Goal: Obtain resource: Download file/media

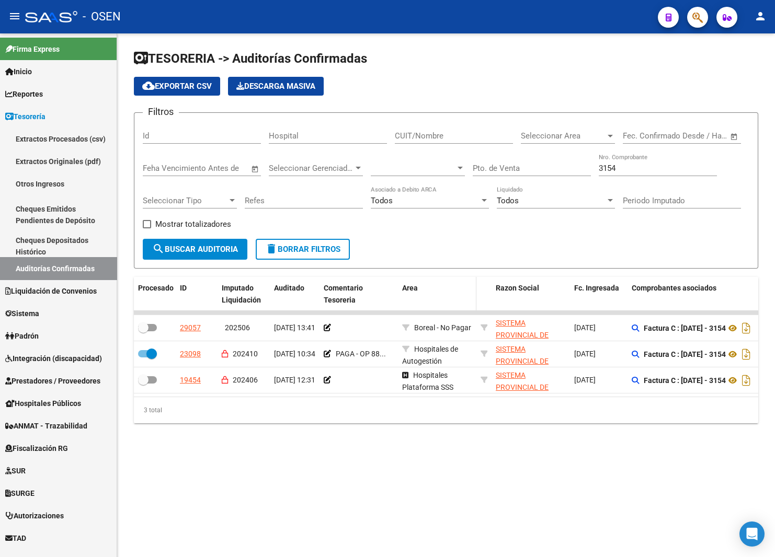
scroll to position [78, 0]
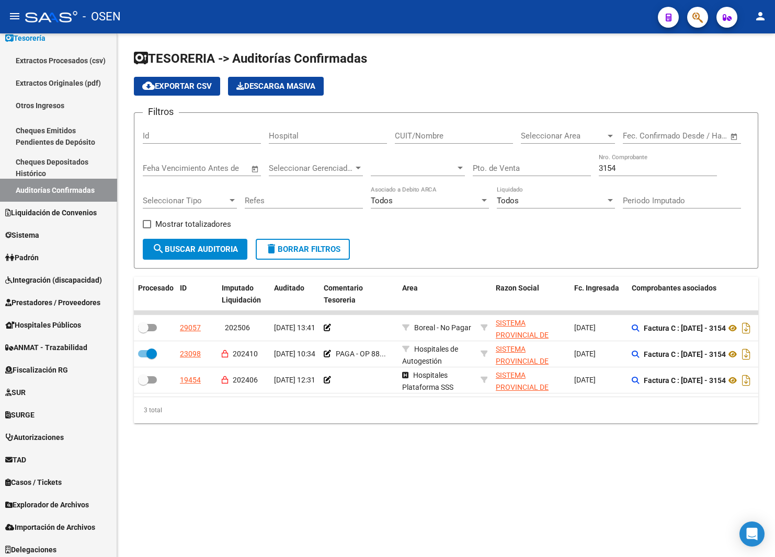
drag, startPoint x: 292, startPoint y: 245, endPoint x: 369, endPoint y: 246, distance: 76.3
click at [293, 245] on span "delete Borrar Filtros" at bounding box center [302, 249] width 75 height 9
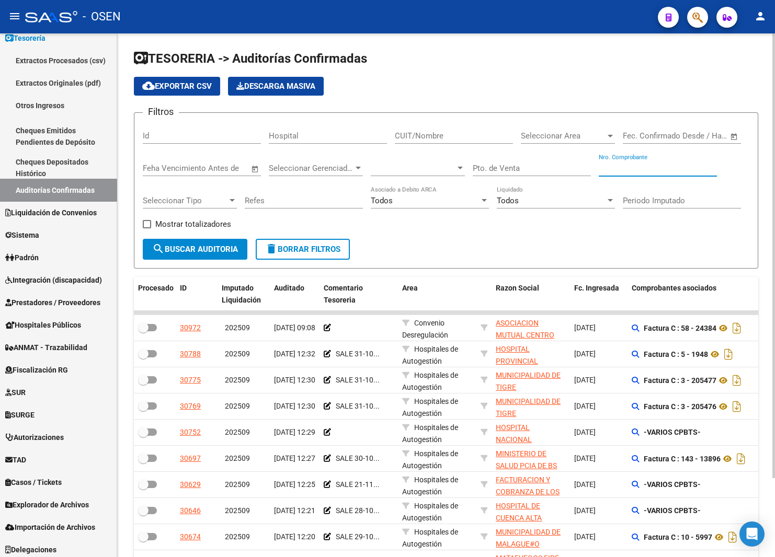
click at [634, 170] on input "Nro. Comprobante" at bounding box center [658, 168] width 118 height 9
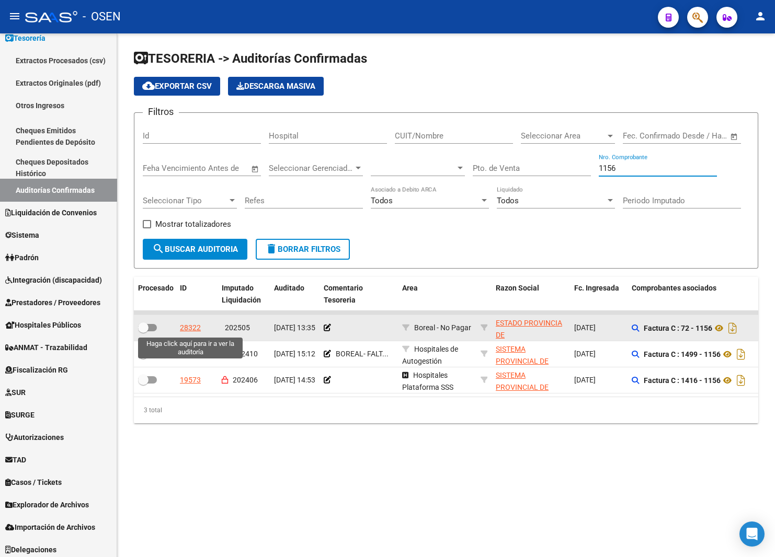
type input "1156"
click at [187, 328] on div "28322" at bounding box center [190, 328] width 21 height 12
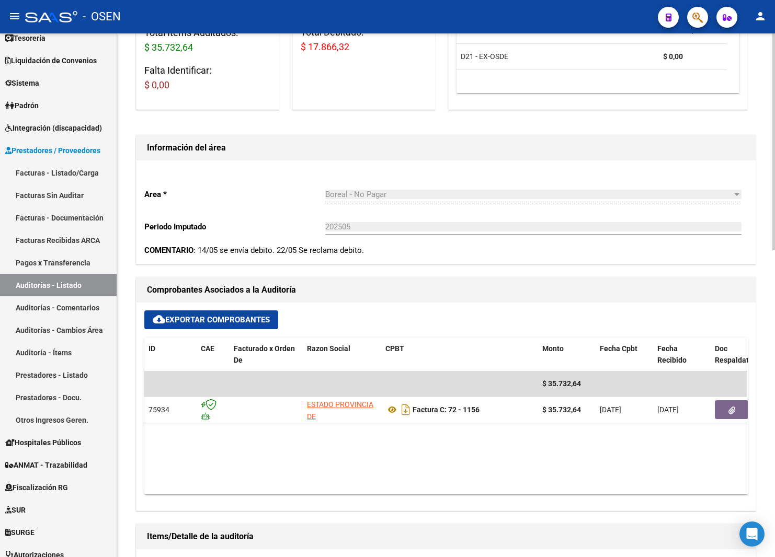
scroll to position [314, 0]
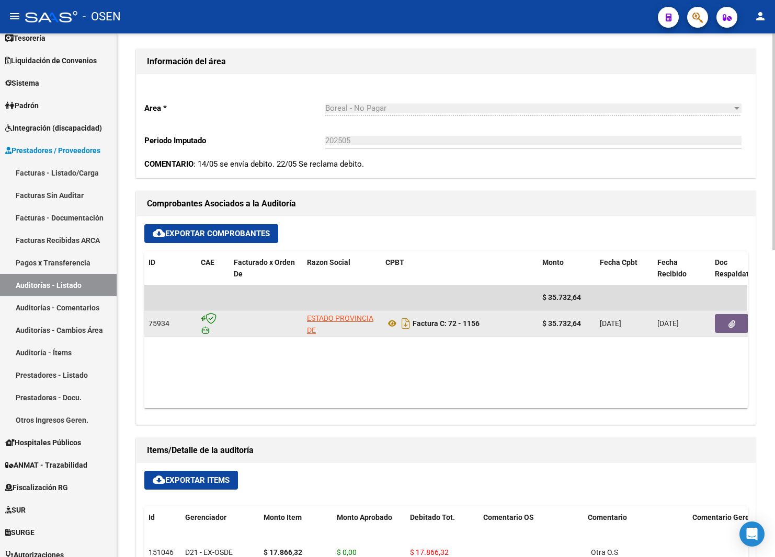
click at [723, 322] on button "button" at bounding box center [731, 323] width 33 height 19
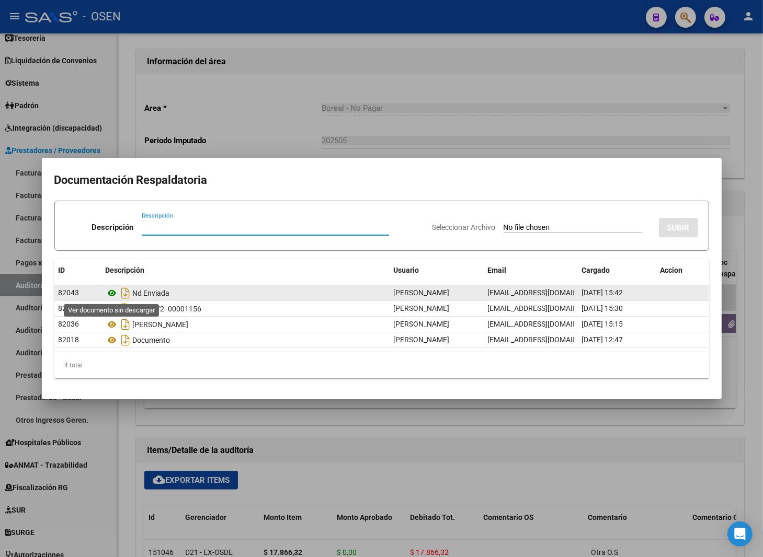
click at [112, 293] on icon at bounding box center [113, 293] width 14 height 13
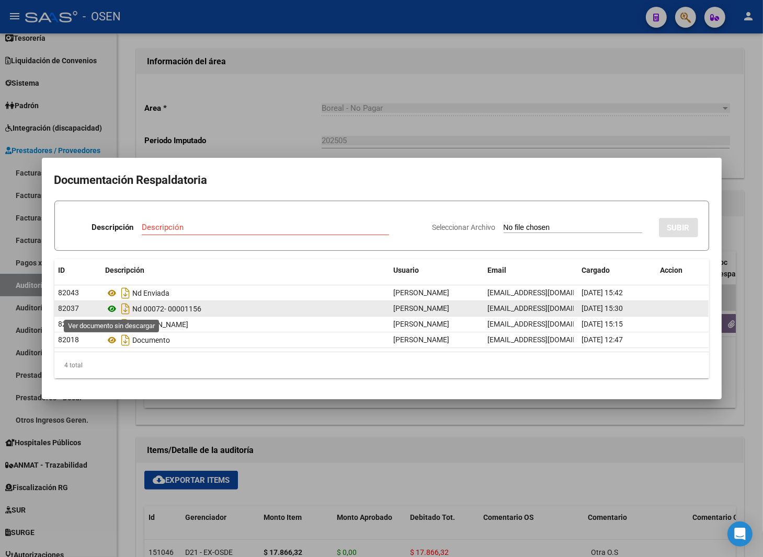
click at [112, 309] on icon at bounding box center [113, 309] width 14 height 13
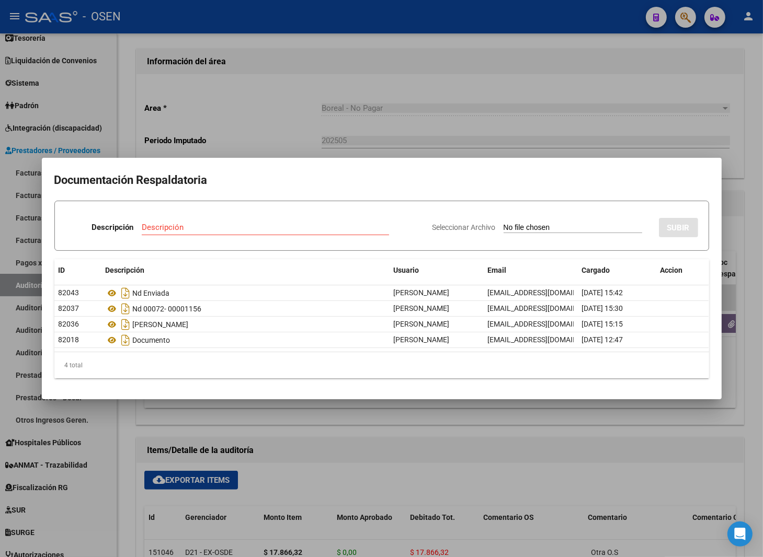
drag, startPoint x: 425, startPoint y: 108, endPoint x: 419, endPoint y: 102, distance: 8.5
click at [425, 106] on div at bounding box center [381, 278] width 763 height 557
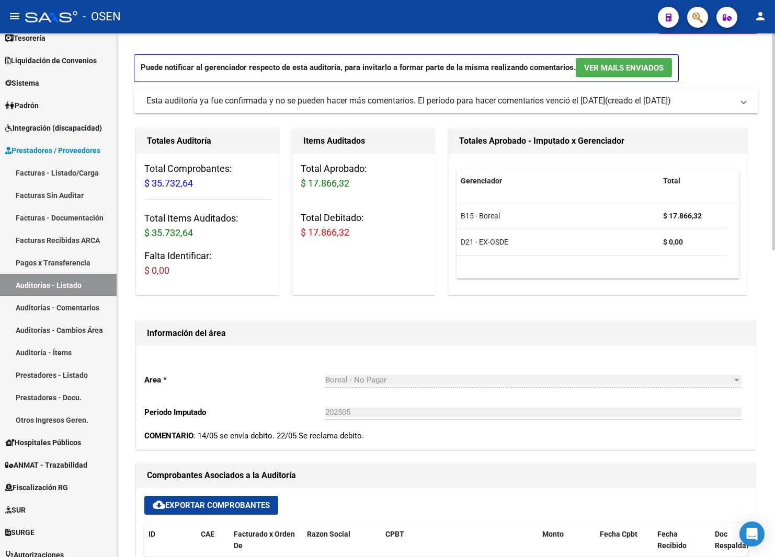
scroll to position [0, 0]
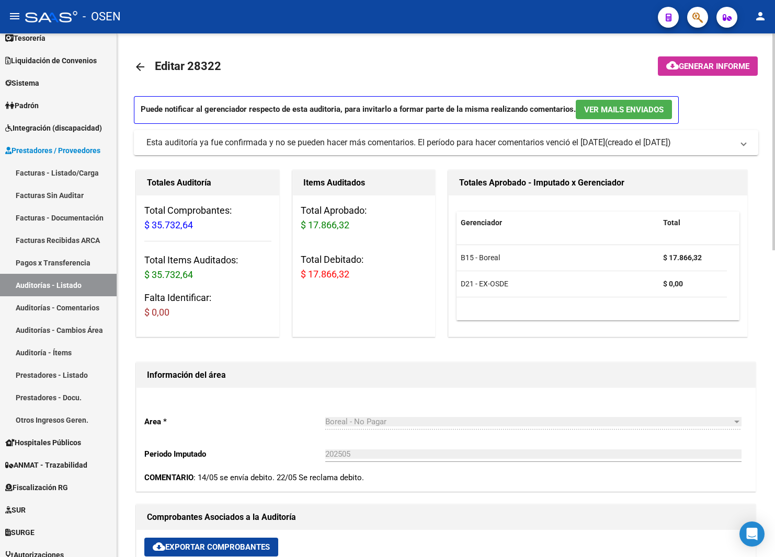
click at [137, 69] on mat-icon "arrow_back" at bounding box center [140, 67] width 13 height 13
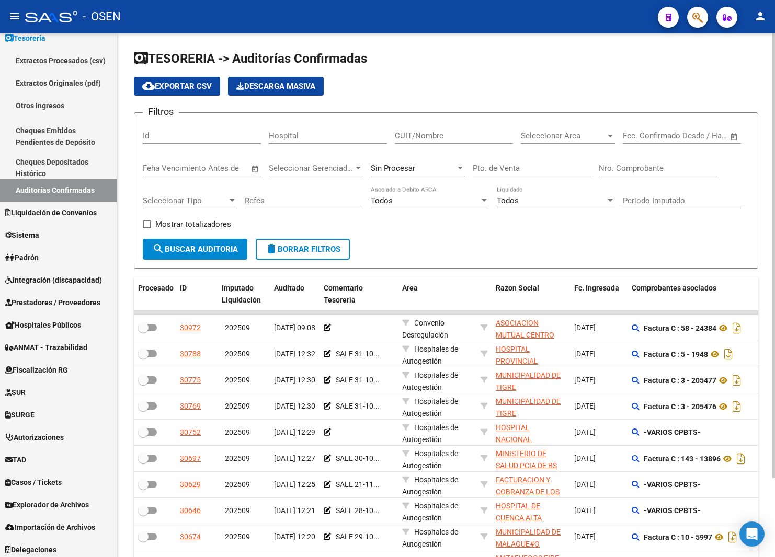
click at [626, 162] on div "Nro. Comprobante" at bounding box center [658, 165] width 118 height 22
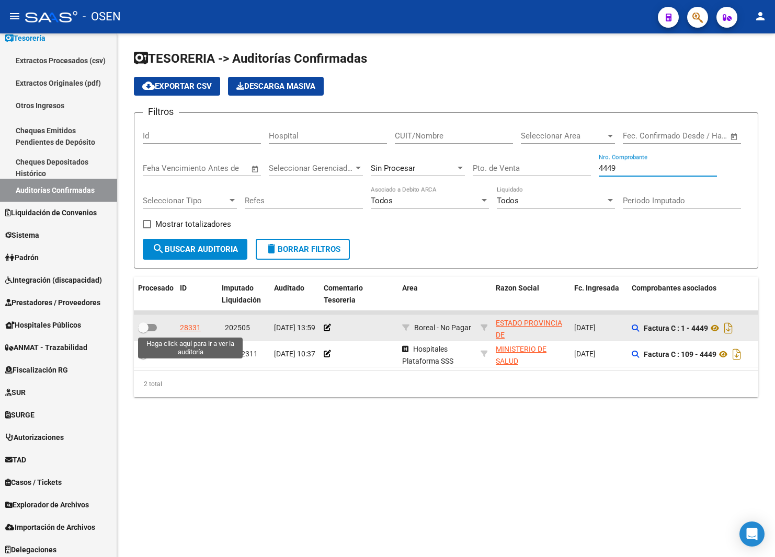
type input "4449"
click at [195, 327] on div "28331" at bounding box center [190, 328] width 21 height 12
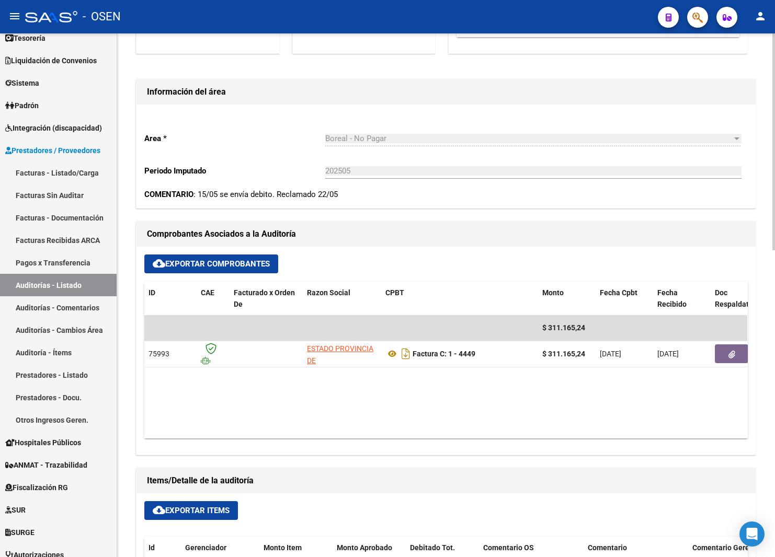
scroll to position [314, 0]
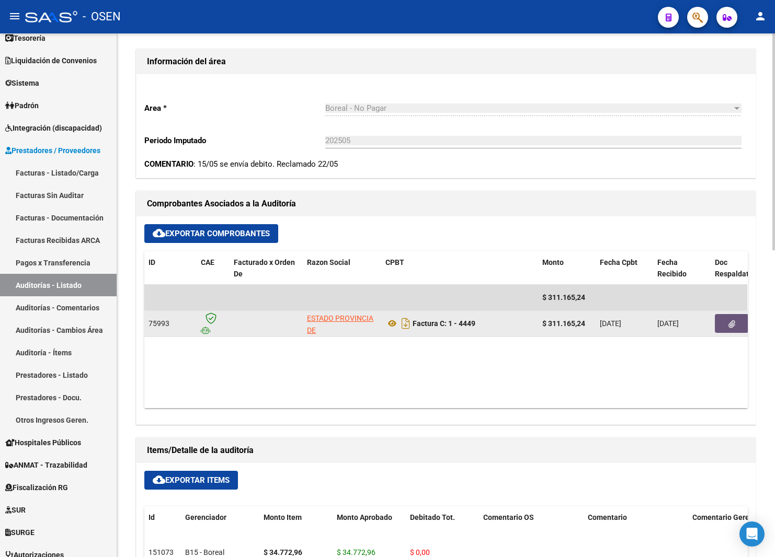
click at [730, 316] on button "button" at bounding box center [731, 323] width 33 height 19
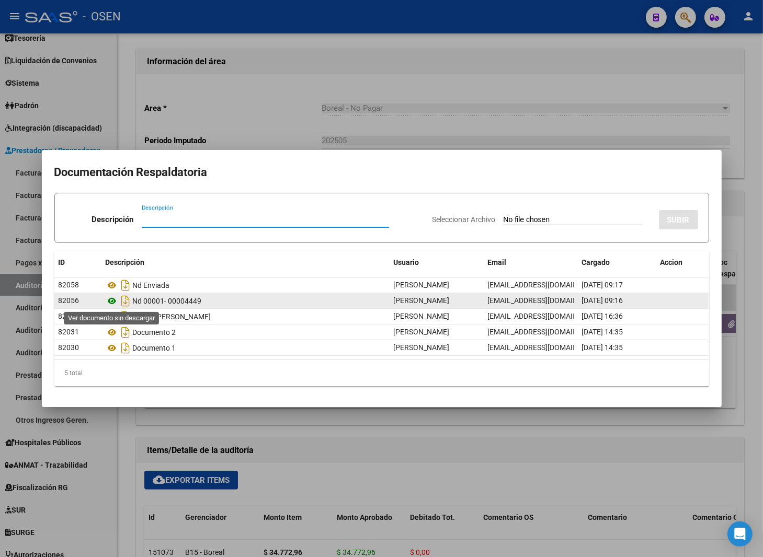
click at [107, 302] on icon at bounding box center [113, 301] width 14 height 13
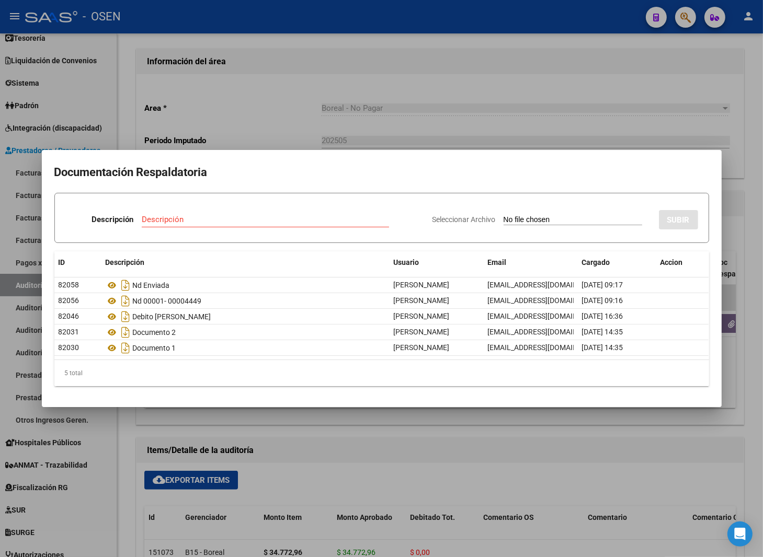
click at [341, 100] on div at bounding box center [381, 278] width 763 height 557
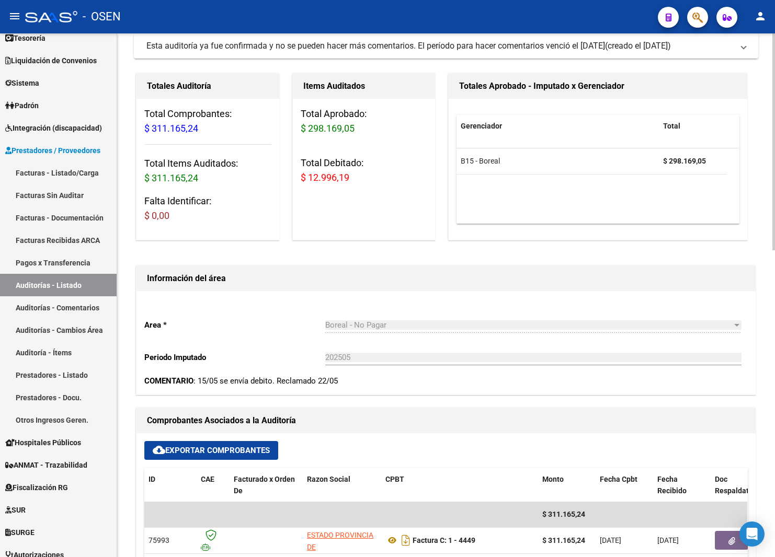
scroll to position [0, 0]
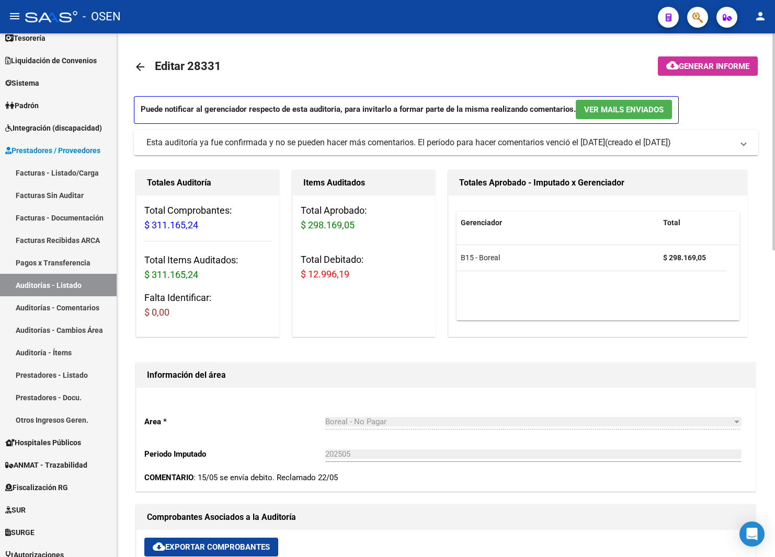
click at [134, 61] on mat-icon "arrow_back" at bounding box center [140, 67] width 13 height 13
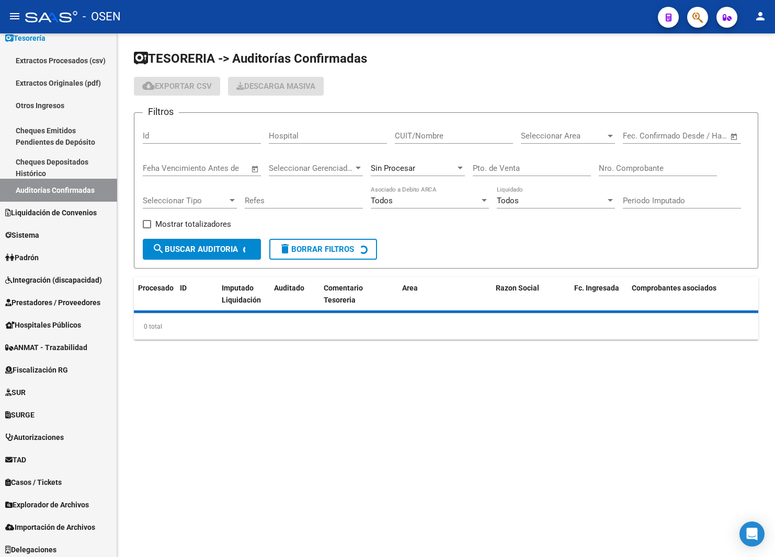
click at [141, 68] on app-list-header "TESORERIA -> Auditorías Confirmadas cloud_download Exportar CSV Descarga Masiva…" at bounding box center [446, 159] width 624 height 218
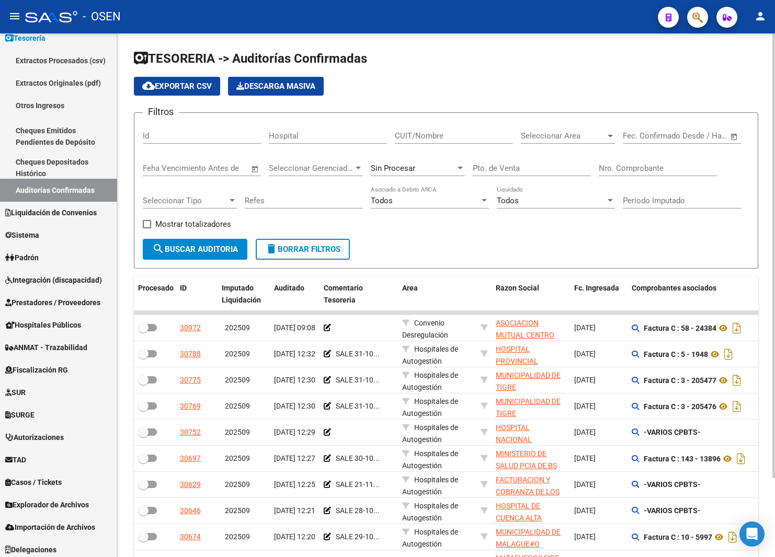
click at [670, 174] on div "Nro. Comprobante" at bounding box center [658, 165] width 118 height 22
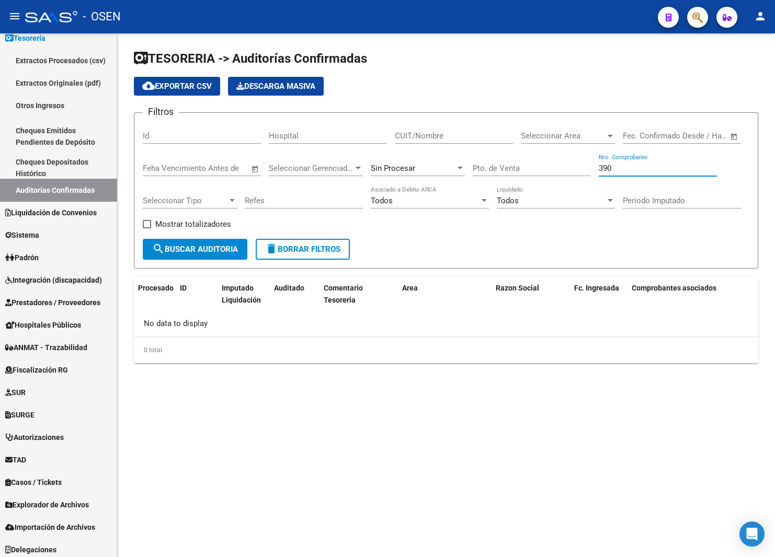
drag, startPoint x: 656, startPoint y: 166, endPoint x: 481, endPoint y: 170, distance: 174.6
click at [479, 171] on div "Filtros Id Hospital CUIT/Nombre Seleccionar Area Seleccionar Area Fecha inicio …" at bounding box center [446, 180] width 606 height 118
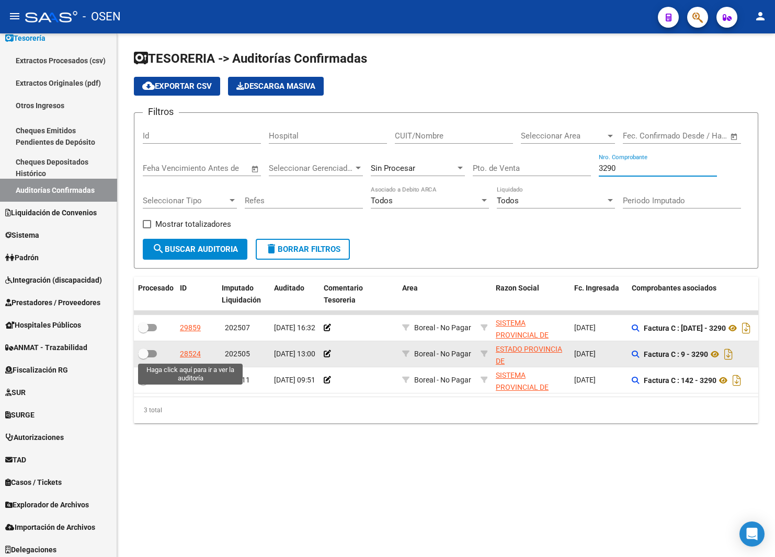
type input "3290"
click at [191, 359] on div "28524" at bounding box center [190, 354] width 21 height 12
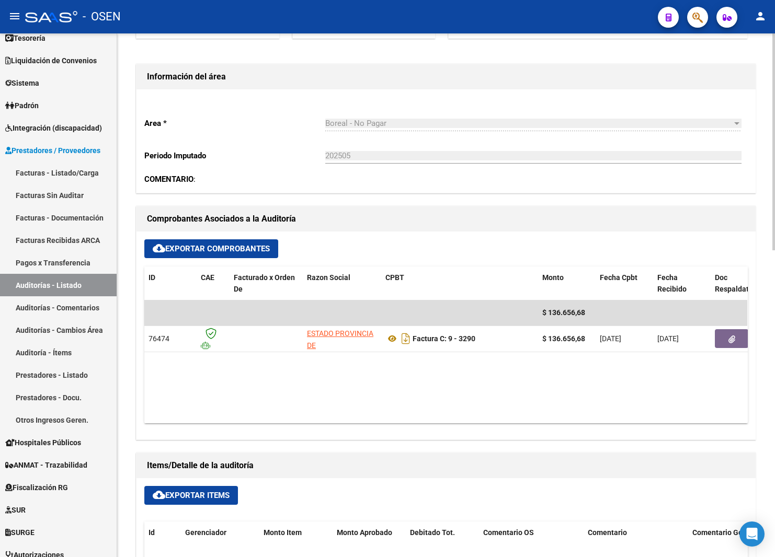
scroll to position [392, 0]
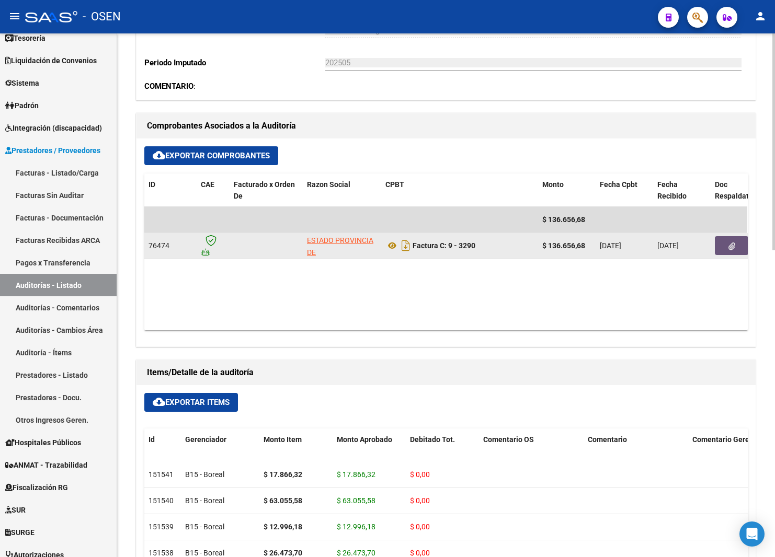
click at [724, 250] on button "button" at bounding box center [731, 245] width 33 height 19
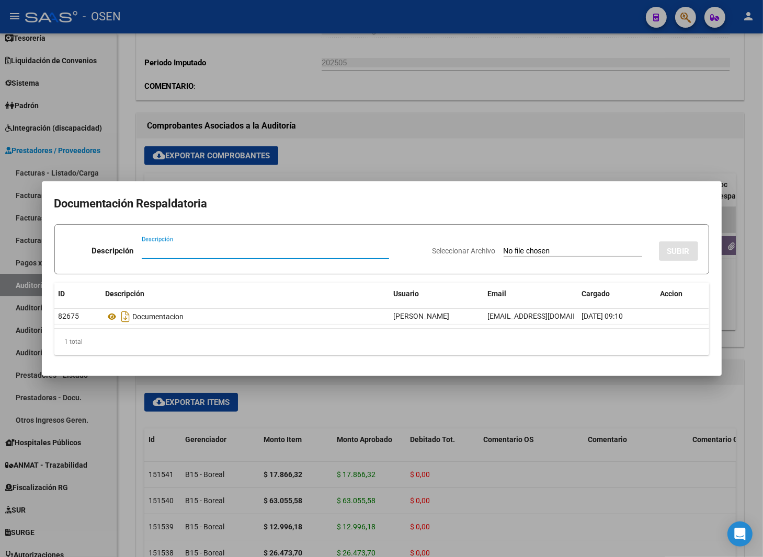
click at [475, 68] on div at bounding box center [381, 278] width 763 height 557
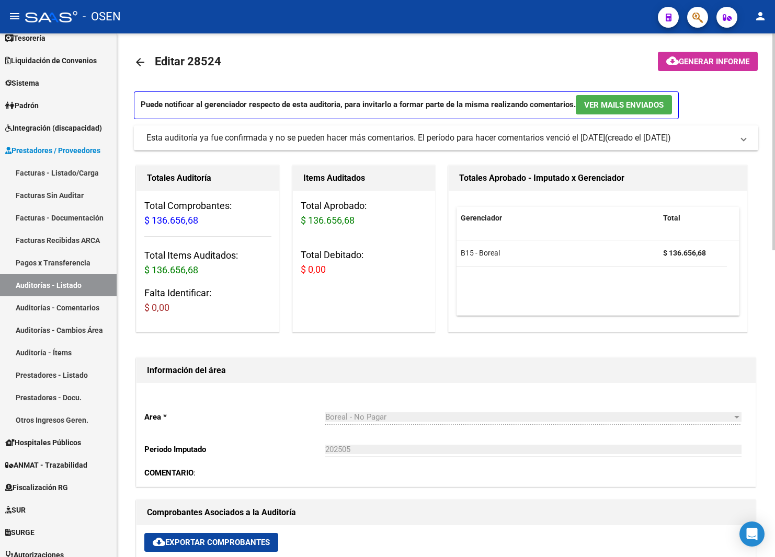
scroll to position [0, 0]
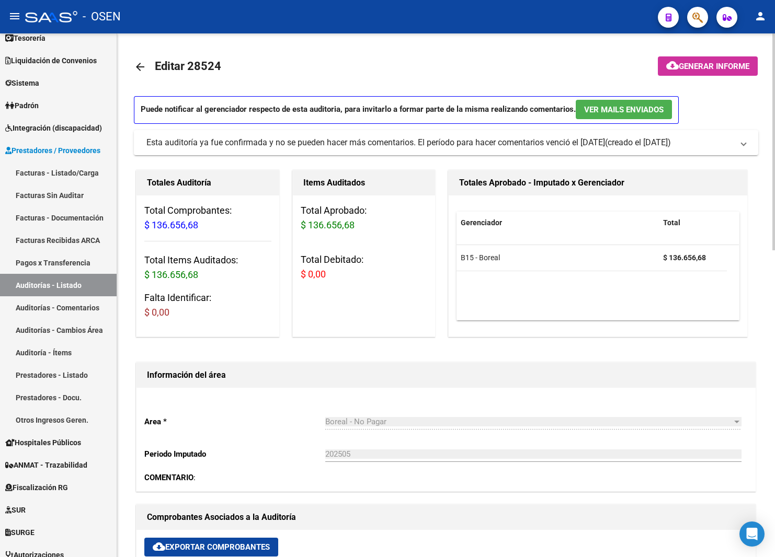
click at [140, 67] on mat-icon "arrow_back" at bounding box center [140, 67] width 13 height 13
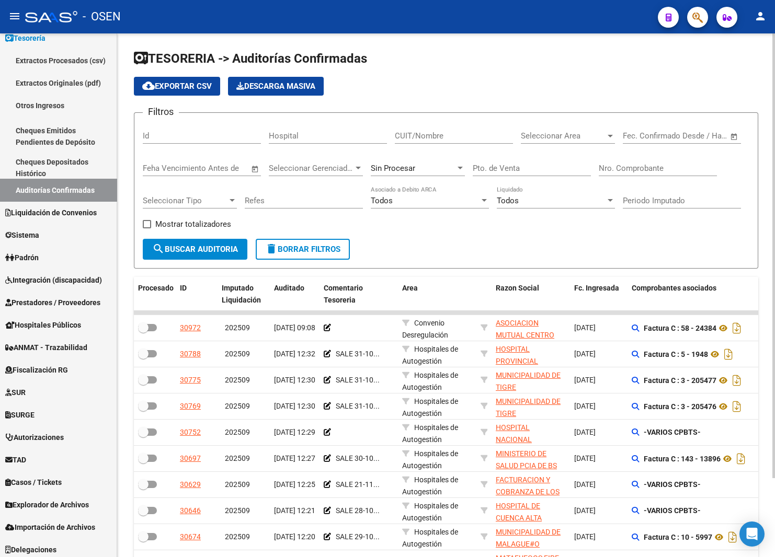
click at [638, 162] on div "Nro. Comprobante" at bounding box center [658, 165] width 118 height 22
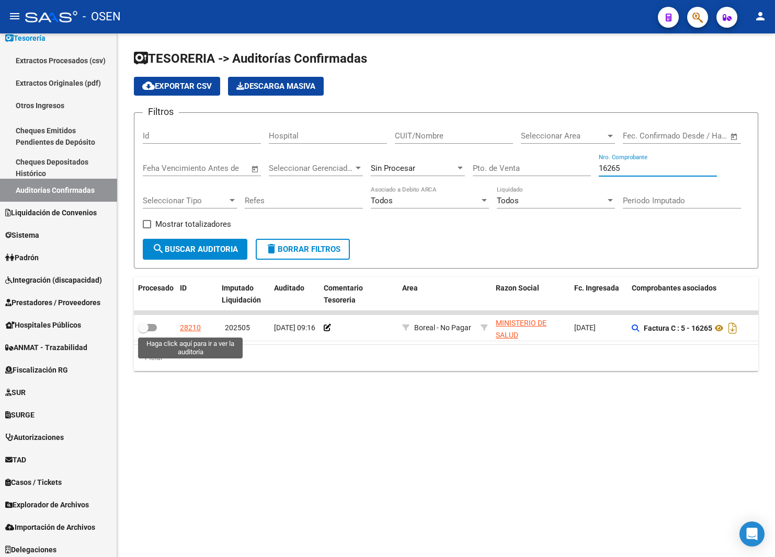
type input "16265"
click at [192, 326] on div "28210" at bounding box center [190, 328] width 21 height 12
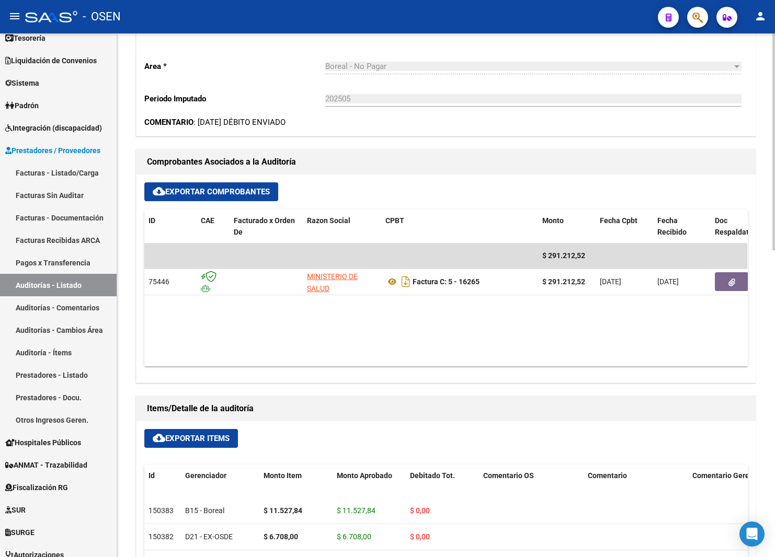
scroll to position [392, 0]
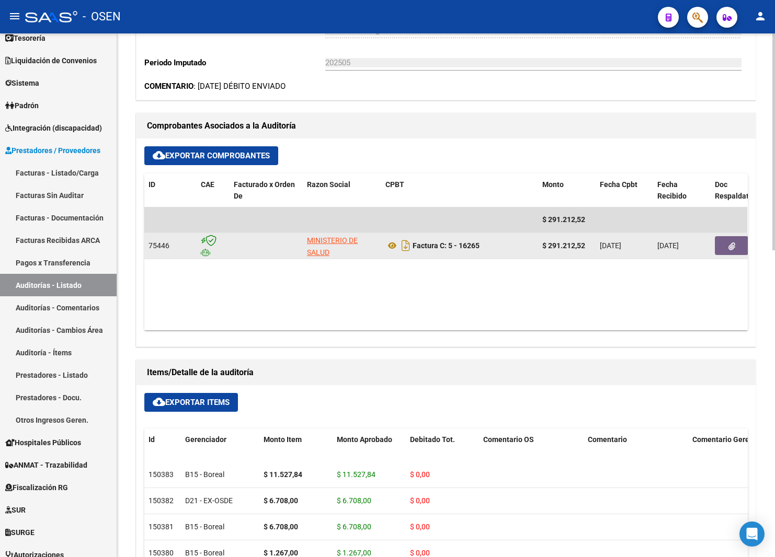
click at [733, 246] on icon "button" at bounding box center [731, 247] width 7 height 8
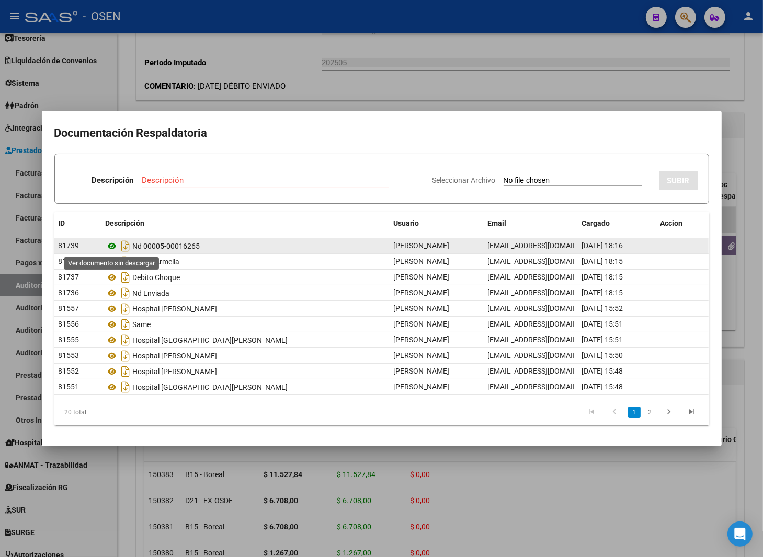
click at [109, 248] on icon at bounding box center [113, 246] width 14 height 13
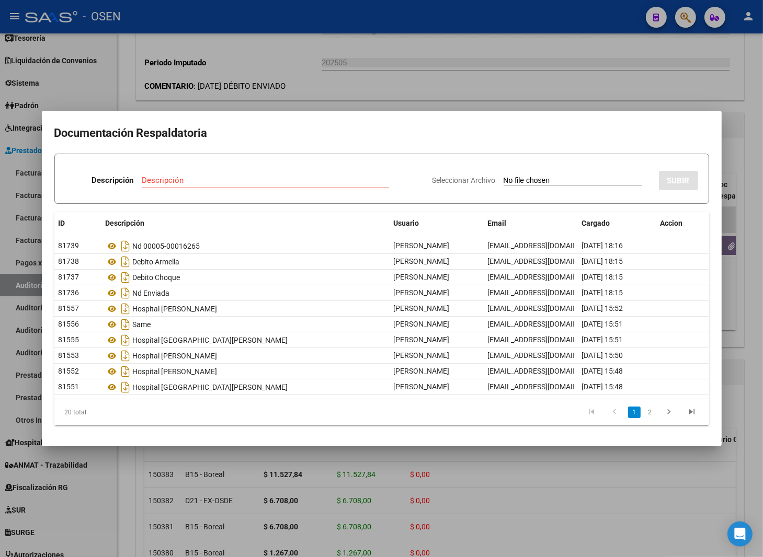
click at [252, 62] on div at bounding box center [381, 278] width 763 height 557
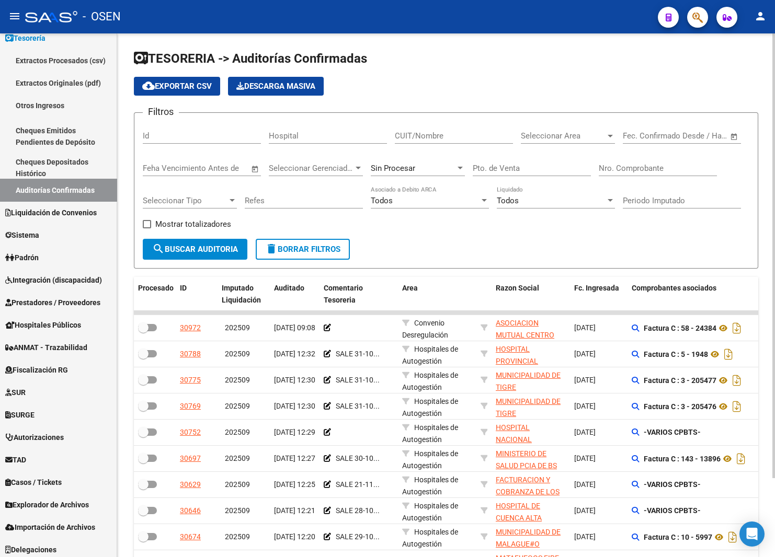
click at [641, 162] on div "Nro. Comprobante" at bounding box center [658, 165] width 118 height 22
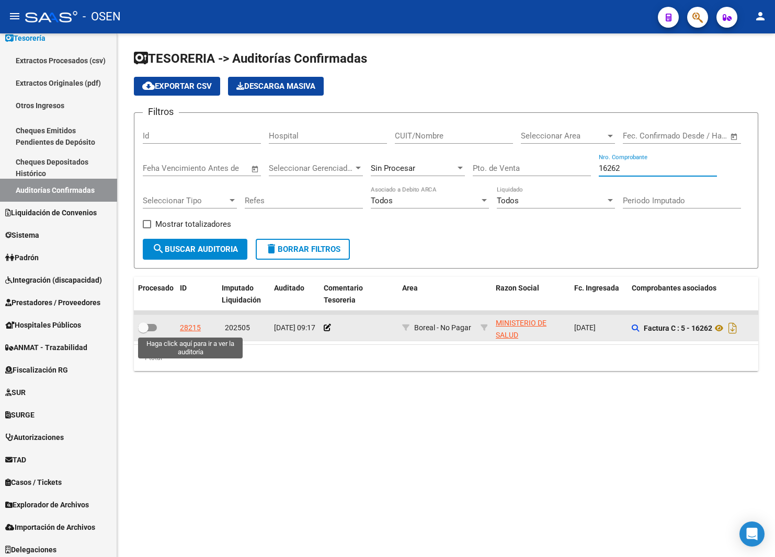
type input "16262"
click at [181, 329] on div "28215" at bounding box center [190, 328] width 21 height 12
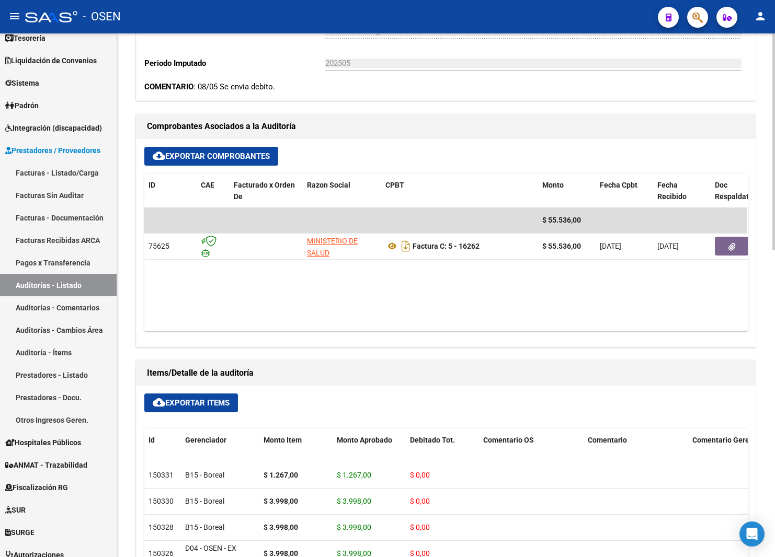
scroll to position [392, 0]
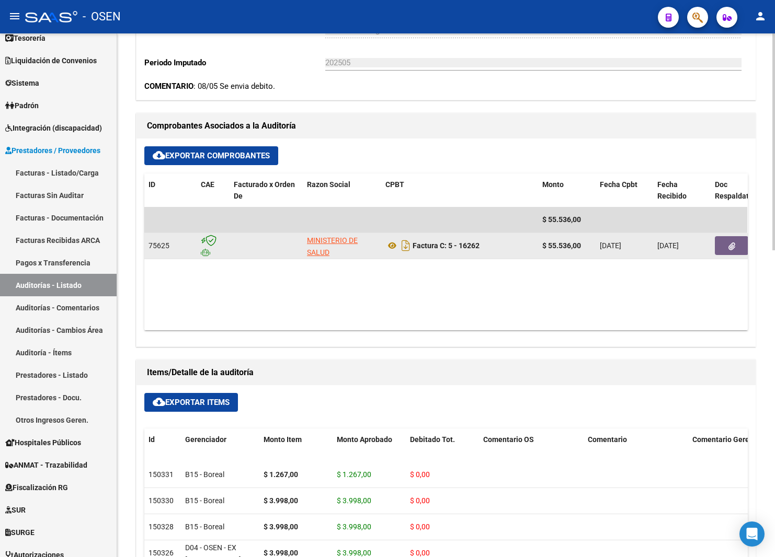
click at [727, 234] on datatable-body-cell at bounding box center [741, 246] width 63 height 26
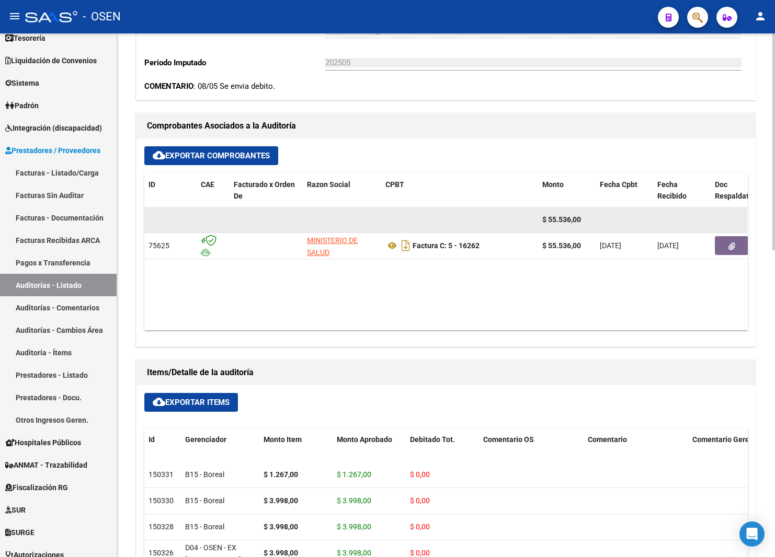
click at [723, 227] on datatable-body-cell at bounding box center [741, 220] width 63 height 26
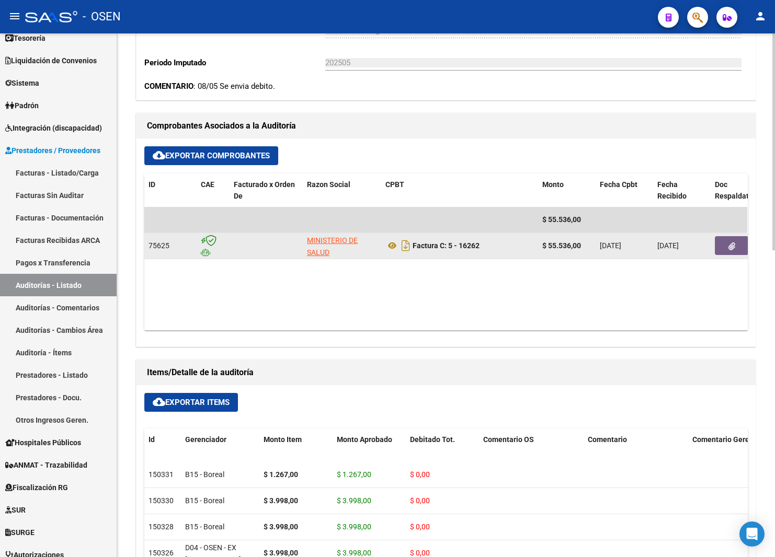
click at [730, 247] on icon "button" at bounding box center [731, 247] width 7 height 8
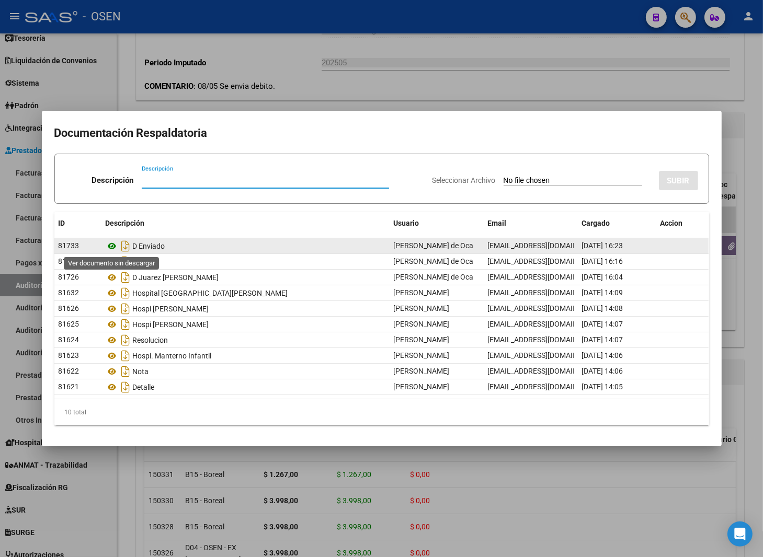
click at [109, 245] on icon at bounding box center [113, 246] width 14 height 13
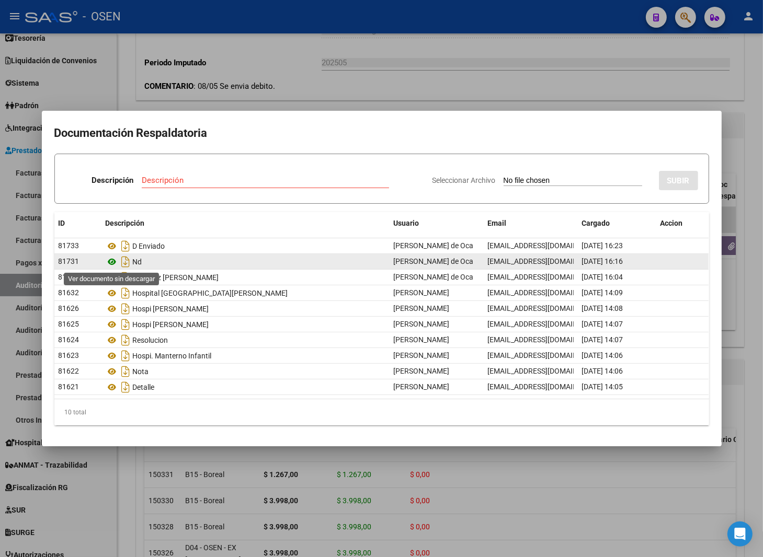
click at [112, 263] on icon at bounding box center [113, 262] width 14 height 13
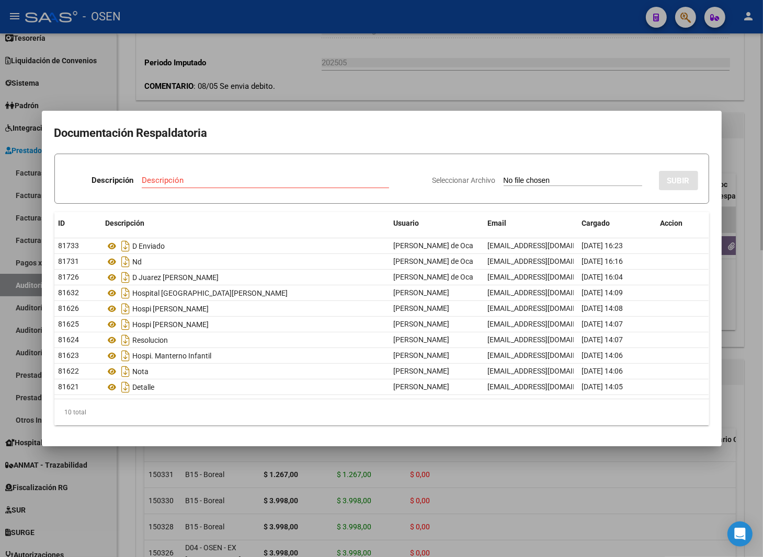
click at [274, 96] on div at bounding box center [381, 278] width 763 height 557
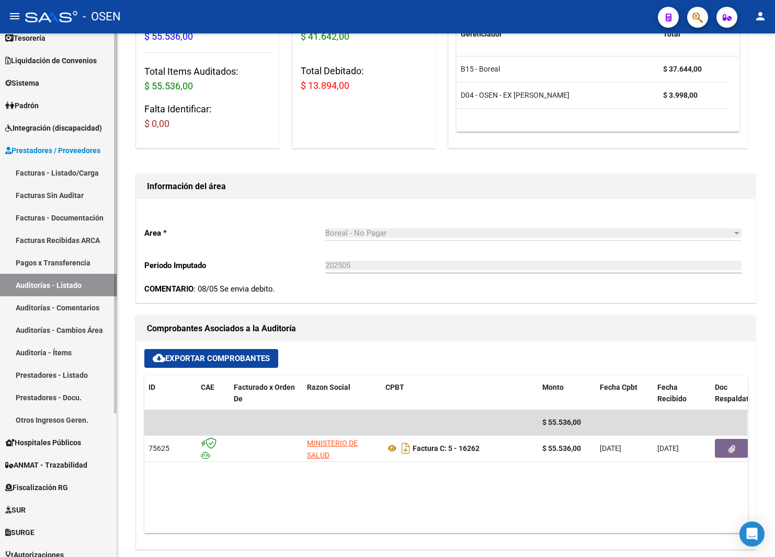
scroll to position [0, 0]
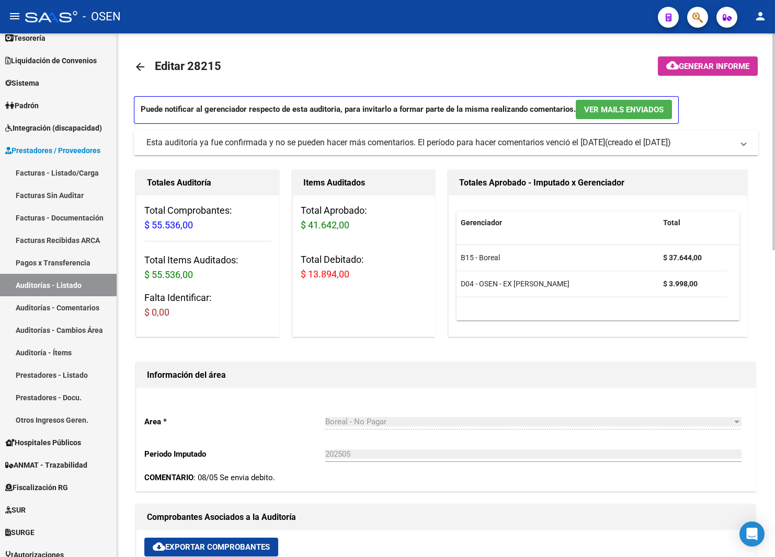
click at [150, 65] on link "arrow_back" at bounding box center [144, 66] width 21 height 25
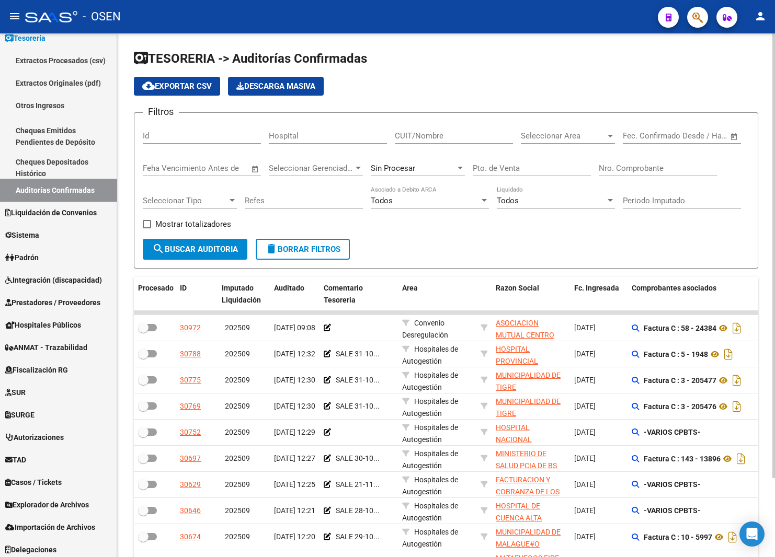
click at [622, 174] on div "Nro. Comprobante" at bounding box center [658, 165] width 118 height 22
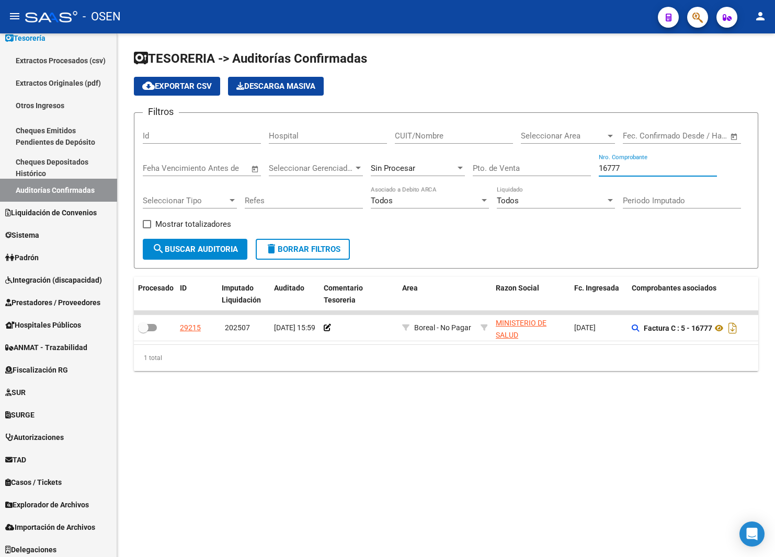
type input "16777"
click at [192, 325] on div "29215" at bounding box center [190, 328] width 21 height 12
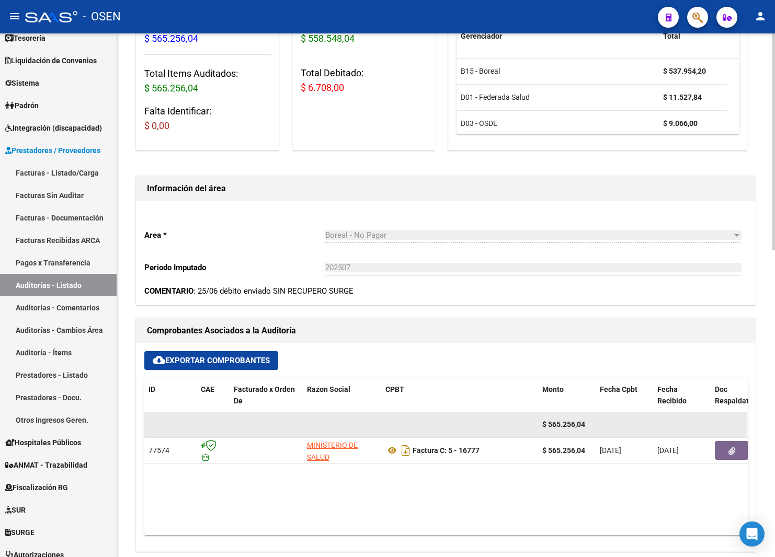
scroll to position [235, 0]
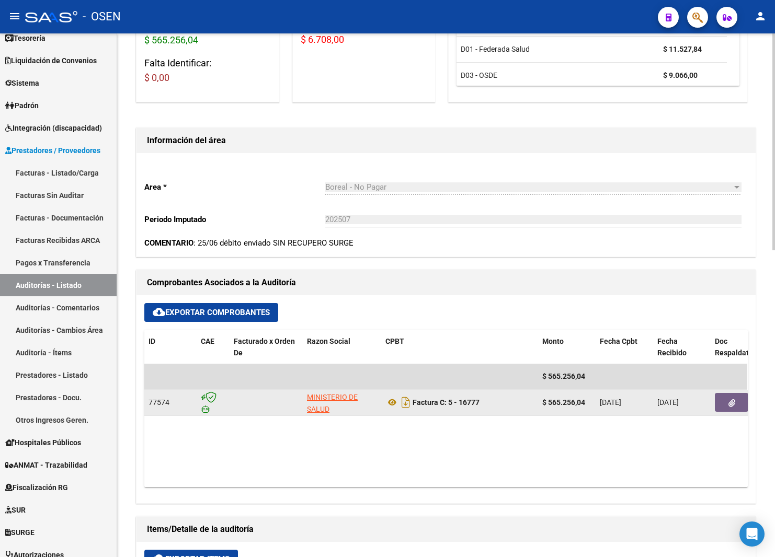
click at [743, 406] on button "button" at bounding box center [731, 402] width 33 height 19
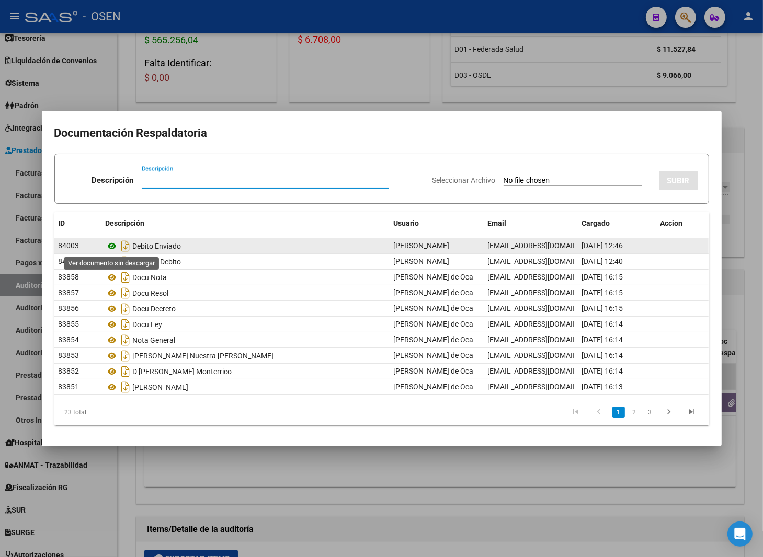
click at [106, 246] on icon at bounding box center [113, 246] width 14 height 13
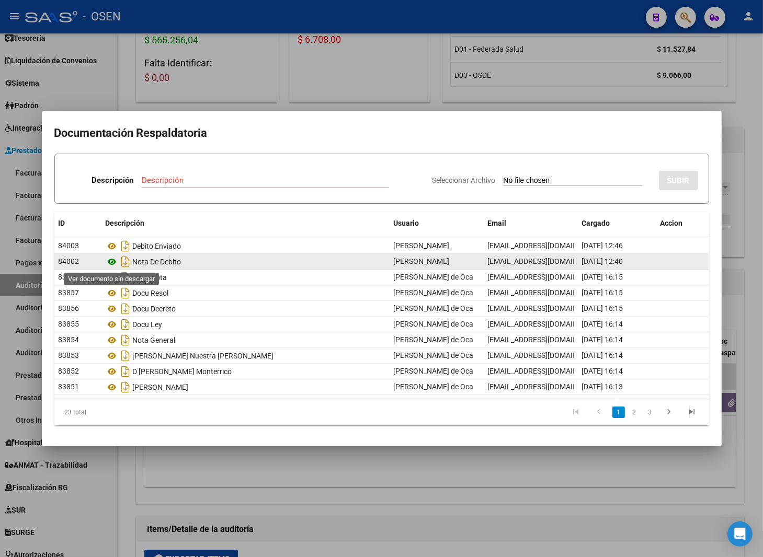
click at [113, 263] on icon at bounding box center [113, 262] width 14 height 13
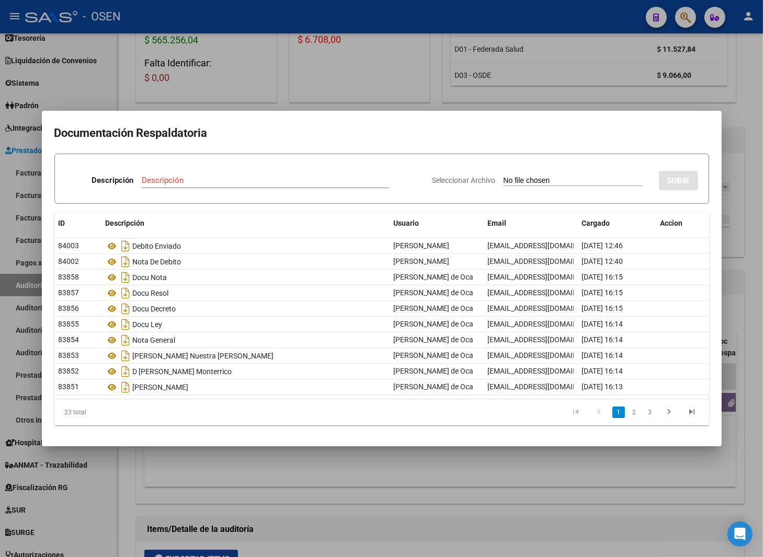
click at [216, 77] on div at bounding box center [381, 278] width 763 height 557
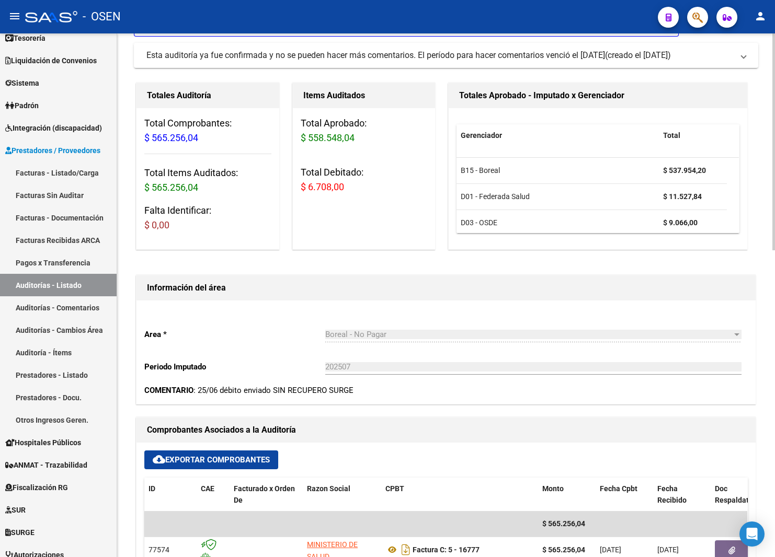
scroll to position [0, 0]
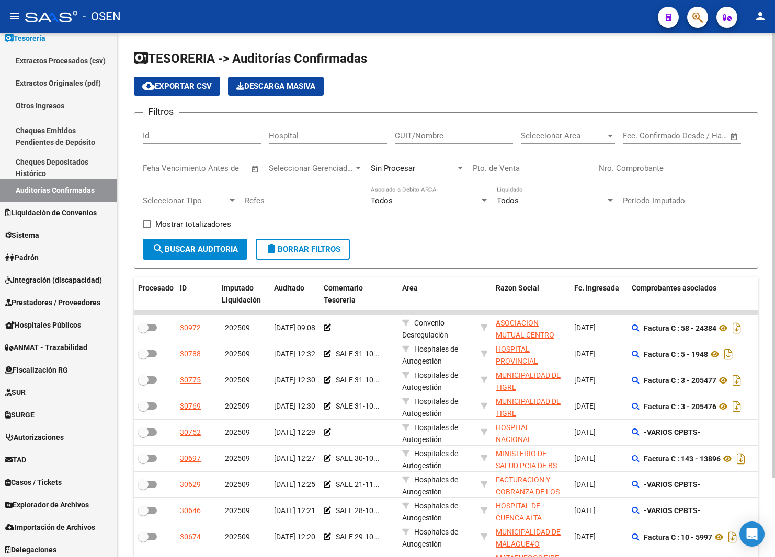
click at [633, 169] on input "Nro. Comprobante" at bounding box center [658, 168] width 118 height 9
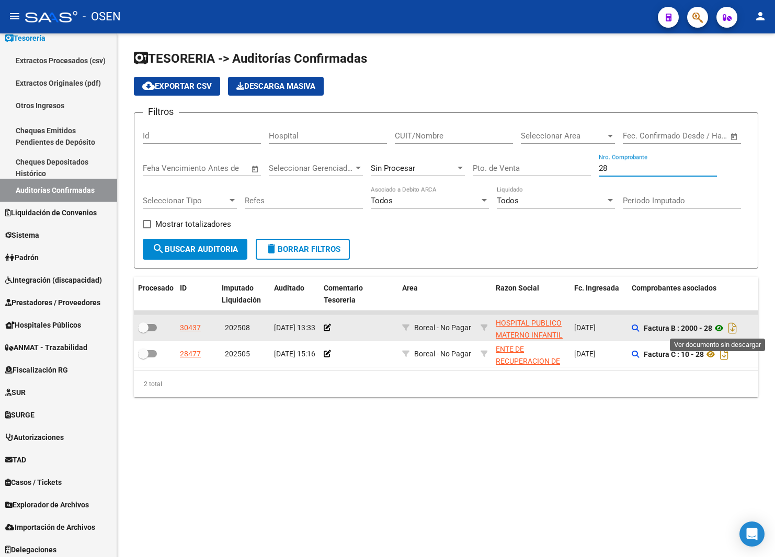
click at [726, 327] on icon at bounding box center [719, 328] width 14 height 13
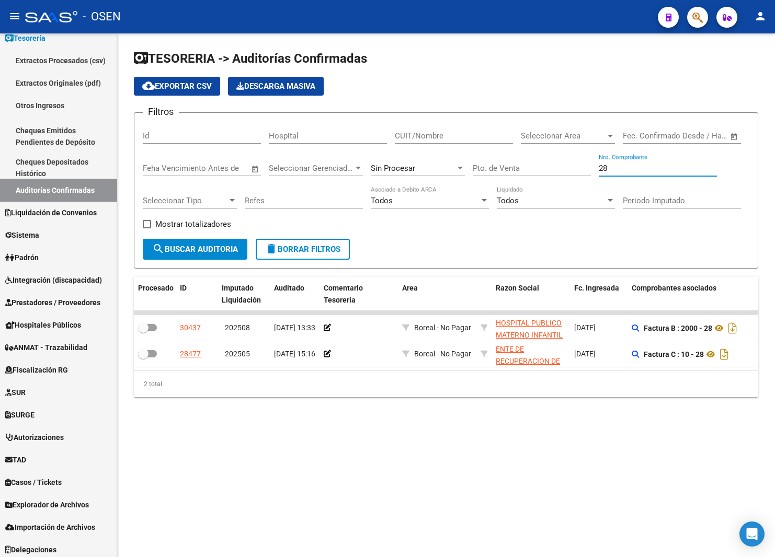
drag, startPoint x: 609, startPoint y: 167, endPoint x: 563, endPoint y: 170, distance: 46.1
click at [563, 170] on div "Filtros Id Hospital CUIT/Nombre Seleccionar Area Seleccionar Area Fecha inicio …" at bounding box center [446, 180] width 606 height 118
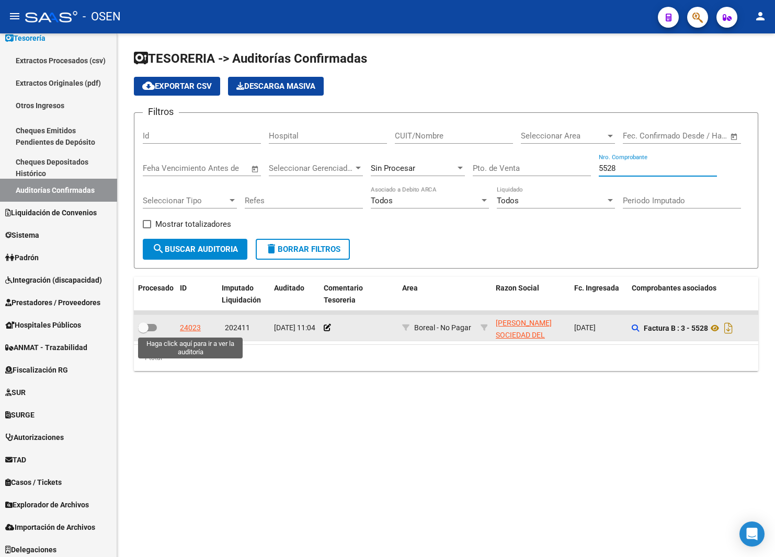
type input "5528"
click at [186, 326] on div "24023" at bounding box center [190, 328] width 21 height 12
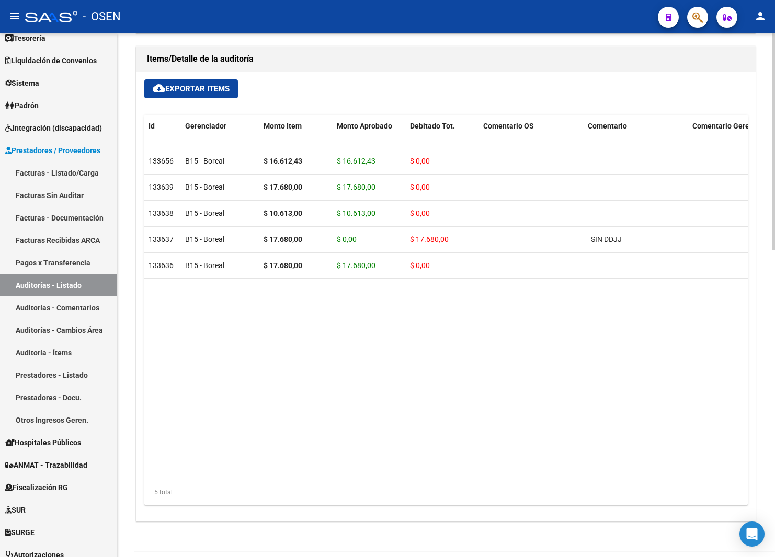
scroll to position [235, 0]
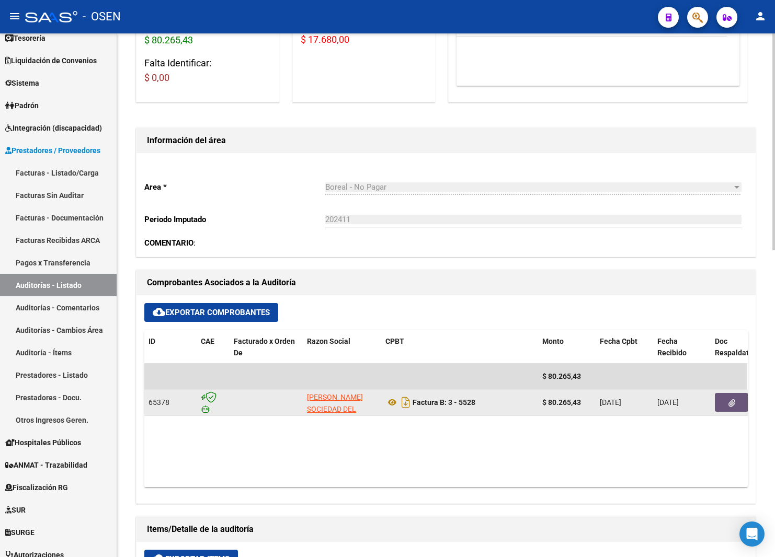
click at [733, 409] on button "button" at bounding box center [731, 402] width 33 height 19
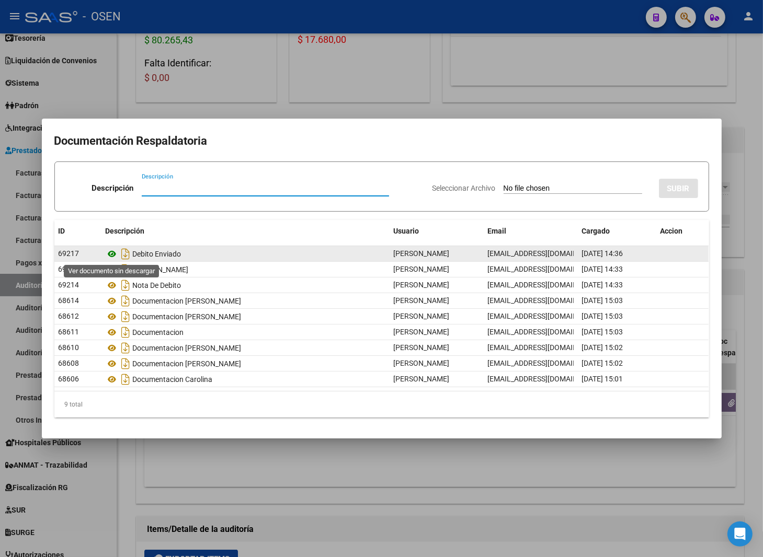
click at [112, 253] on icon at bounding box center [113, 254] width 14 height 13
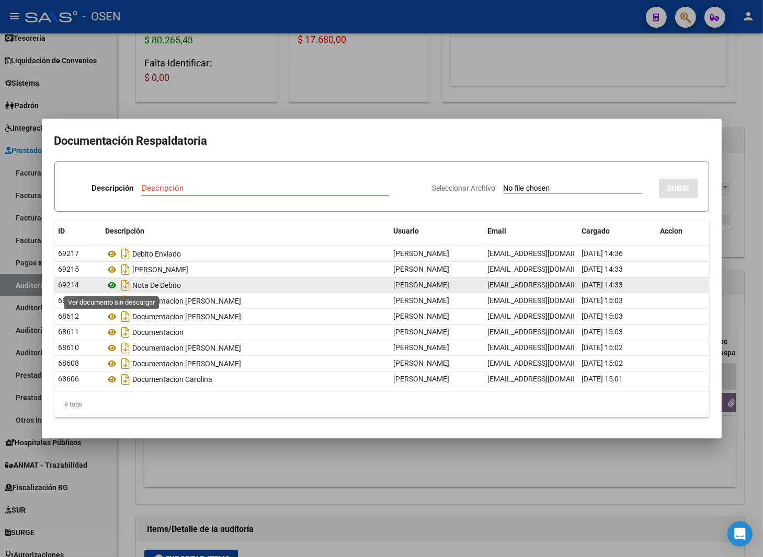
click at [114, 287] on icon at bounding box center [113, 285] width 14 height 13
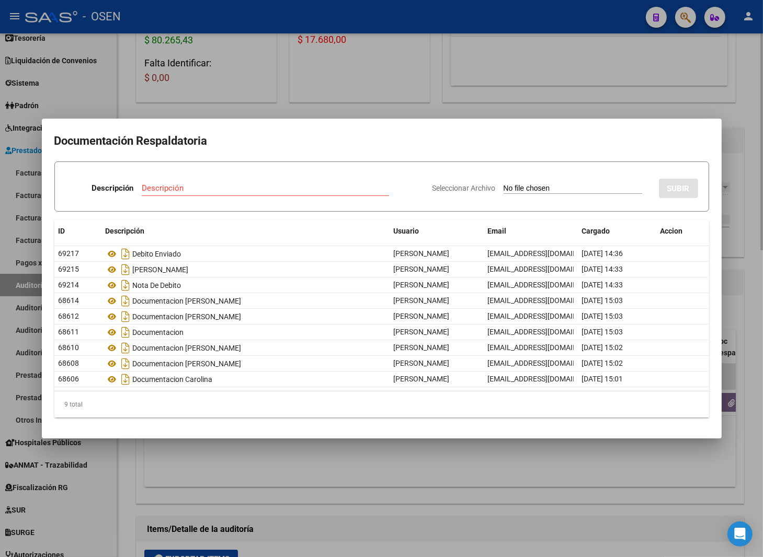
drag, startPoint x: 445, startPoint y: 77, endPoint x: 480, endPoint y: 87, distance: 37.0
click at [445, 77] on div at bounding box center [381, 278] width 763 height 557
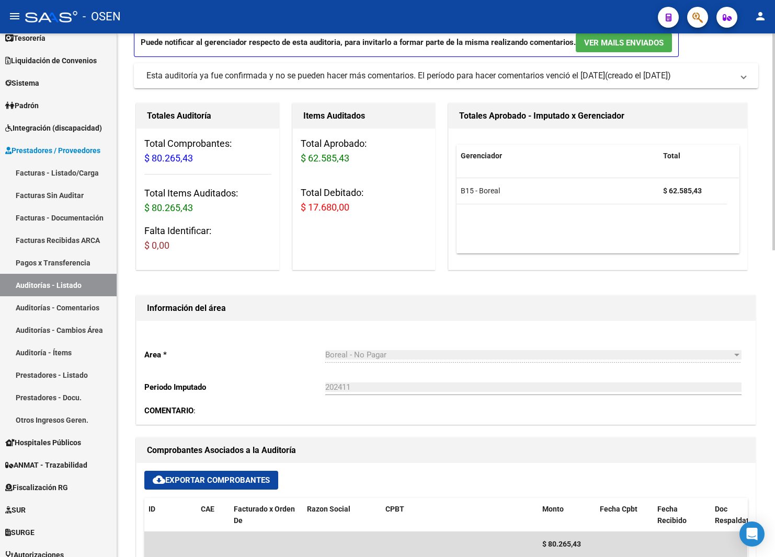
scroll to position [0, 0]
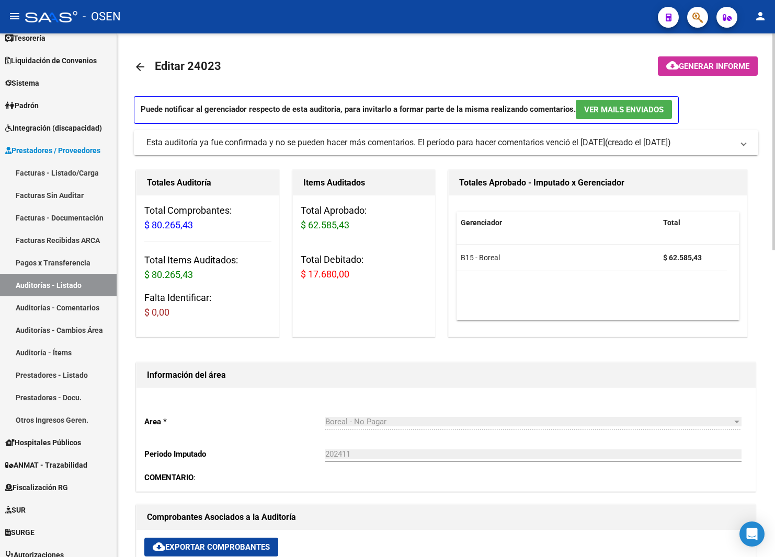
click at [141, 62] on mat-icon "arrow_back" at bounding box center [140, 67] width 13 height 13
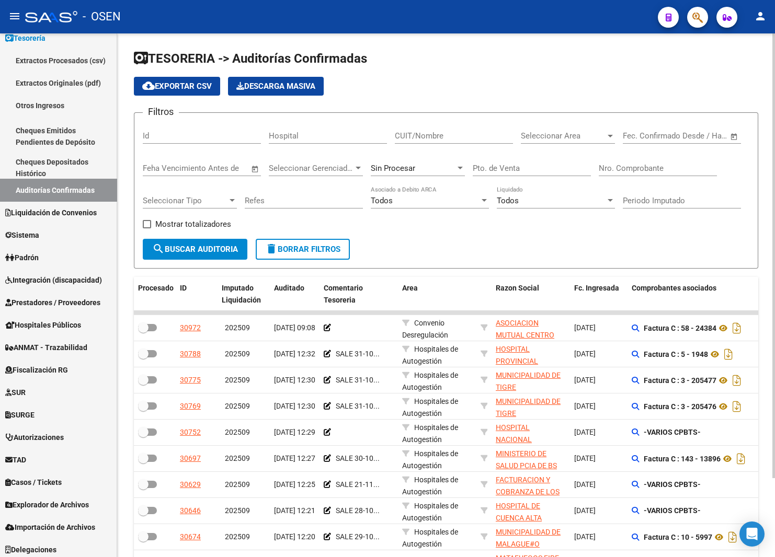
click at [658, 174] on div "Nro. Comprobante" at bounding box center [658, 165] width 118 height 22
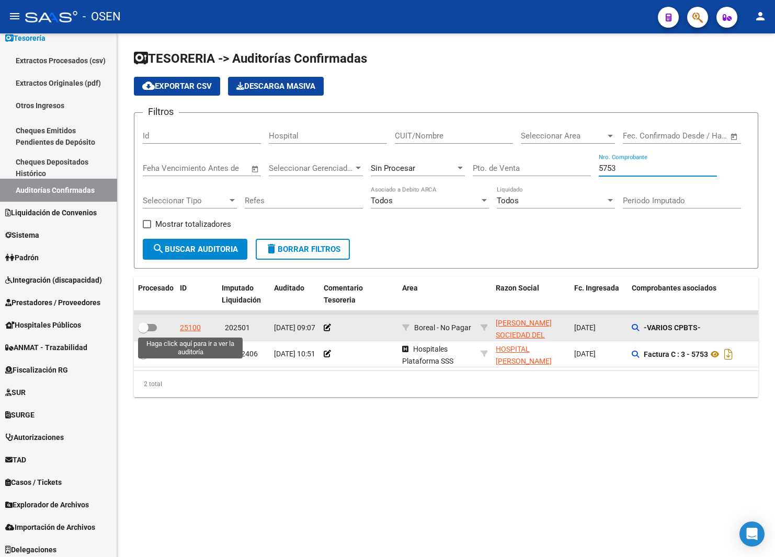
type input "5753"
click at [187, 327] on div "25100" at bounding box center [190, 328] width 21 height 12
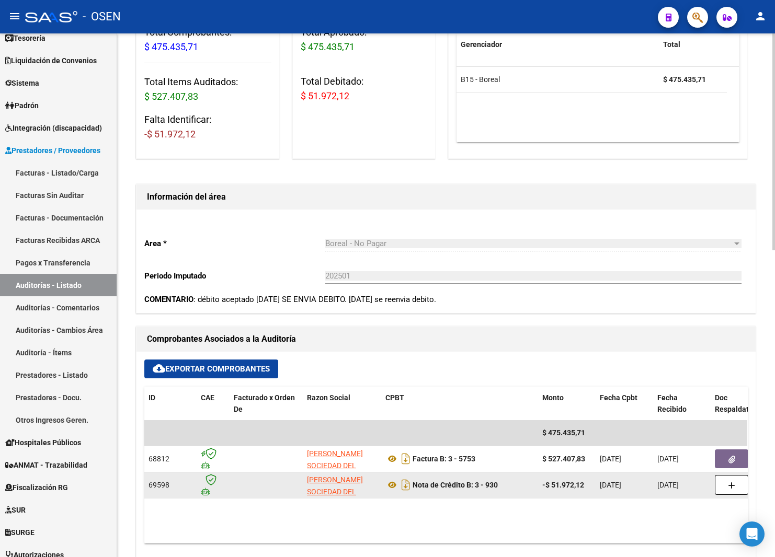
scroll to position [314, 0]
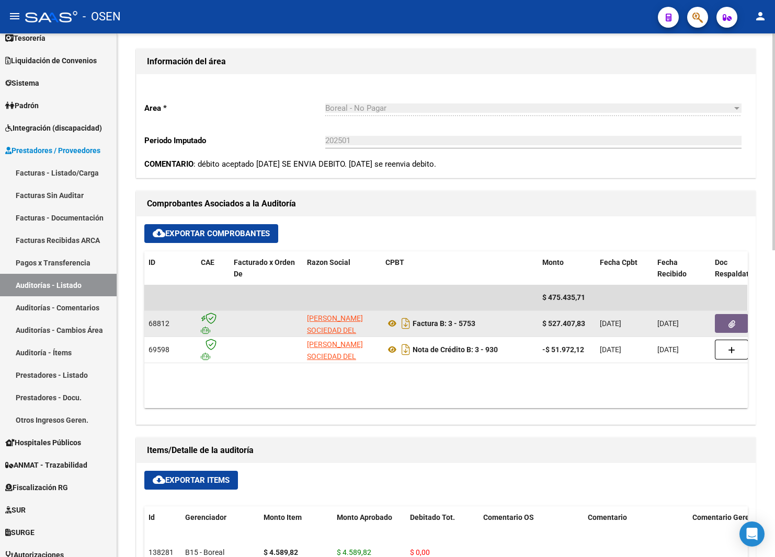
click at [722, 329] on button "button" at bounding box center [731, 323] width 33 height 19
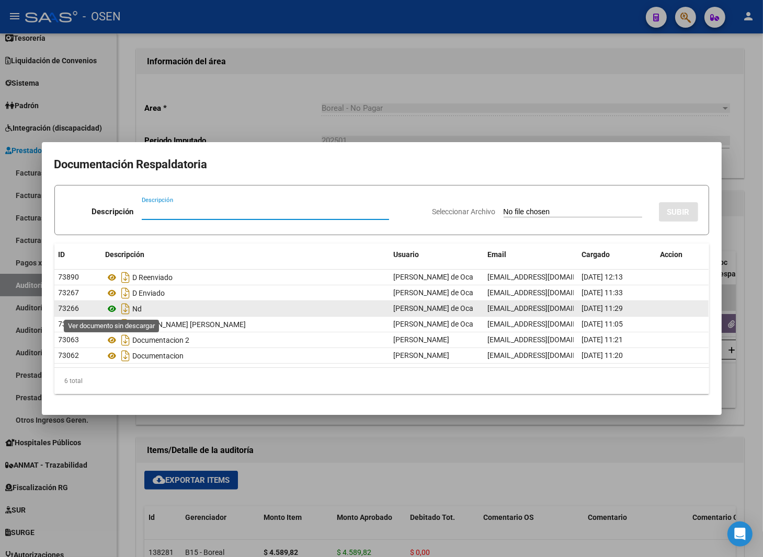
click at [113, 307] on icon at bounding box center [113, 309] width 14 height 13
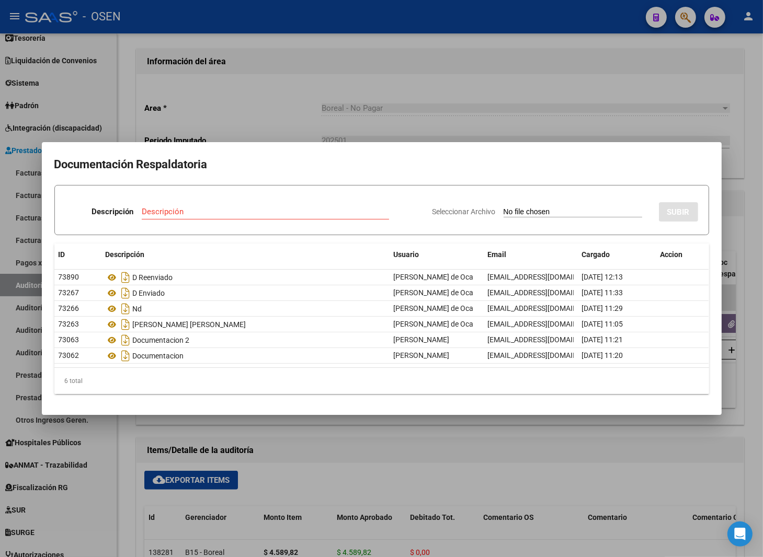
click at [476, 86] on div at bounding box center [381, 278] width 763 height 557
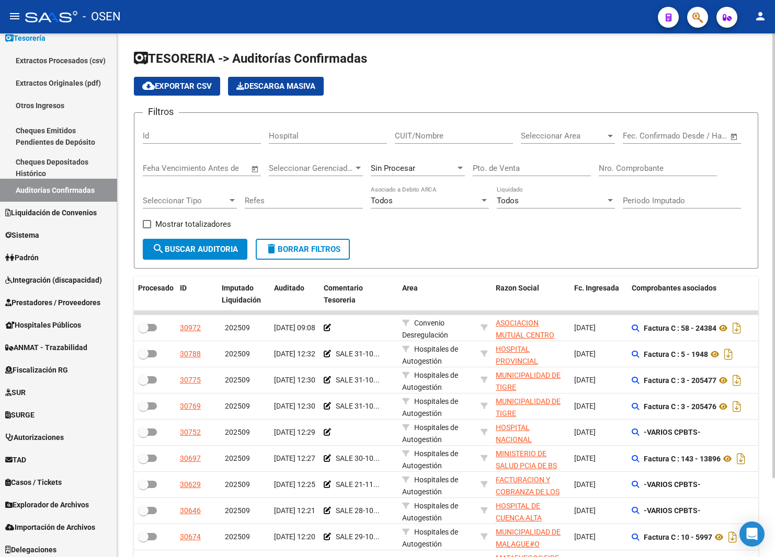
drag, startPoint x: 647, startPoint y: 168, endPoint x: 657, endPoint y: 168, distance: 9.4
click at [647, 168] on input "Nro. Comprobante" at bounding box center [658, 168] width 118 height 9
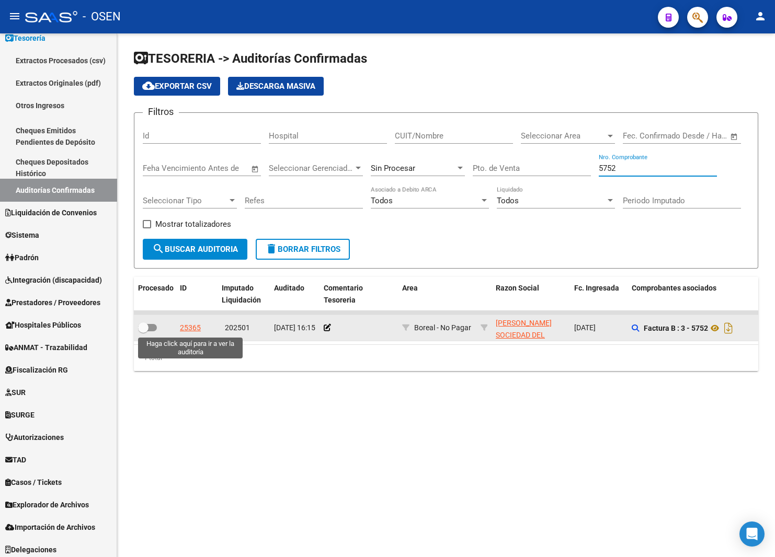
type input "5752"
click at [184, 326] on div "25365" at bounding box center [190, 328] width 21 height 12
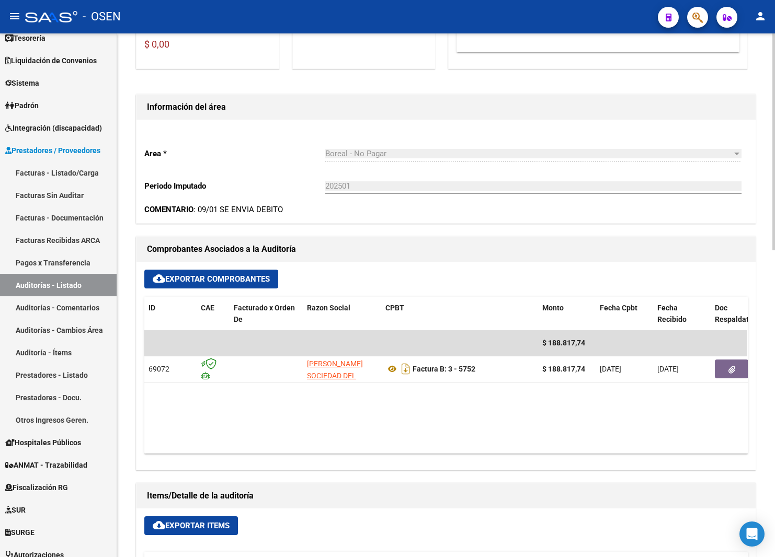
scroll to position [314, 0]
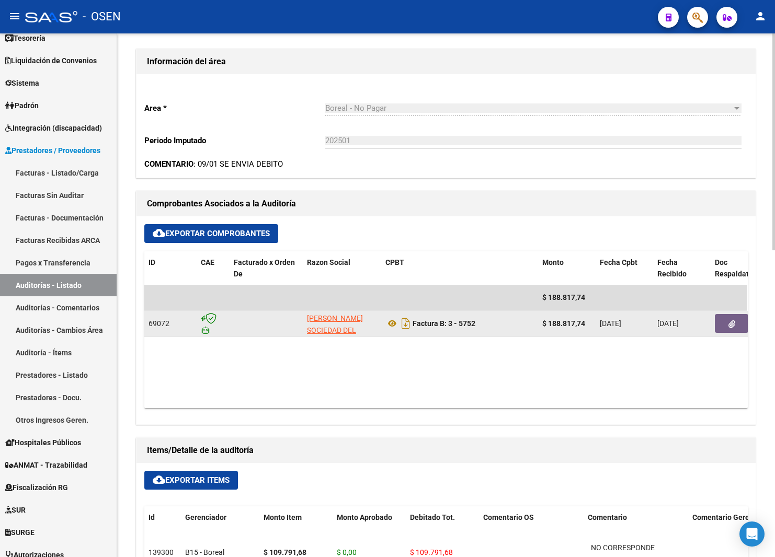
click at [726, 316] on button "button" at bounding box center [731, 323] width 33 height 19
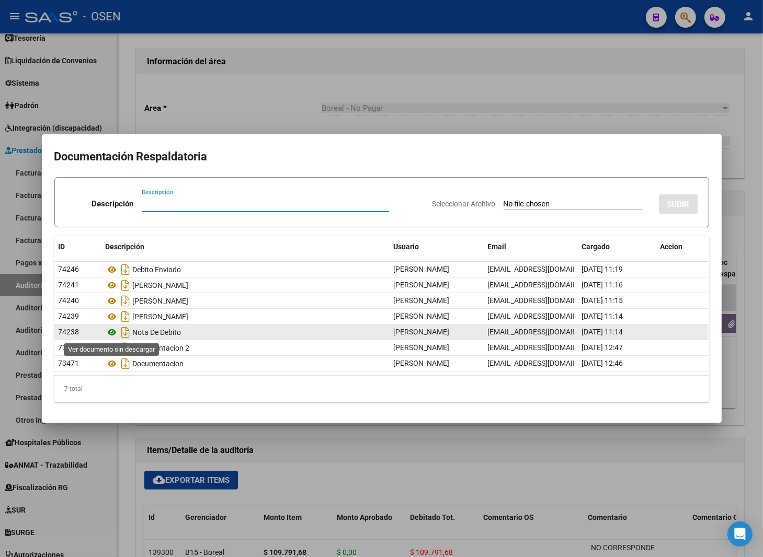
click at [110, 332] on icon at bounding box center [113, 332] width 14 height 13
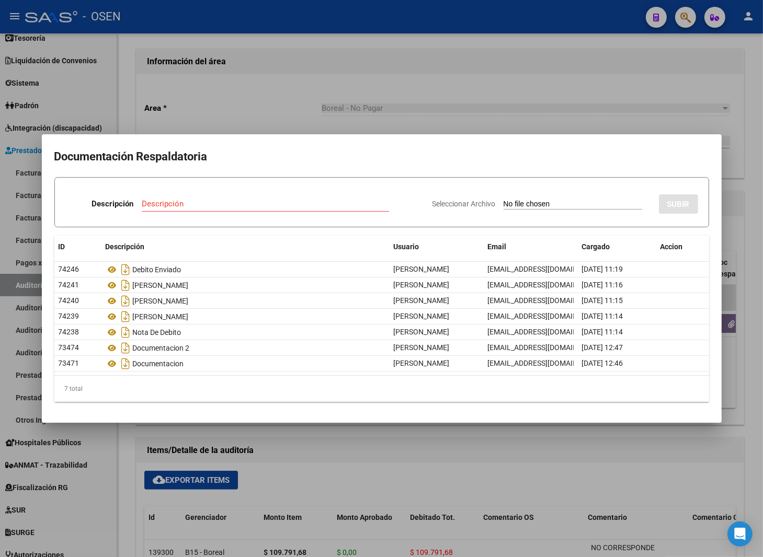
click at [278, 119] on div at bounding box center [381, 278] width 763 height 557
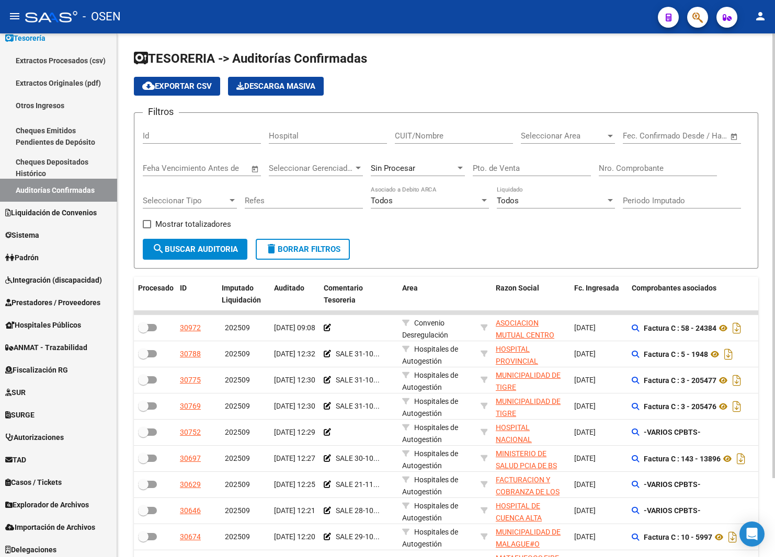
click at [650, 169] on input "Nro. Comprobante" at bounding box center [658, 168] width 118 height 9
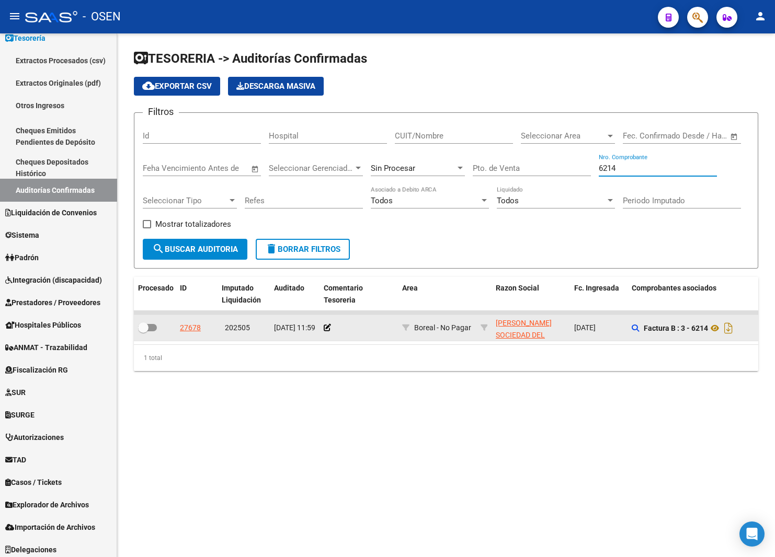
type input "6214"
click at [189, 328] on div "27678" at bounding box center [190, 328] width 21 height 12
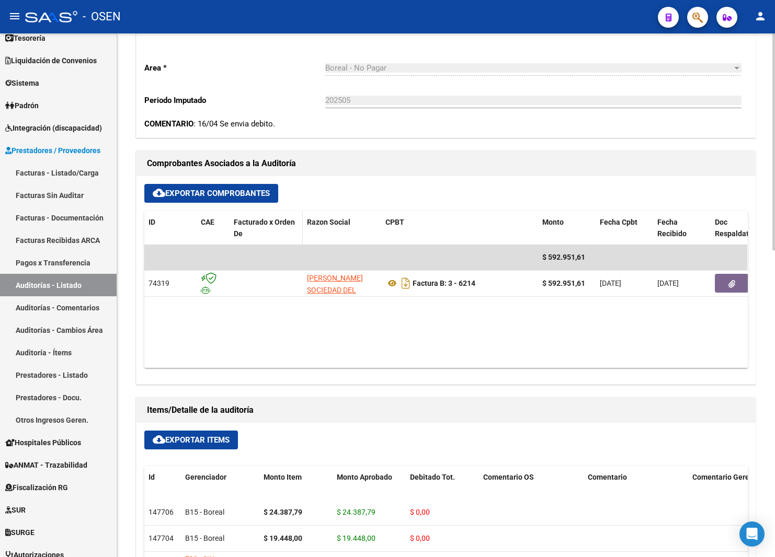
scroll to position [392, 0]
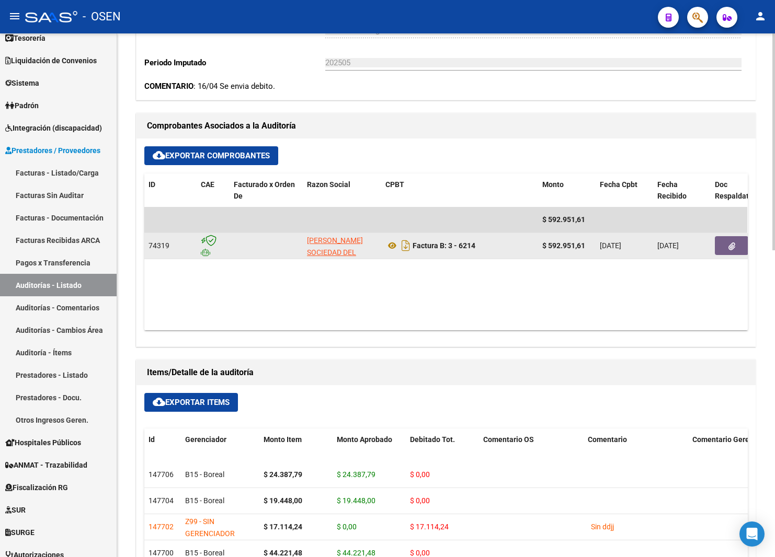
click at [725, 250] on button "button" at bounding box center [731, 245] width 33 height 19
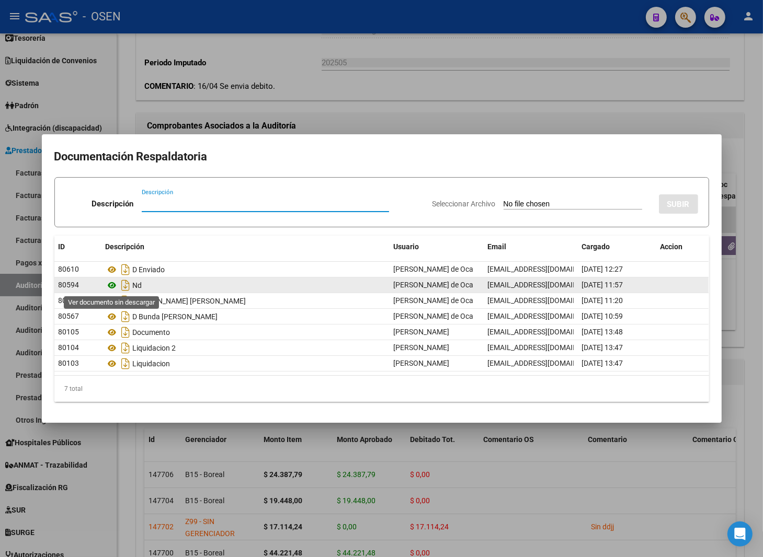
click at [114, 287] on icon at bounding box center [113, 285] width 14 height 13
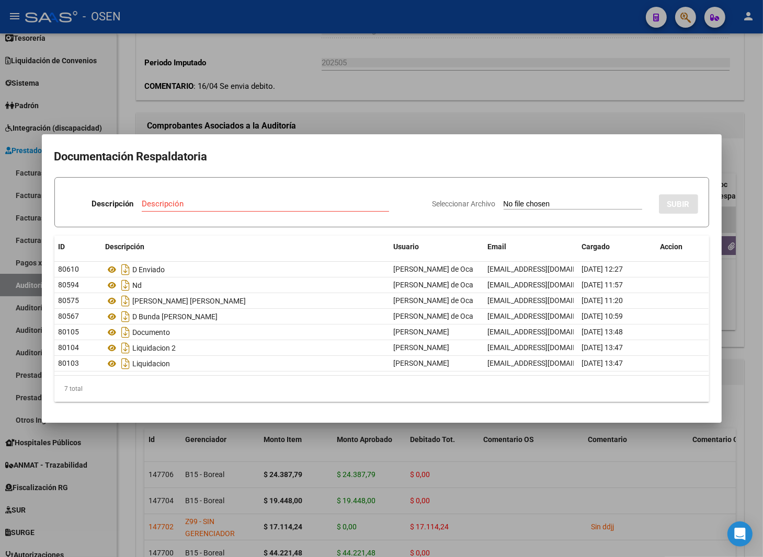
drag, startPoint x: 330, startPoint y: 91, endPoint x: 324, endPoint y: 90, distance: 5.8
click at [329, 90] on div at bounding box center [381, 278] width 763 height 557
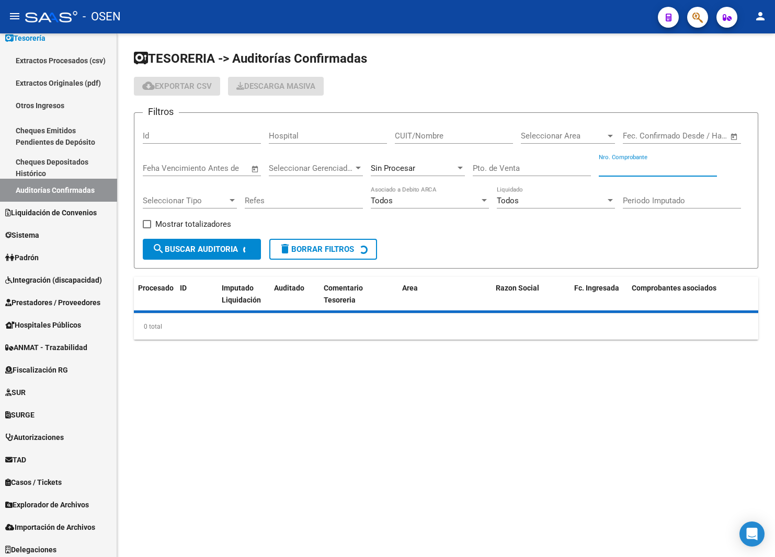
click at [623, 169] on input "Nro. Comprobante" at bounding box center [658, 168] width 118 height 9
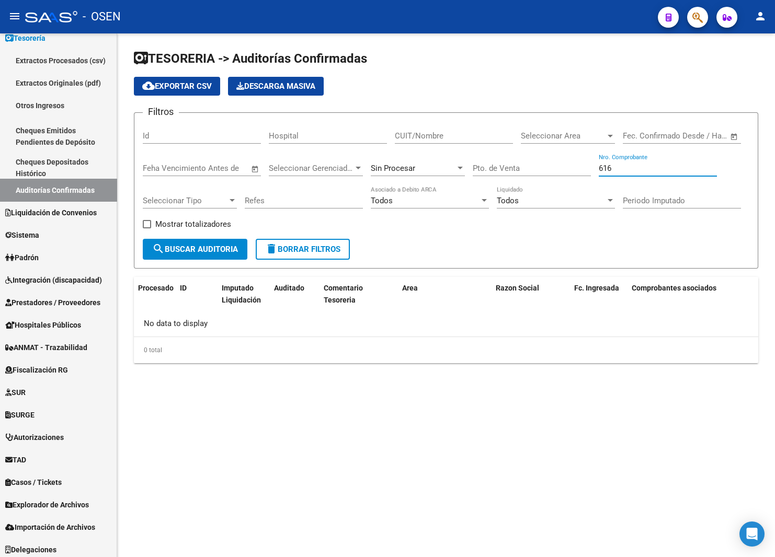
type input "6165"
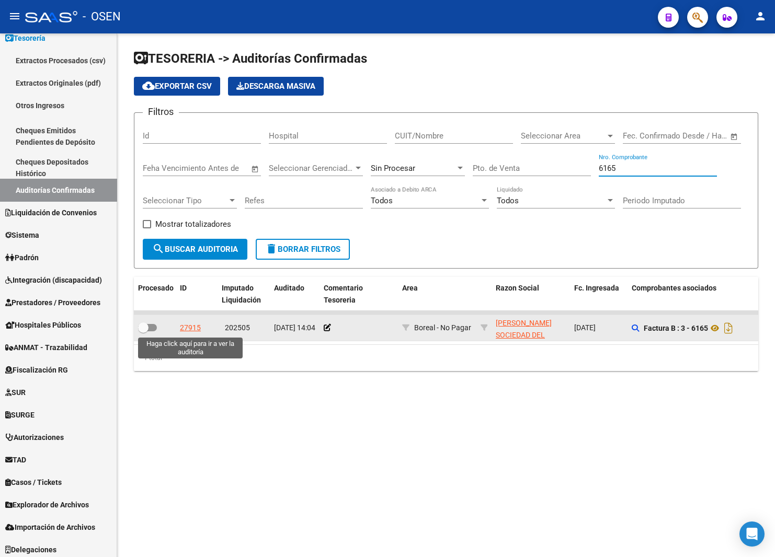
click at [189, 325] on div "27915" at bounding box center [190, 328] width 21 height 12
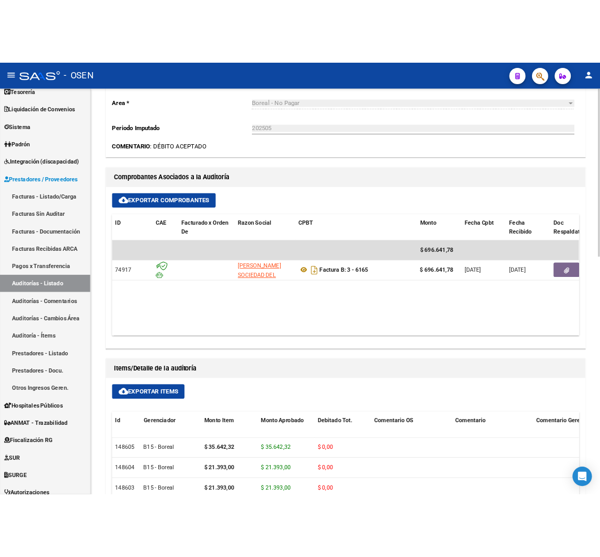
scroll to position [392, 0]
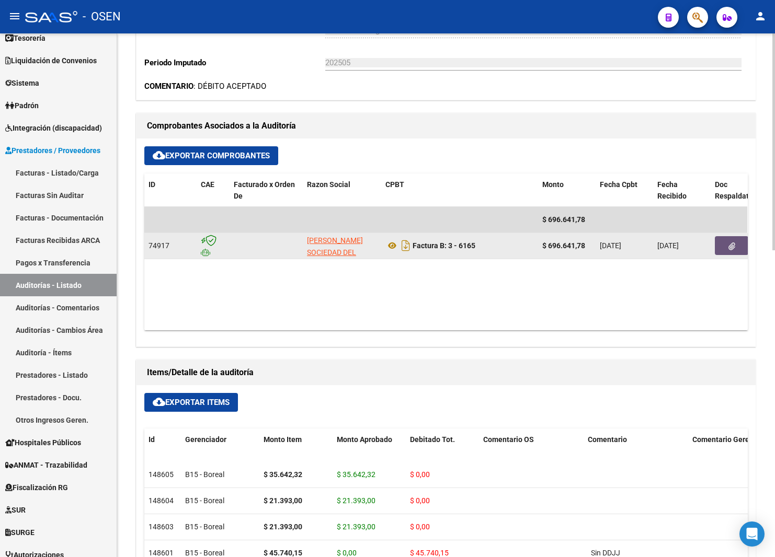
click at [729, 247] on icon "button" at bounding box center [731, 247] width 7 height 8
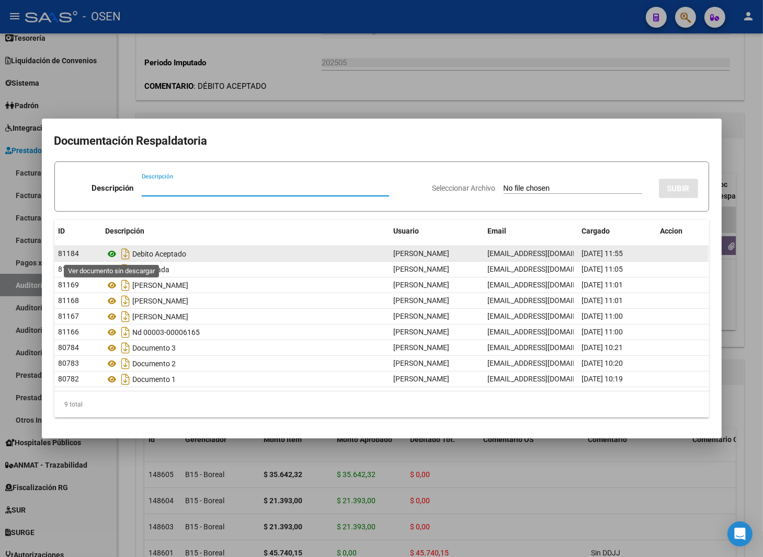
click at [114, 249] on icon at bounding box center [113, 254] width 14 height 13
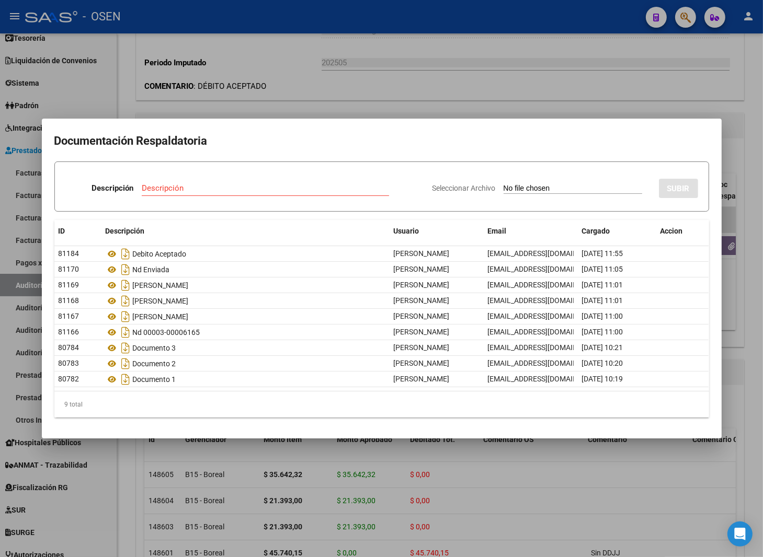
drag, startPoint x: 287, startPoint y: 79, endPoint x: 130, endPoint y: 5, distance: 174.0
click at [284, 77] on div at bounding box center [381, 278] width 763 height 557
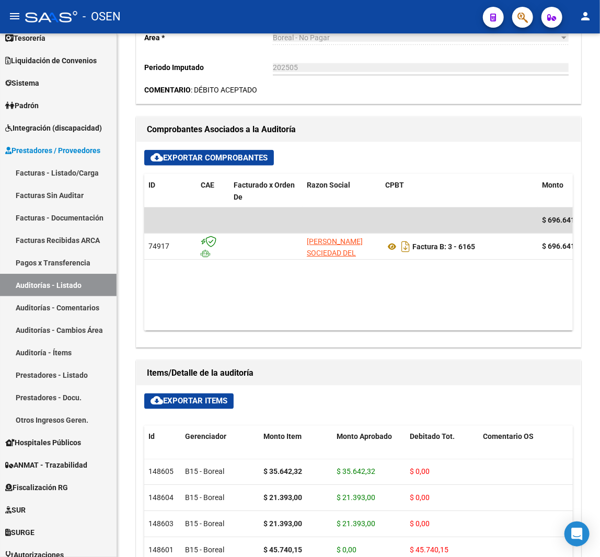
scroll to position [400, 0]
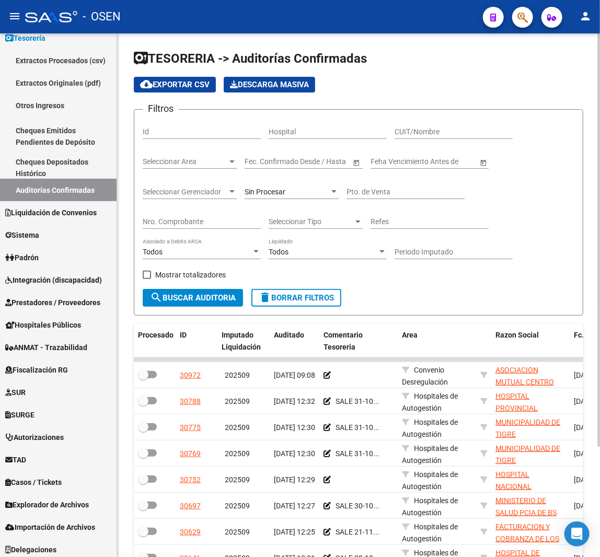
click at [195, 221] on input "Nro. Comprobante" at bounding box center [202, 221] width 118 height 9
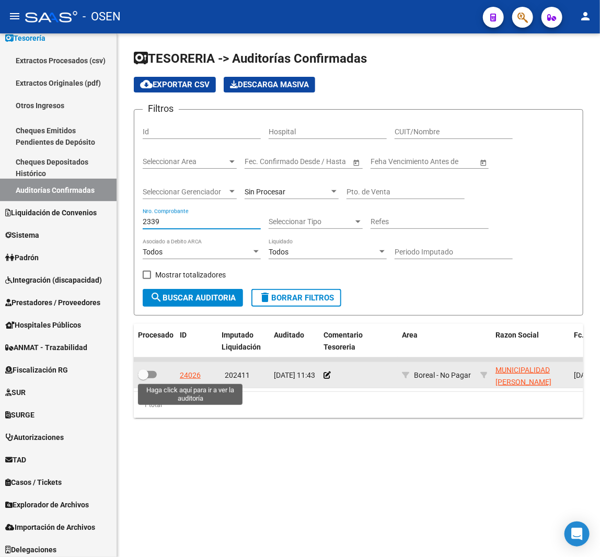
type input "2339"
click at [183, 373] on div "24026" at bounding box center [190, 376] width 21 height 12
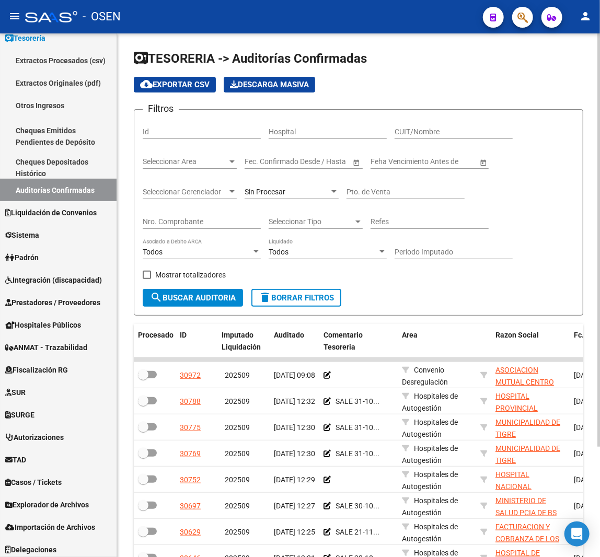
click at [153, 217] on input "Nro. Comprobante" at bounding box center [202, 221] width 118 height 9
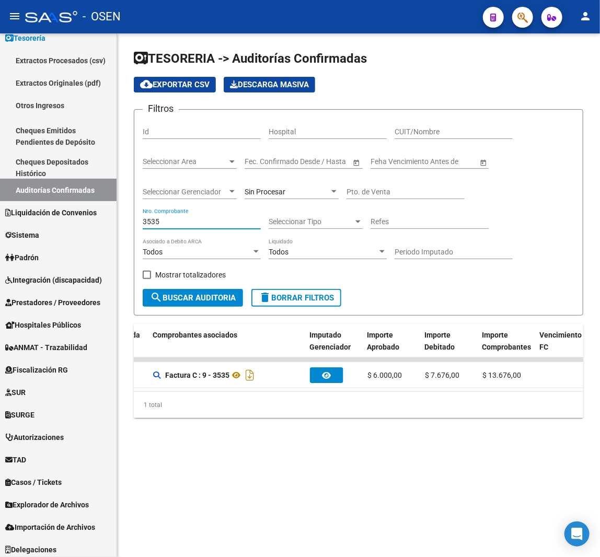
scroll to position [0, 515]
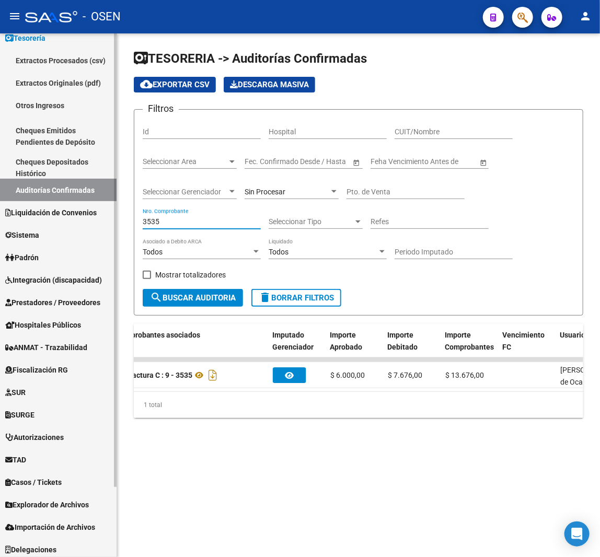
type input "3535"
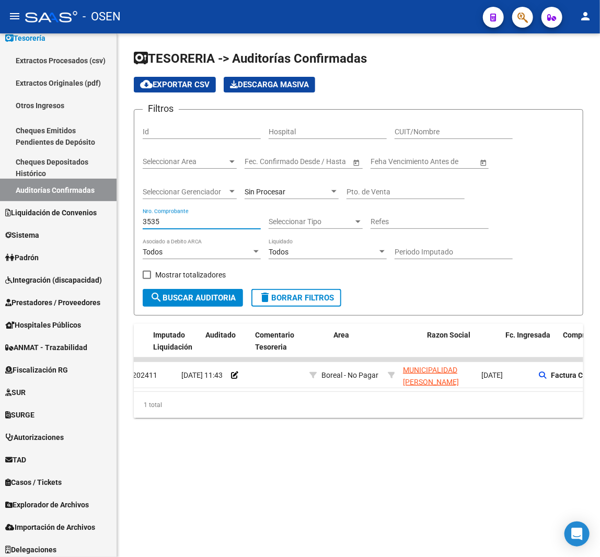
scroll to position [0, 0]
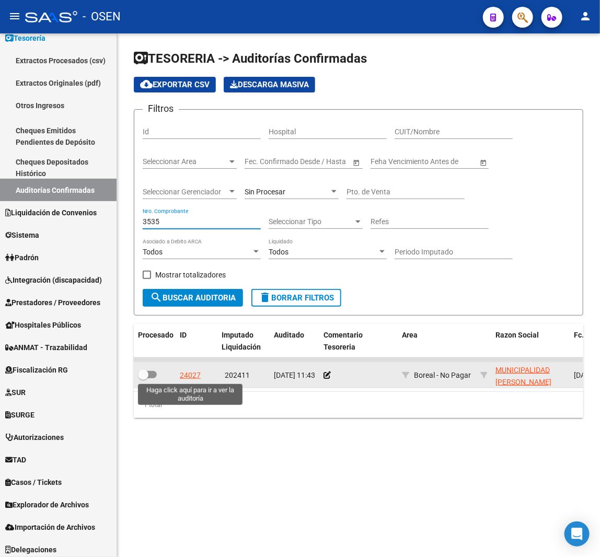
click at [183, 373] on div "24027" at bounding box center [190, 376] width 21 height 12
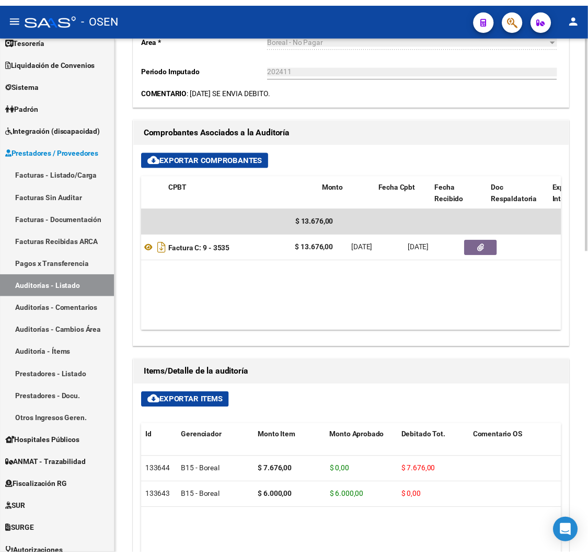
scroll to position [0, 287]
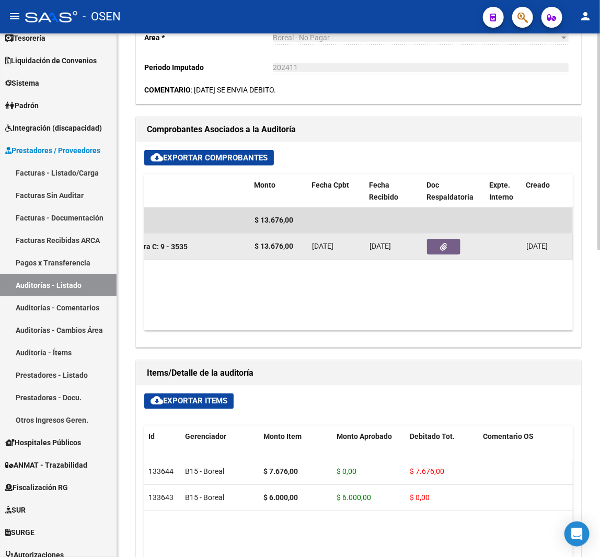
click at [441, 247] on icon "button" at bounding box center [444, 247] width 7 height 8
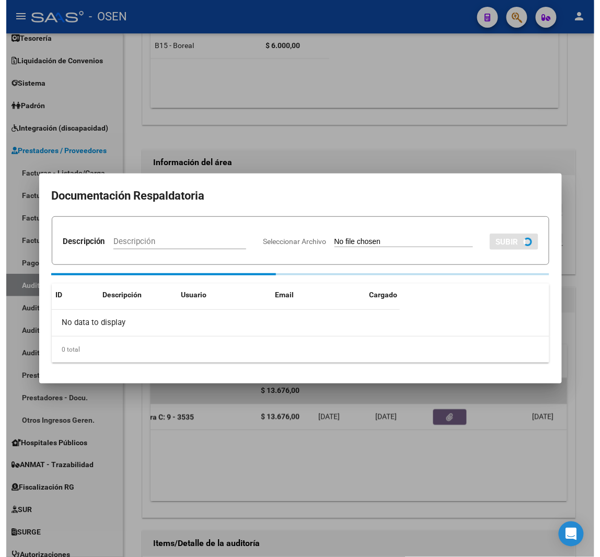
scroll to position [563, 0]
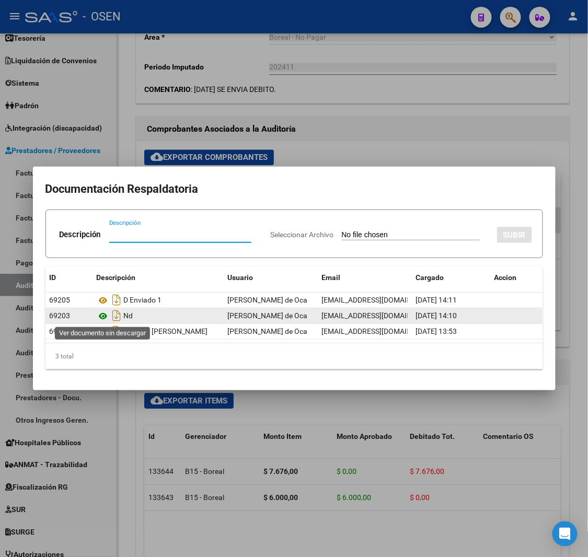
click at [106, 315] on icon at bounding box center [104, 316] width 14 height 13
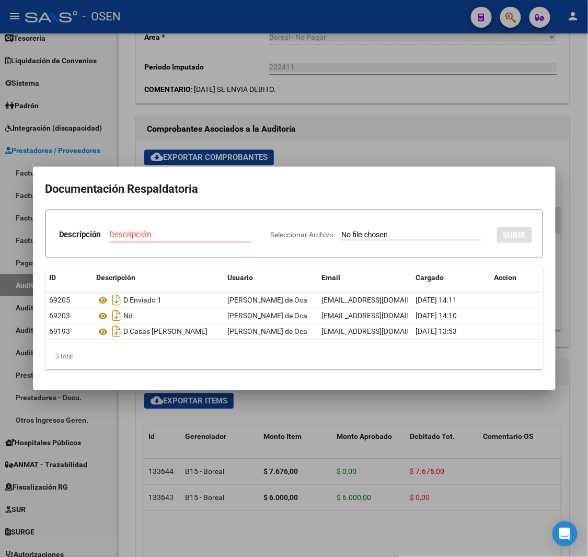
click at [449, 78] on div at bounding box center [294, 278] width 588 height 557
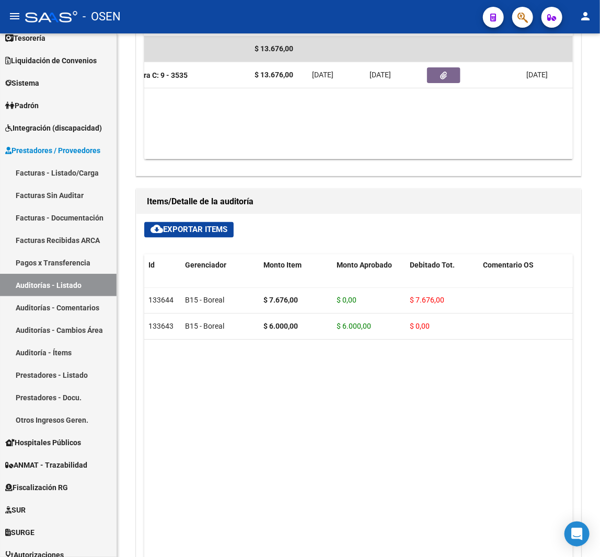
scroll to position [392, 0]
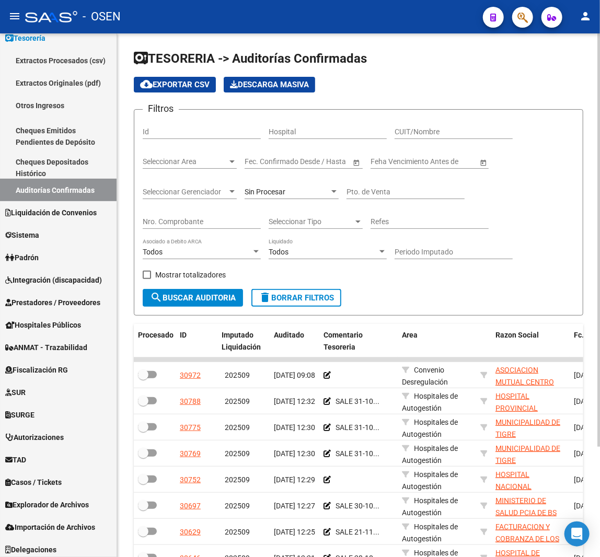
click at [208, 225] on input "Nro. Comprobante" at bounding box center [202, 221] width 118 height 9
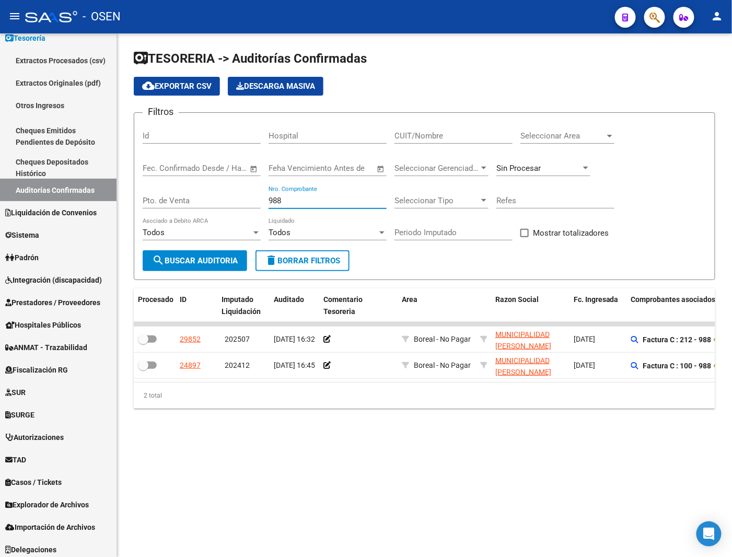
drag, startPoint x: 278, startPoint y: 199, endPoint x: 205, endPoint y: 197, distance: 72.7
click at [205, 197] on div "Filtros Id Hospital CUIT/Nombre Seleccionar Area Seleccionar Area Fecha inicio …" at bounding box center [425, 185] width 564 height 129
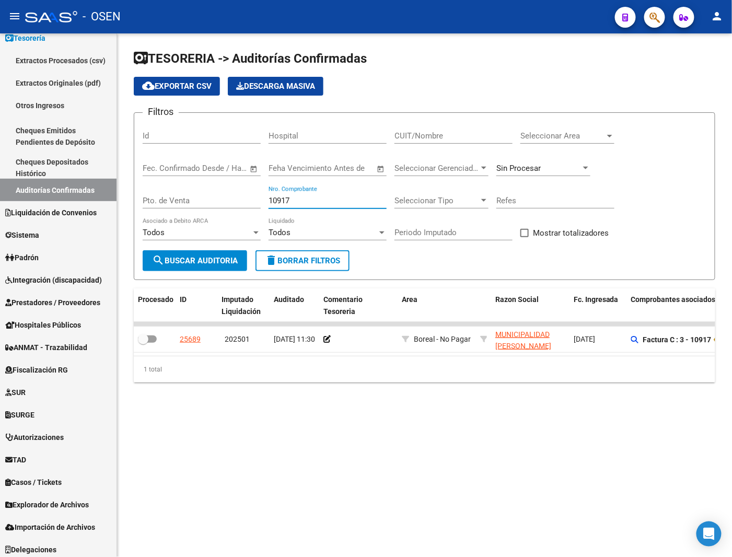
drag, startPoint x: 310, startPoint y: 200, endPoint x: 205, endPoint y: 193, distance: 105.3
click at [205, 193] on div "Filtros Id Hospital CUIT/Nombre Seleccionar Area Seleccionar Area Fecha inicio …" at bounding box center [425, 185] width 564 height 129
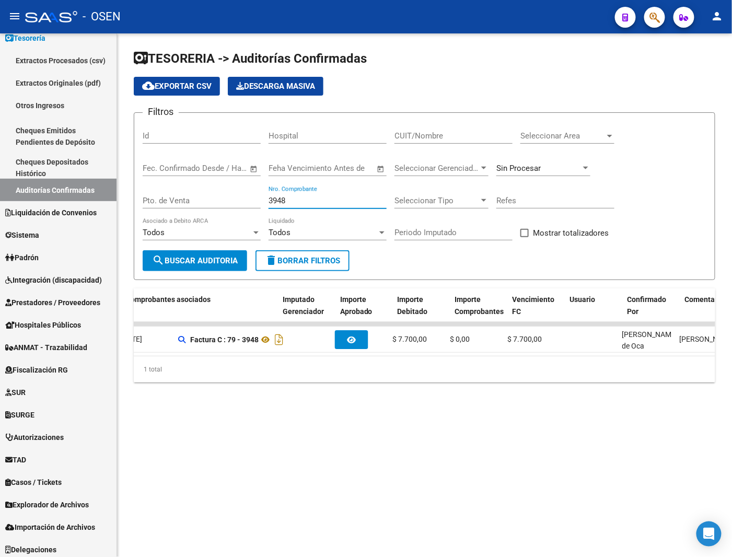
scroll to position [0, 505]
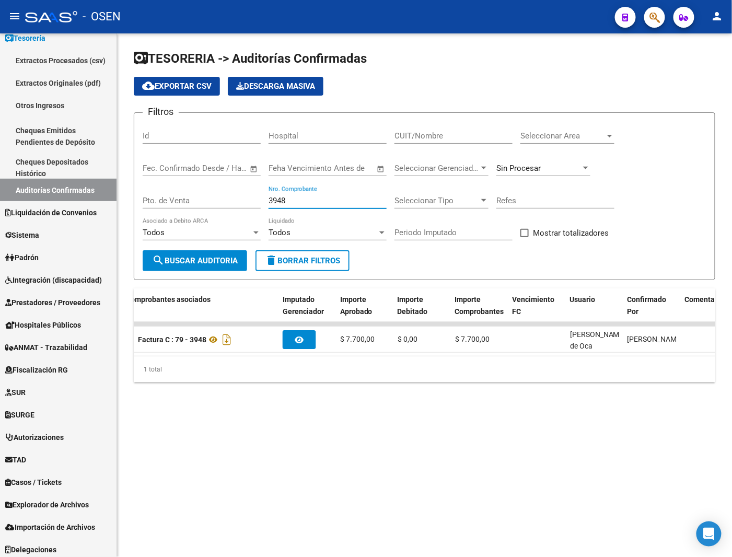
drag, startPoint x: 292, startPoint y: 201, endPoint x: 181, endPoint y: 197, distance: 111.4
click at [180, 197] on div "Filtros Id Hospital CUIT/Nombre Seleccionar Area Seleccionar Area Fecha inicio …" at bounding box center [425, 185] width 564 height 129
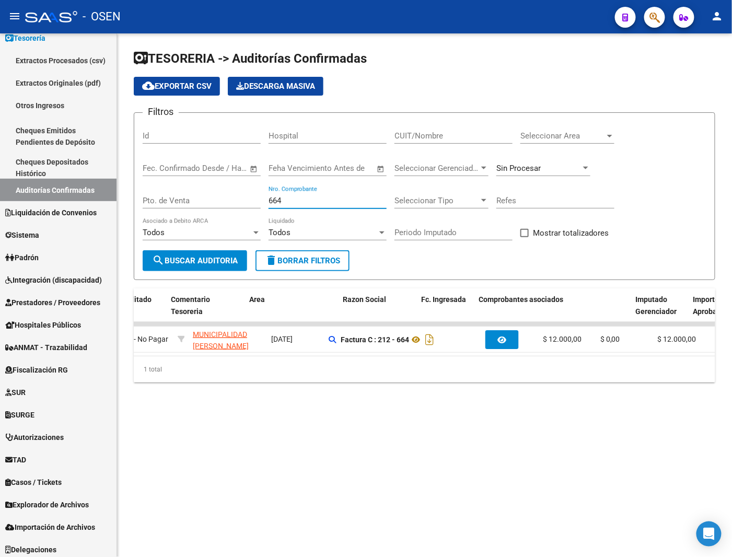
scroll to position [0, 0]
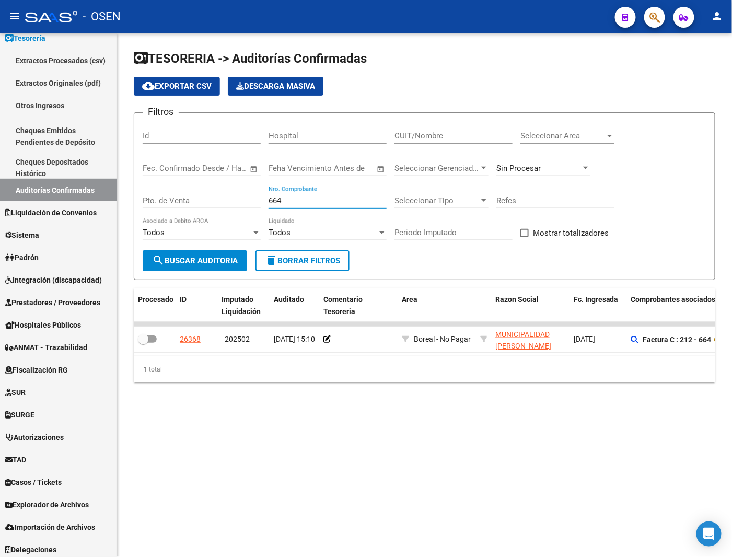
drag, startPoint x: 293, startPoint y: 202, endPoint x: 169, endPoint y: 190, distance: 124.9
click at [169, 190] on div "Filtros Id Hospital CUIT/Nombre Seleccionar Area Seleccionar Area Fecha inicio …" at bounding box center [425, 185] width 564 height 129
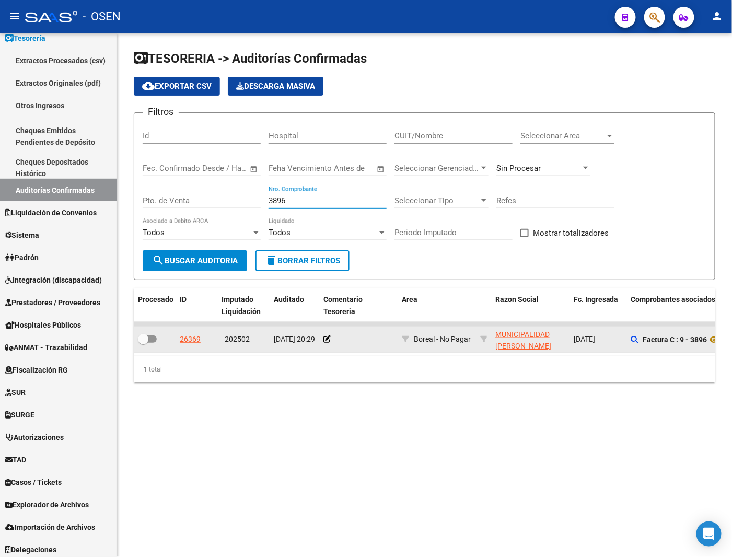
type input "3896"
click at [192, 337] on div "26369" at bounding box center [190, 339] width 21 height 12
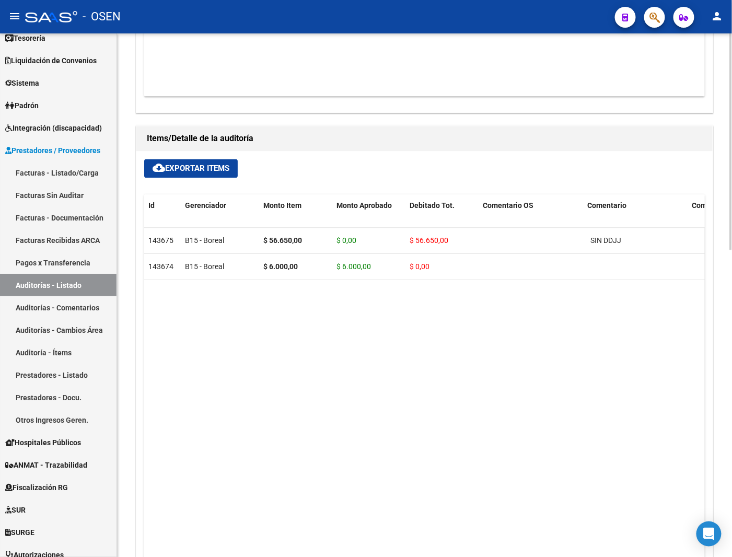
scroll to position [627, 0]
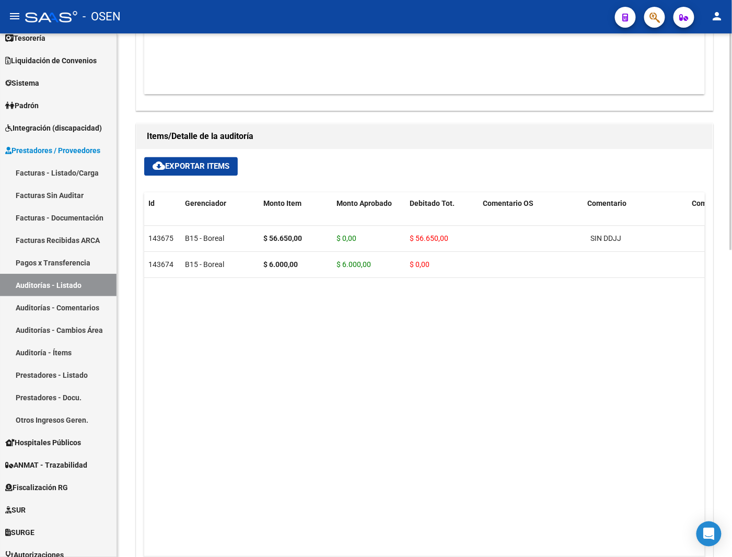
drag, startPoint x: 482, startPoint y: 434, endPoint x: 436, endPoint y: 315, distance: 127.7
click at [484, 432] on datatable-body "143675 B15 - Boreal $ 56.650,00 $ 0,00 $ 56.650,00 SIN DDJJ 27309682144 3096821…" at bounding box center [424, 391] width 561 height 331
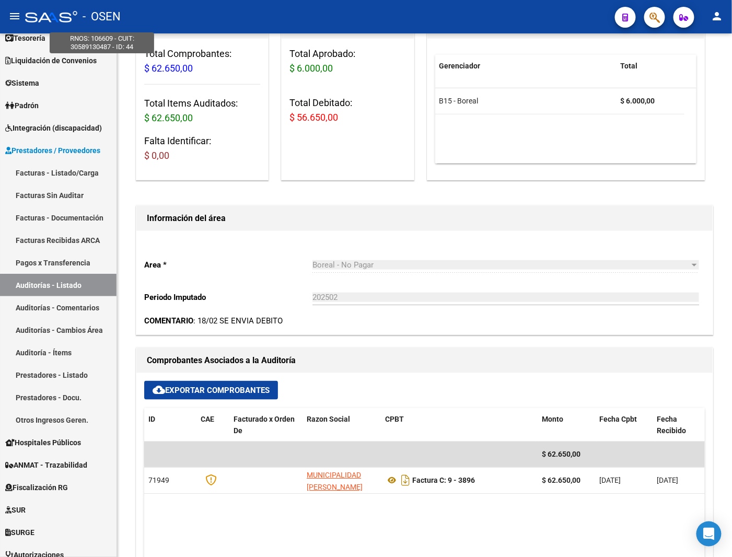
scroll to position [0, 0]
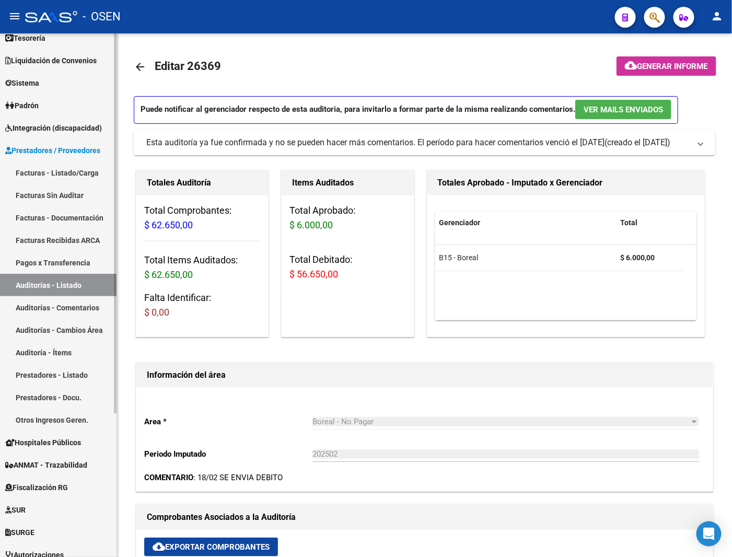
click at [142, 70] on mat-icon "arrow_back" at bounding box center [140, 67] width 13 height 13
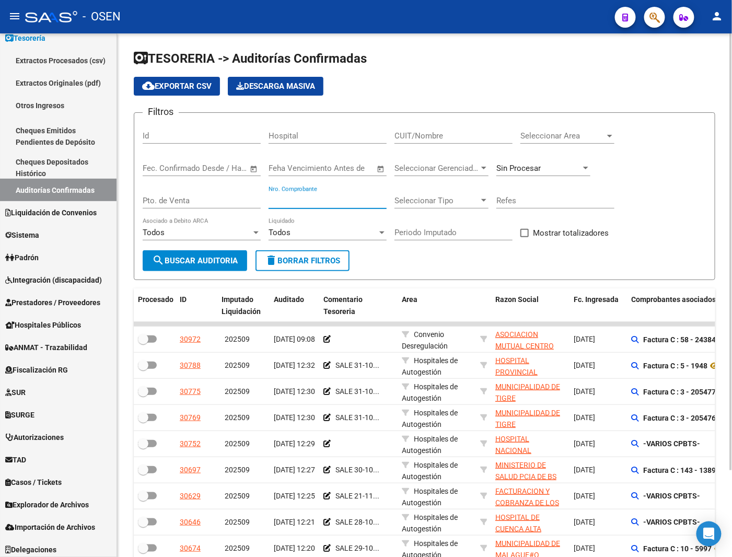
click at [311, 201] on input "Nro. Comprobante" at bounding box center [328, 200] width 118 height 9
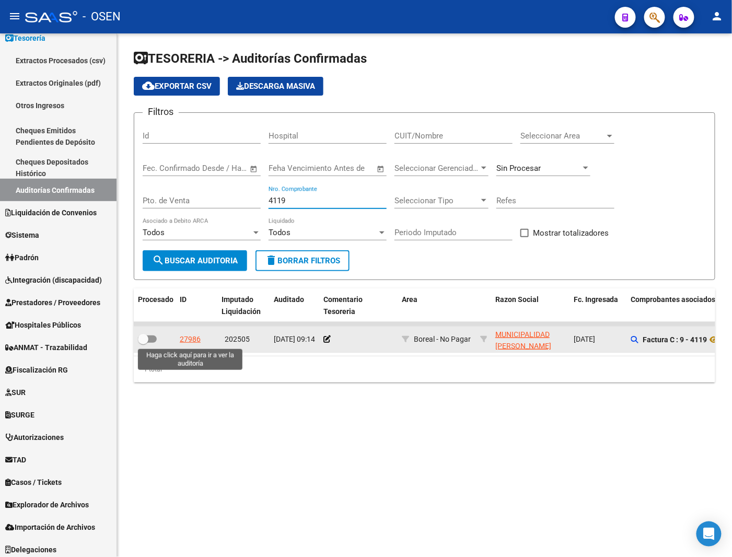
type input "4119"
click at [192, 337] on div "27986" at bounding box center [190, 339] width 21 height 12
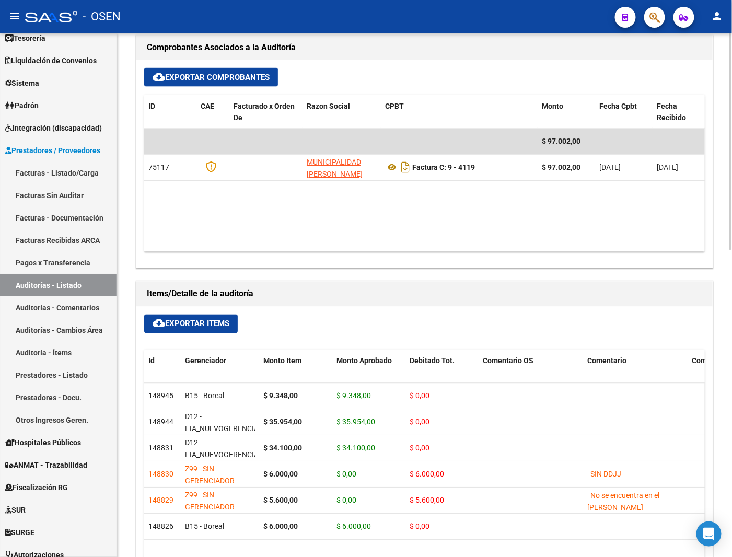
scroll to position [549, 0]
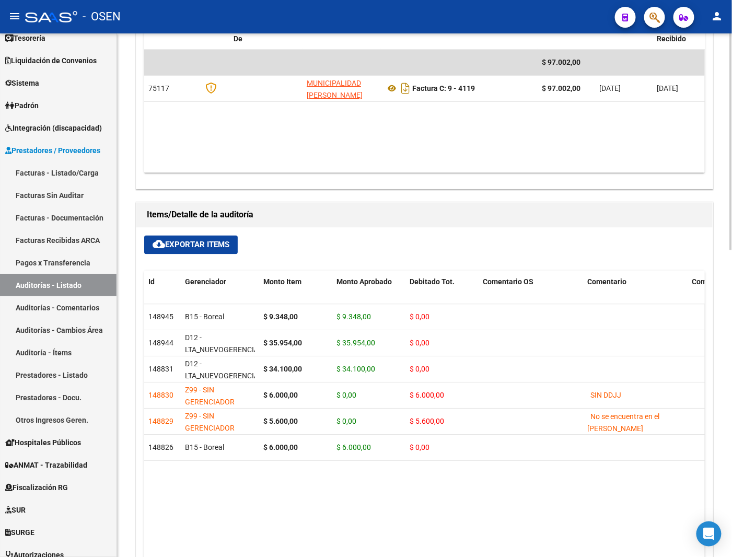
drag, startPoint x: 594, startPoint y: 145, endPoint x: 559, endPoint y: 136, distance: 36.1
click at [594, 145] on datatable-body "$ 97.002,00 75117 MUNICIPALIDAD [PERSON_NAME] Factura C: 9 - 4119 $ 97.002,00 […" at bounding box center [424, 111] width 561 height 123
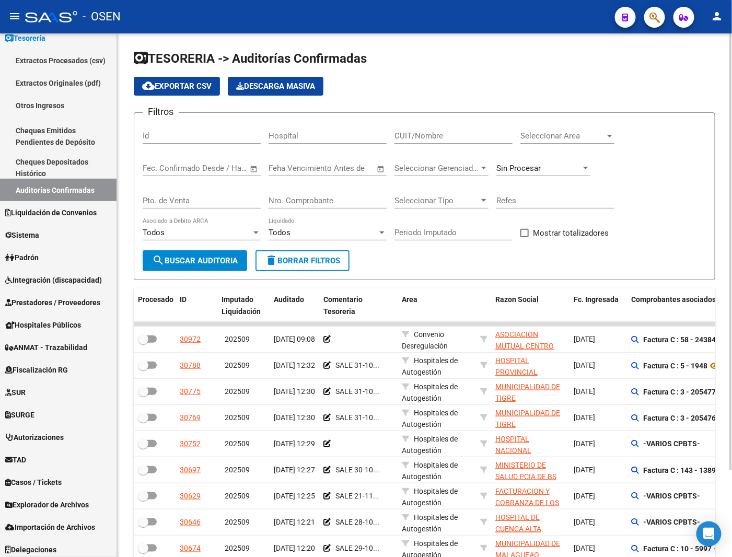
click at [209, 201] on input "Pto. de Venta" at bounding box center [202, 200] width 118 height 9
click at [315, 194] on div "Nro. Comprobante" at bounding box center [328, 197] width 118 height 22
click at [313, 203] on input "Nro. Comprobante" at bounding box center [328, 200] width 118 height 9
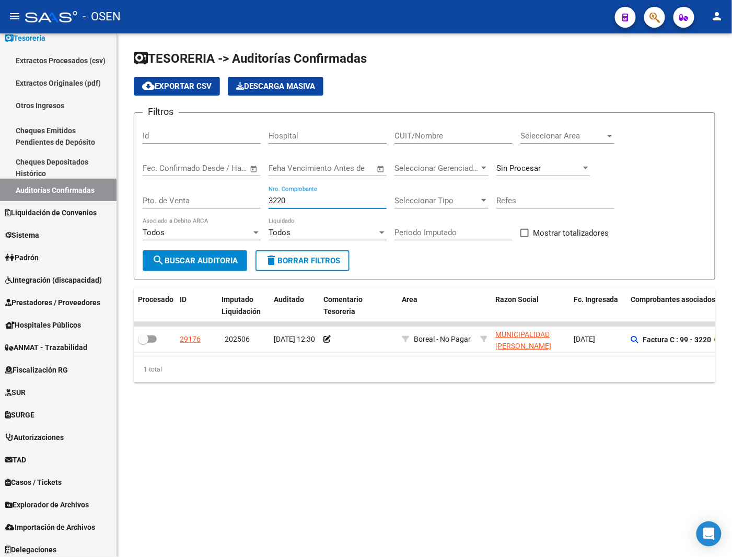
type input "3220"
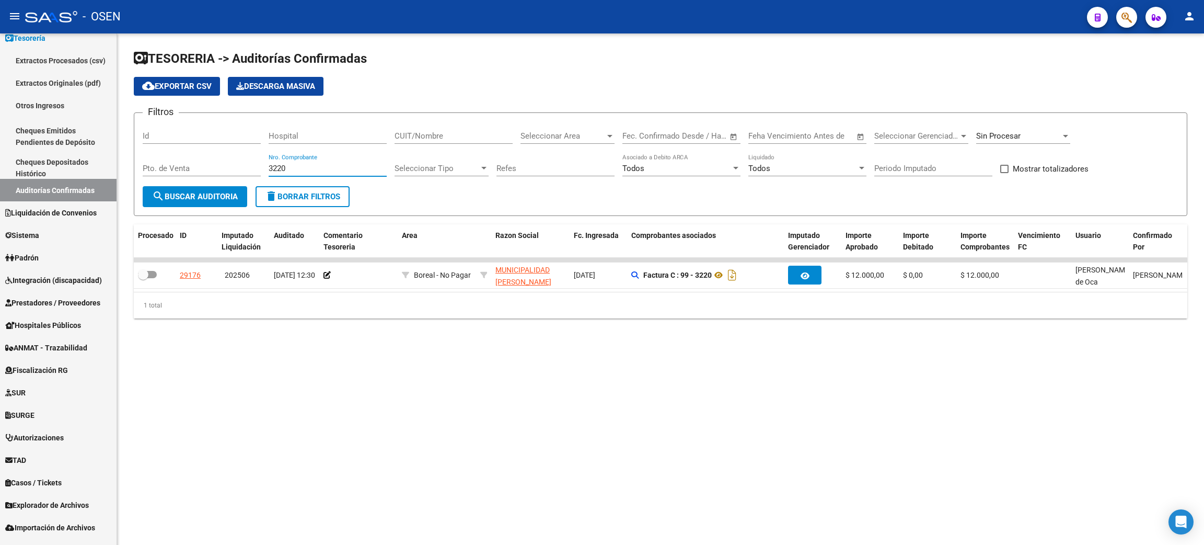
drag, startPoint x: 302, startPoint y: 164, endPoint x: 214, endPoint y: 163, distance: 88.4
click at [214, 163] on div "Filtros Id Hospital CUIT/Nombre Seleccionar Area Seleccionar Area Fecha inicio …" at bounding box center [661, 153] width 1036 height 65
click at [774, 132] on span "Sin Procesar" at bounding box center [998, 135] width 44 height 9
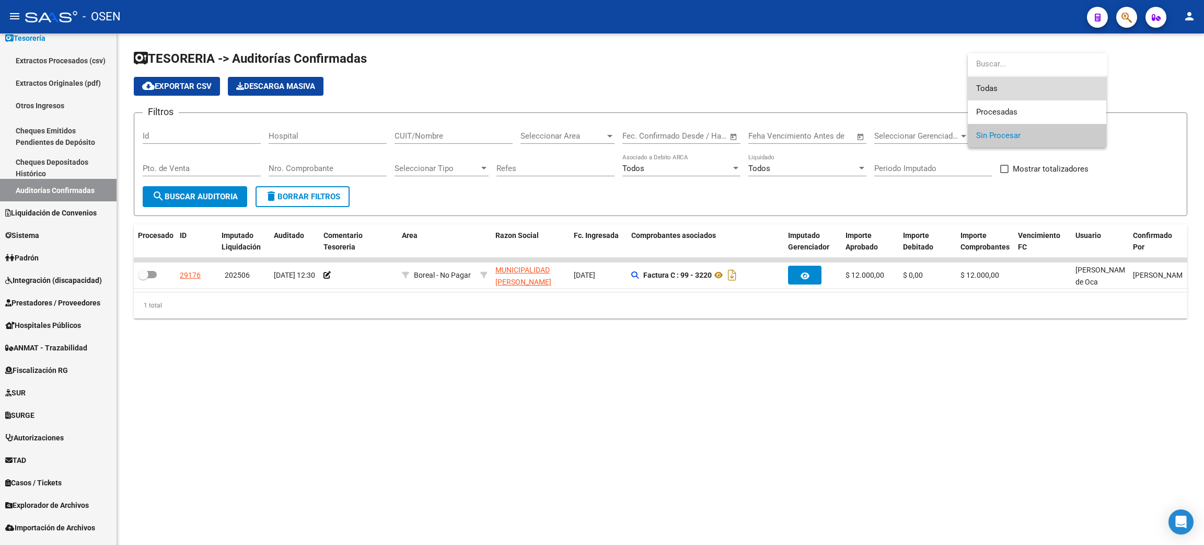
click at [774, 87] on span "Todas" at bounding box center [1037, 89] width 122 height 24
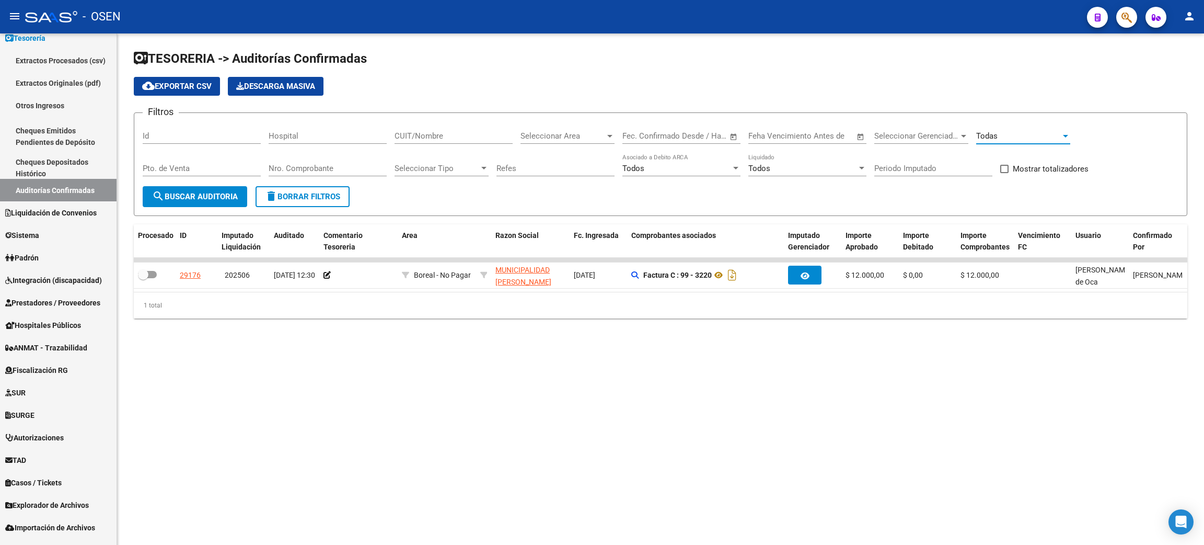
click at [181, 197] on span "search Buscar Auditoria" at bounding box center [195, 196] width 86 height 9
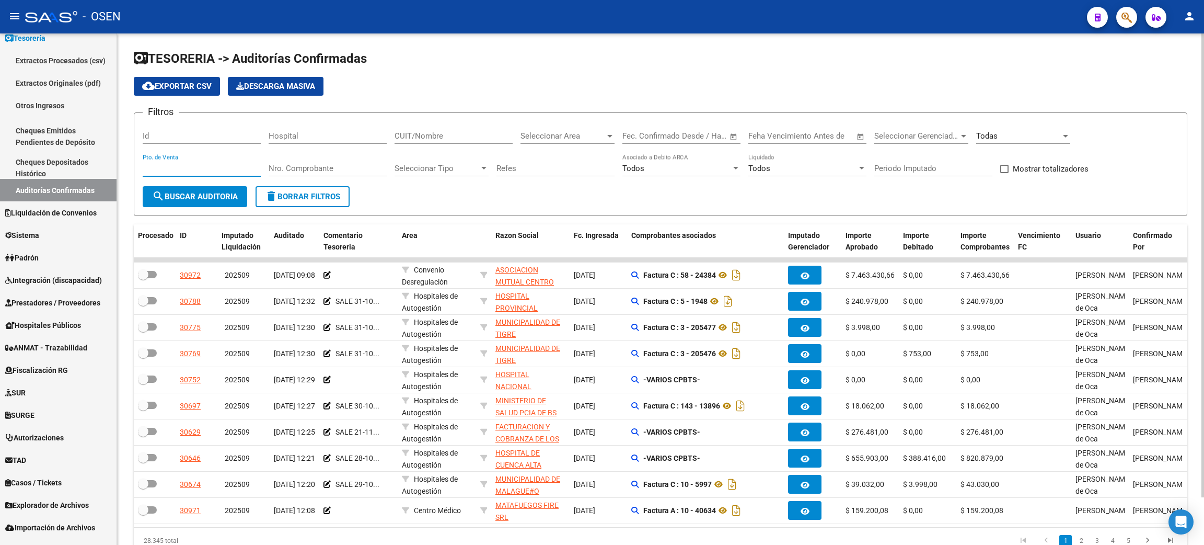
click at [197, 171] on input "Pto. de Venta" at bounding box center [202, 168] width 118 height 9
type input "1"
click at [322, 157] on div "Nro. Comprobante" at bounding box center [328, 165] width 118 height 22
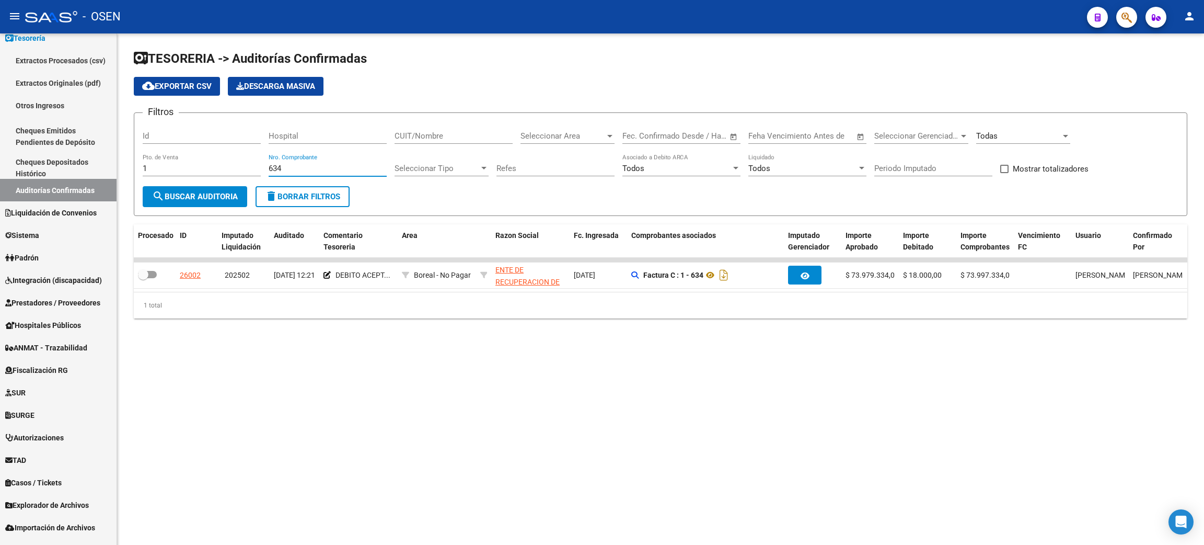
drag, startPoint x: 298, startPoint y: 169, endPoint x: 254, endPoint y: 165, distance: 45.1
click at [254, 165] on div "Filtros Id Hospital CUIT/Nombre Seleccionar Area Seleccionar Area Fecha inicio …" at bounding box center [661, 153] width 1036 height 65
type input "634"
click at [774, 408] on mat-sidenav-content "TESORERIA -> Auditorías Confirmadas cloud_download Exportar CSV Descarga Masiva…" at bounding box center [660, 288] width 1087 height 511
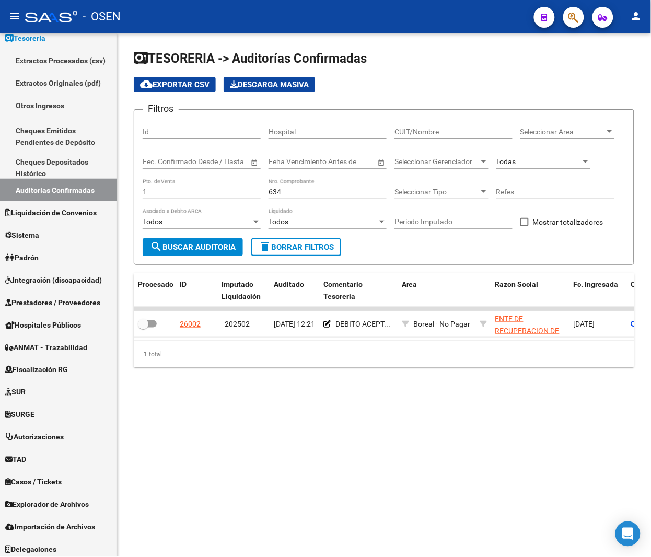
click at [289, 246] on span "delete Borrar Filtros" at bounding box center [296, 247] width 75 height 9
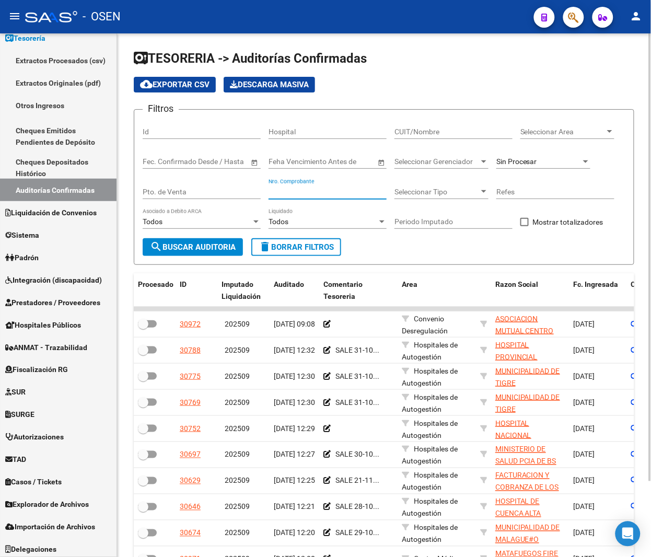
click at [297, 194] on input "Nro. Comprobante" at bounding box center [328, 192] width 118 height 9
type input "6431"
click at [143, 238] on button "search Buscar Auditoria" at bounding box center [193, 247] width 100 height 18
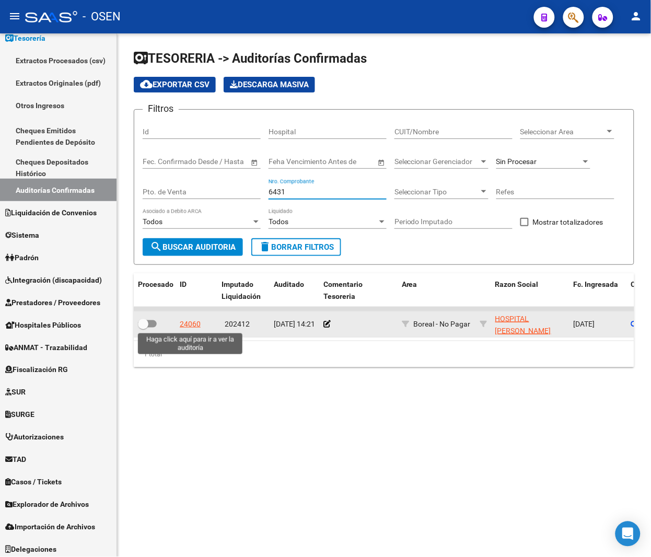
click at [188, 323] on div "24060" at bounding box center [190, 324] width 21 height 12
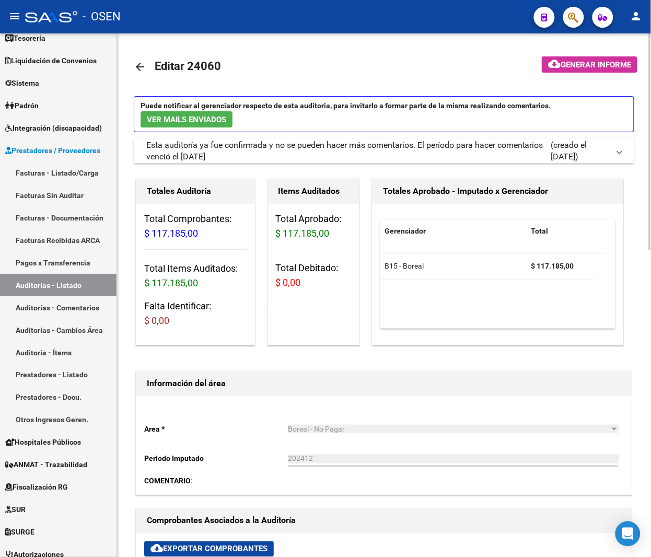
click at [134, 56] on link "arrow_back" at bounding box center [144, 66] width 21 height 25
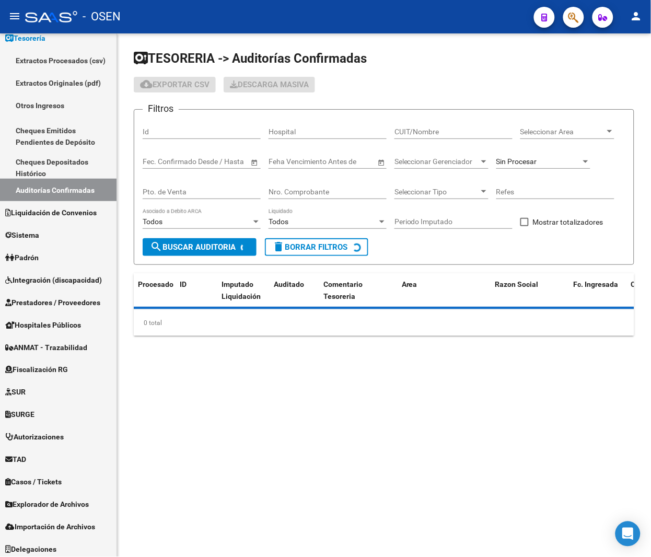
click at [134, 67] on h1 "TESORERIA -> Auditorías Confirmadas" at bounding box center [384, 59] width 501 height 18
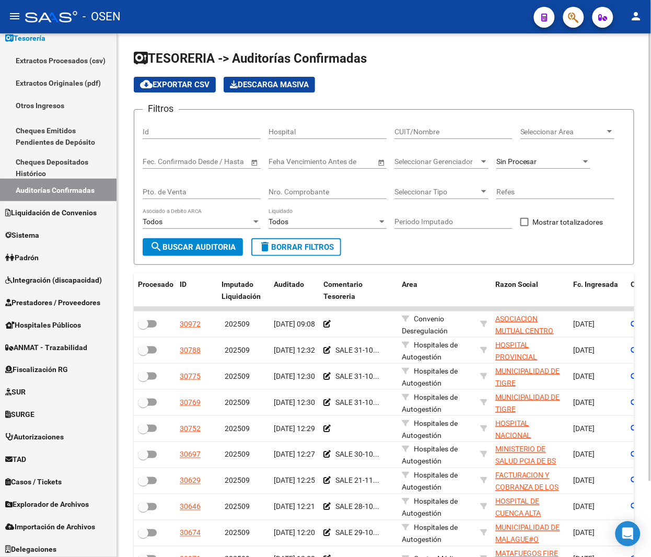
click at [305, 191] on input "Nro. Comprobante" at bounding box center [328, 192] width 118 height 9
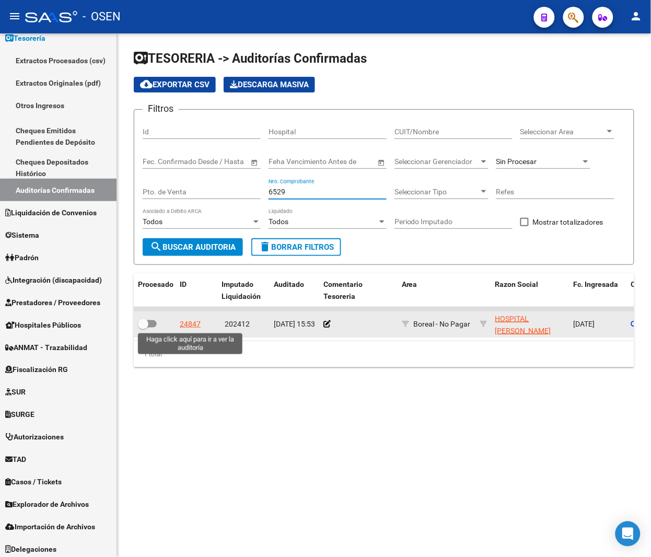
type input "6529"
click at [186, 325] on div "24847" at bounding box center [190, 324] width 21 height 12
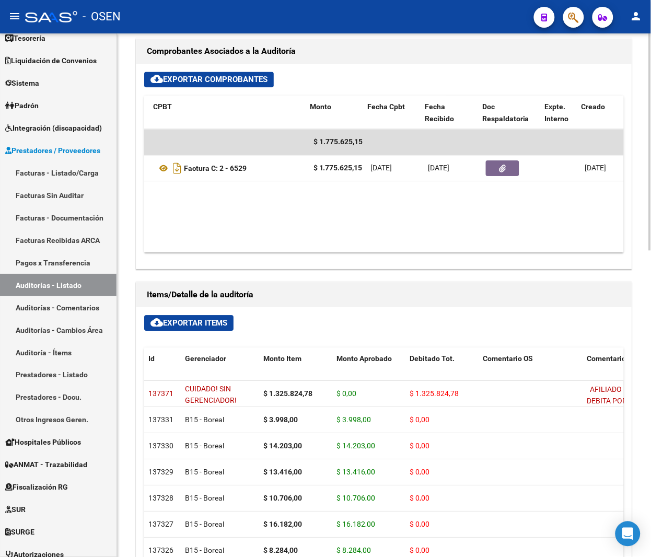
scroll to position [0, 234]
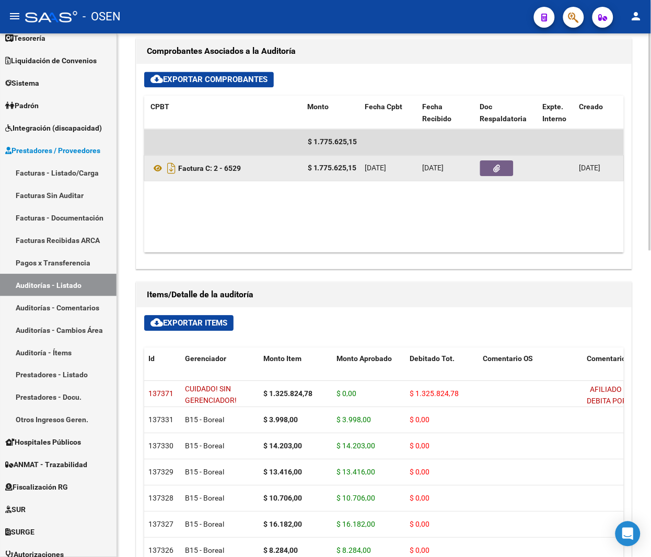
click at [484, 163] on button "button" at bounding box center [496, 168] width 33 height 16
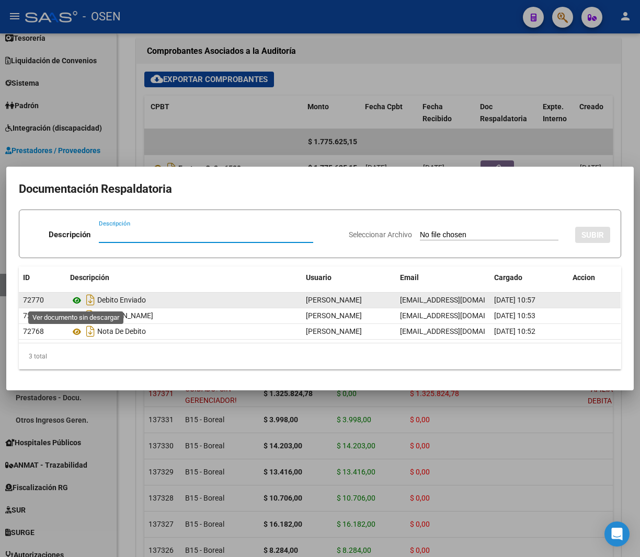
click at [77, 301] on icon at bounding box center [77, 300] width 14 height 13
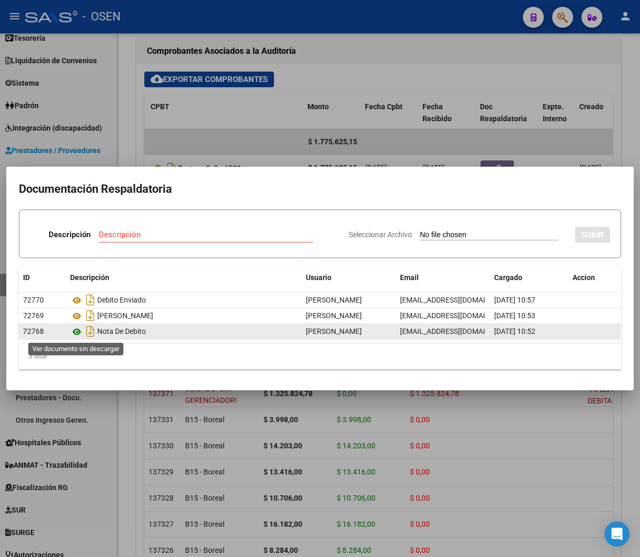
click at [75, 331] on icon at bounding box center [77, 332] width 14 height 13
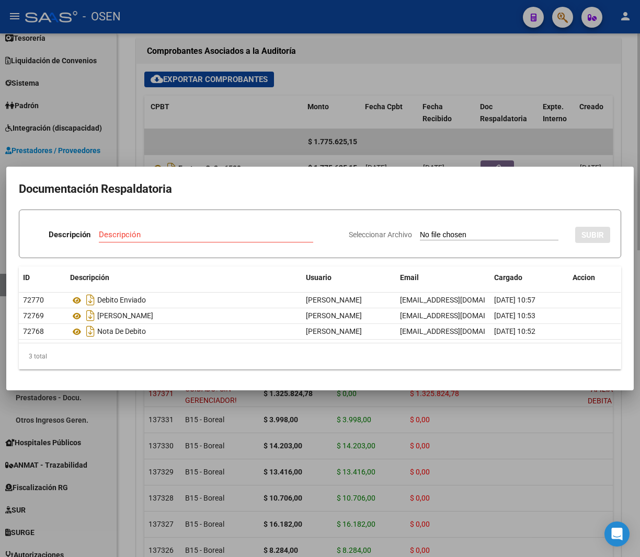
drag, startPoint x: 425, startPoint y: 68, endPoint x: 422, endPoint y: 64, distance: 5.6
click at [423, 65] on div at bounding box center [320, 278] width 640 height 557
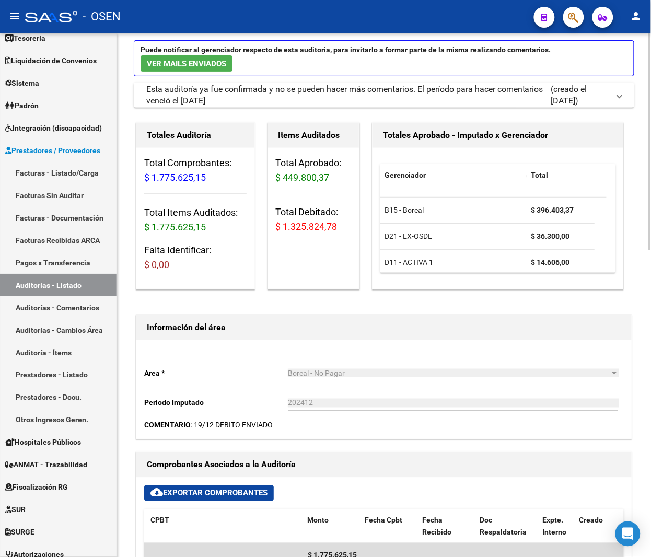
scroll to position [0, 0]
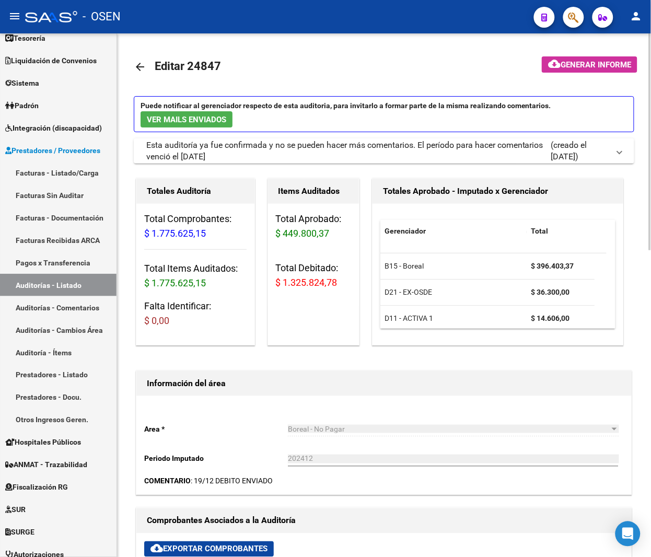
click at [140, 64] on mat-icon "arrow_back" at bounding box center [140, 67] width 13 height 13
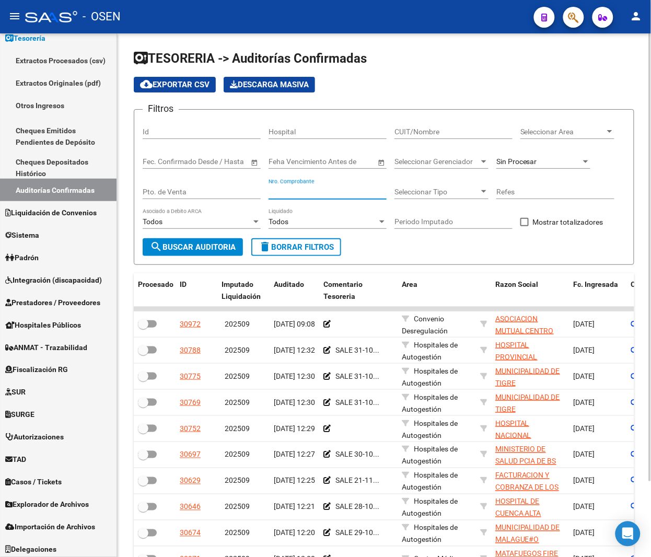
click at [313, 188] on input "Nro. Comprobante" at bounding box center [328, 192] width 118 height 9
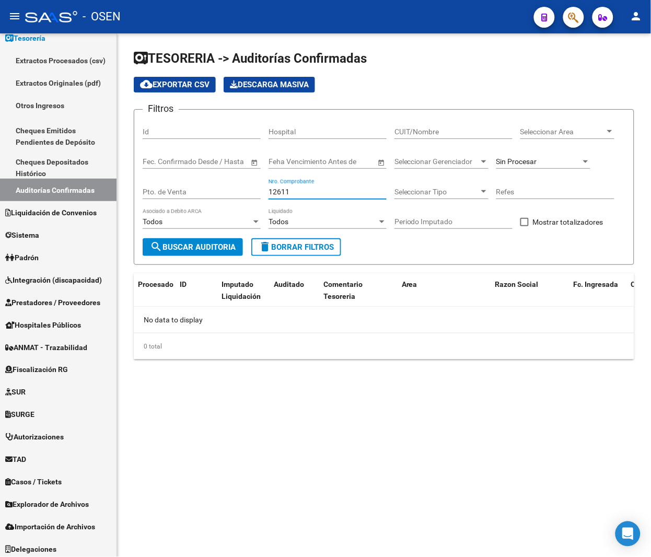
drag, startPoint x: 318, startPoint y: 188, endPoint x: 224, endPoint y: 188, distance: 94.1
click at [224, 188] on div "Filtros Id Hospital CUIT/Nombre Seleccionar Area Seleccionar Area Fecha inicio …" at bounding box center [384, 178] width 483 height 120
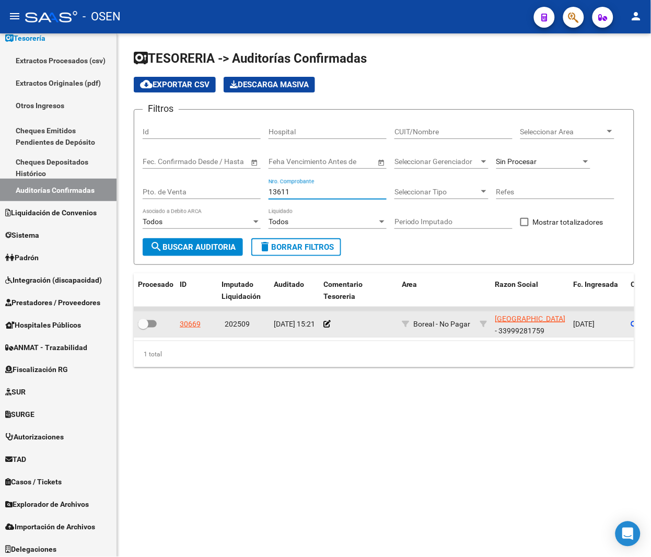
type input "13611"
click at [197, 322] on div "30669" at bounding box center [190, 324] width 21 height 12
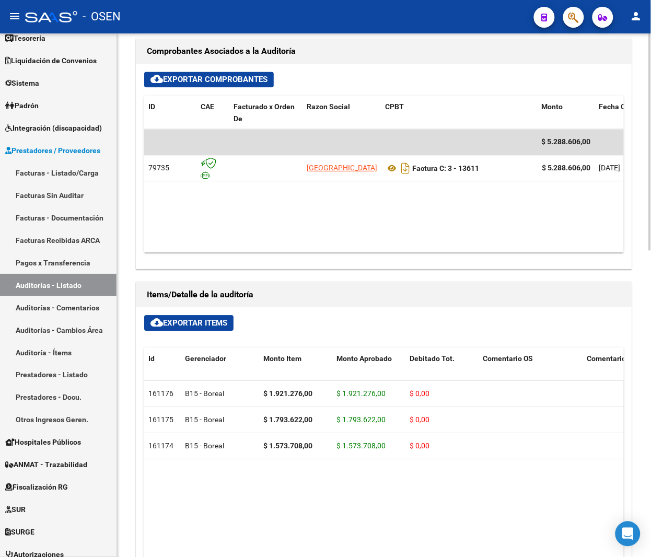
scroll to position [549, 0]
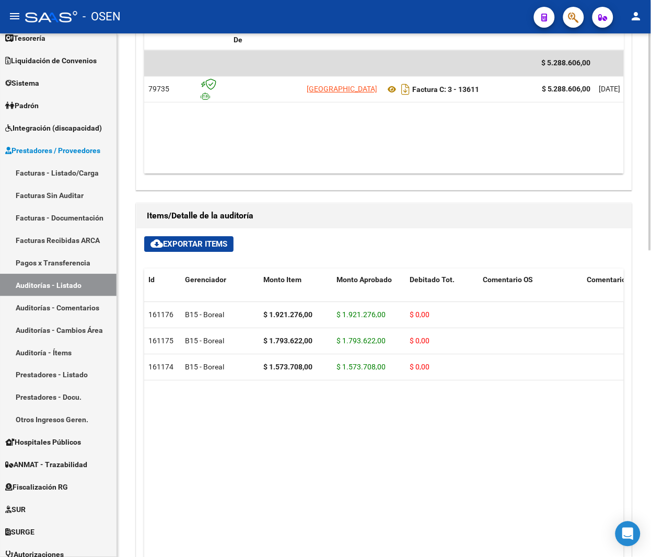
click at [423, 469] on datatable-body "161176 B15 - Boreal $ 1.921.276,00 $ 1.921.276,00 $ 0,00 20487260887 48726088 […" at bounding box center [384, 467] width 480 height 331
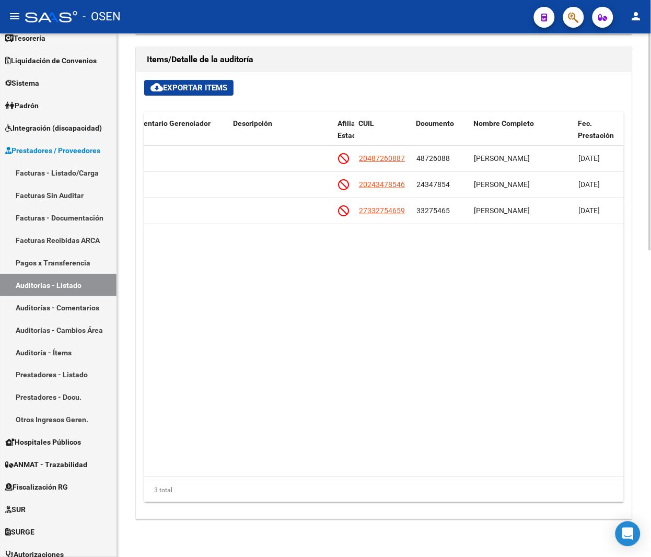
scroll to position [0, 566]
click at [412, 356] on datatable-body "161176 B15 - Boreal $ 1.921.276,00 $ 1.921.276,00 $ 0,00 20487260887 48726088 […" at bounding box center [384, 311] width 480 height 331
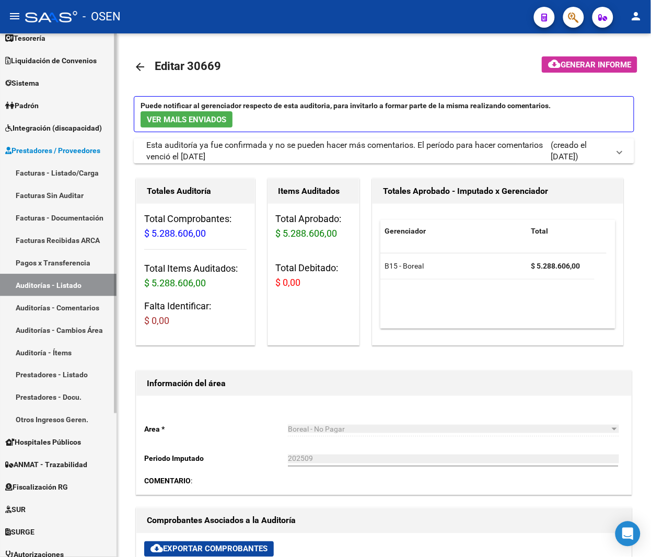
scroll to position [0, 0]
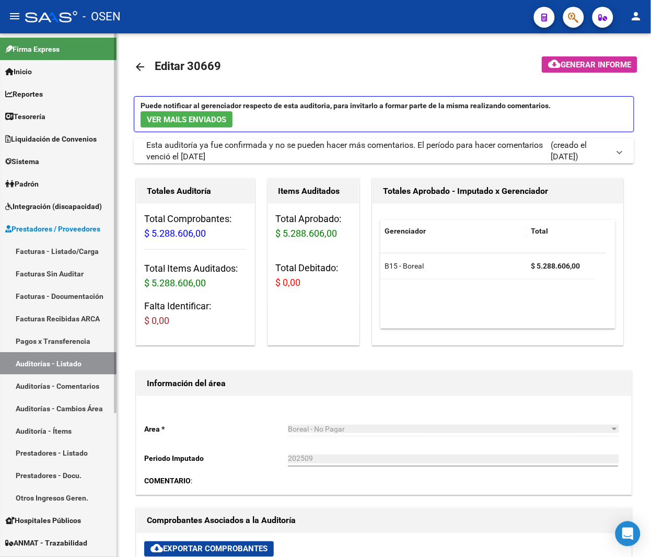
click at [28, 116] on span "Tesorería" at bounding box center [25, 116] width 40 height 11
click at [47, 108] on link "Tesorería" at bounding box center [58, 116] width 117 height 22
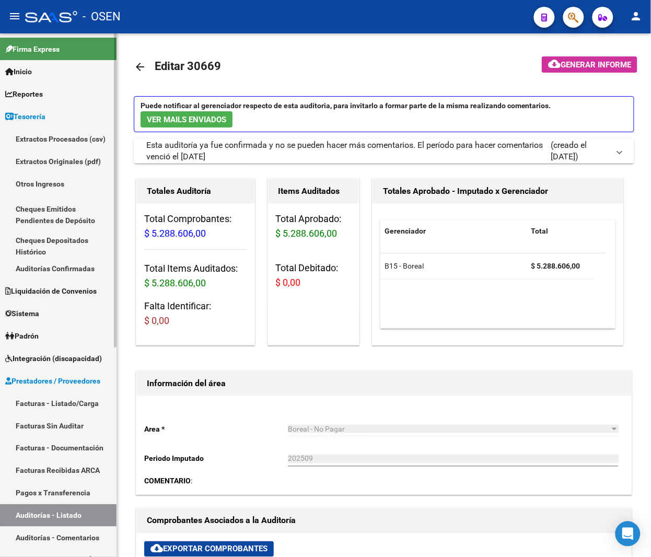
click at [70, 268] on link "Auditorías Confirmadas" at bounding box center [58, 268] width 117 height 22
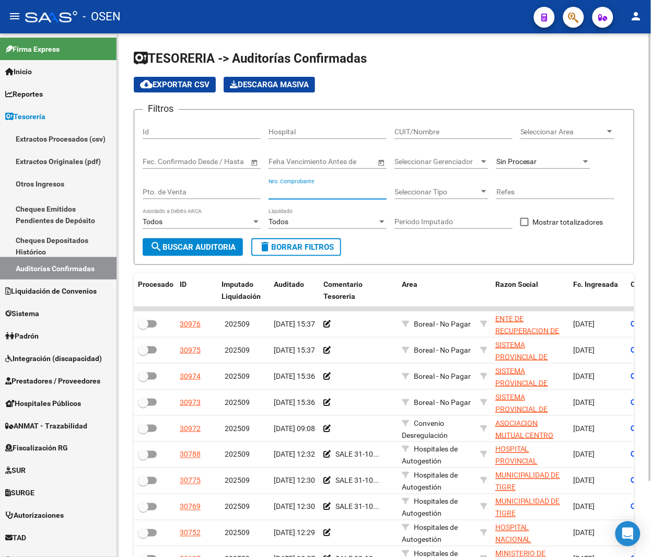
click at [298, 191] on input "Nro. Comprobante" at bounding box center [328, 192] width 118 height 9
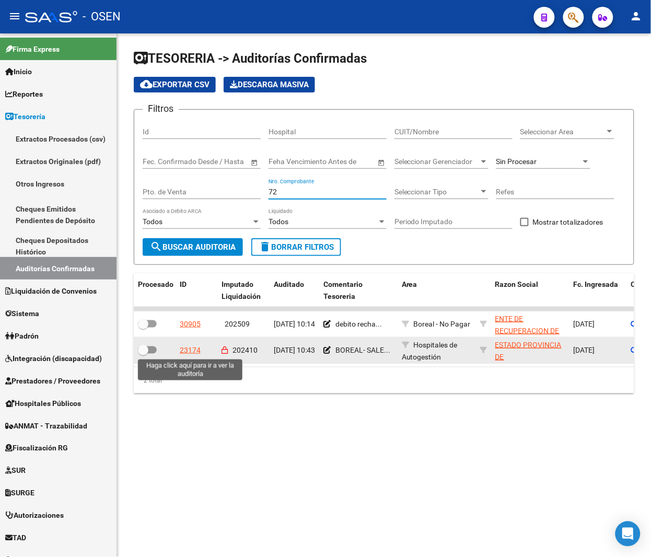
type input "72"
click at [190, 349] on div "23174" at bounding box center [190, 350] width 21 height 12
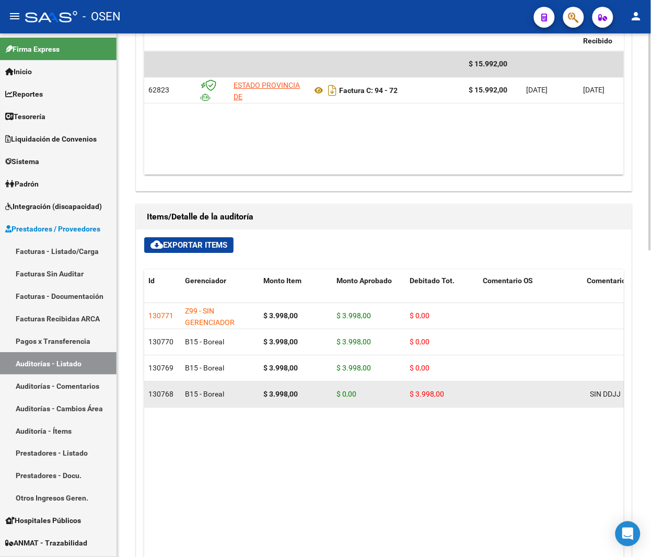
scroll to position [549, 0]
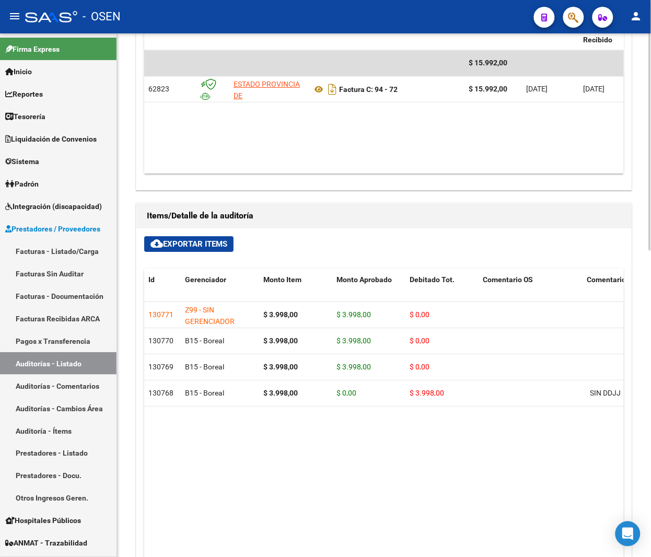
click at [593, 451] on datatable-body "130771 Z99 - SIN GERENCIADOR $ 3.998,00 $ 3.998,00 $ 0,00 27168394190 16839419 …" at bounding box center [384, 467] width 480 height 331
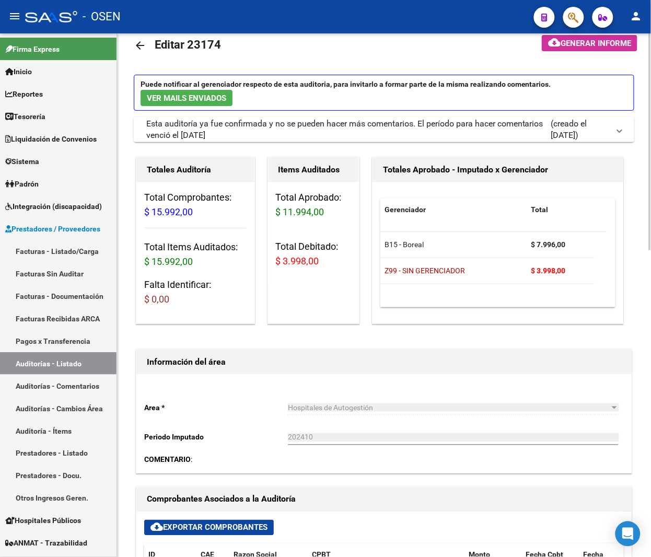
scroll to position [0, 0]
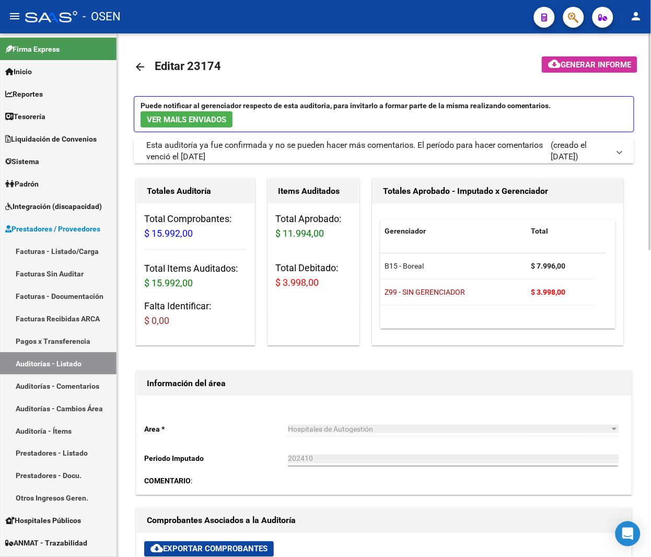
click at [136, 63] on mat-icon "arrow_back" at bounding box center [140, 67] width 13 height 13
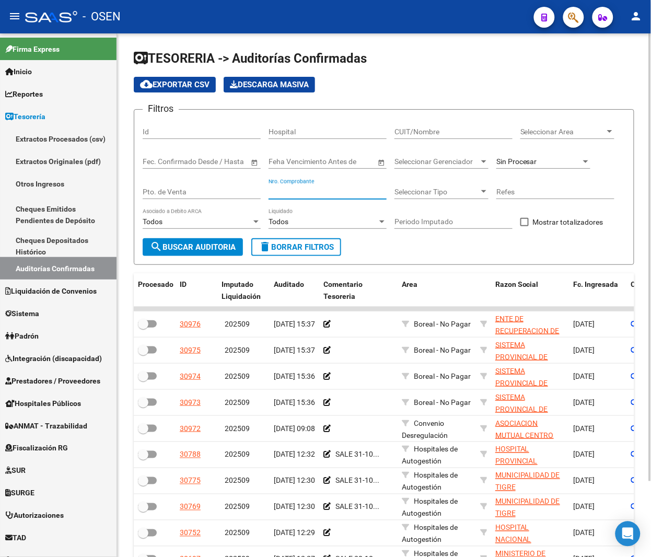
click at [349, 188] on input "Nro. Comprobante" at bounding box center [328, 192] width 118 height 9
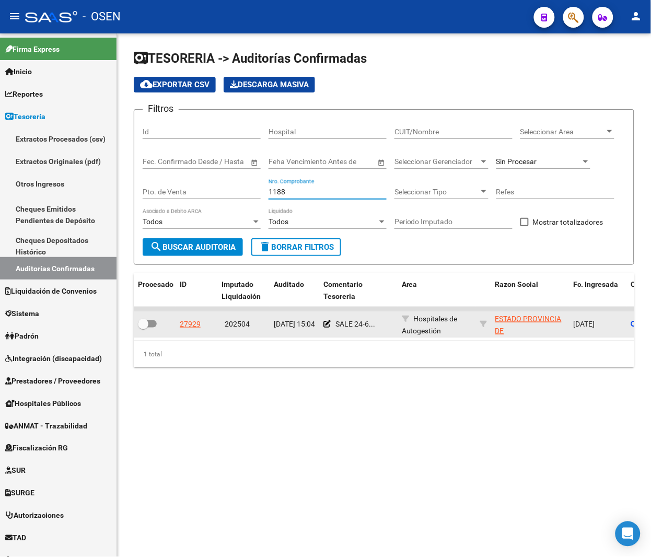
type input "1188"
click at [180, 323] on div "27929" at bounding box center [190, 324] width 21 height 12
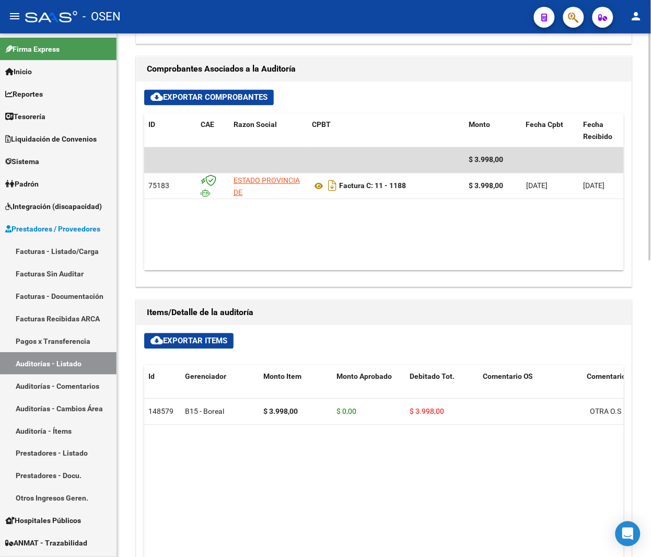
scroll to position [549, 0]
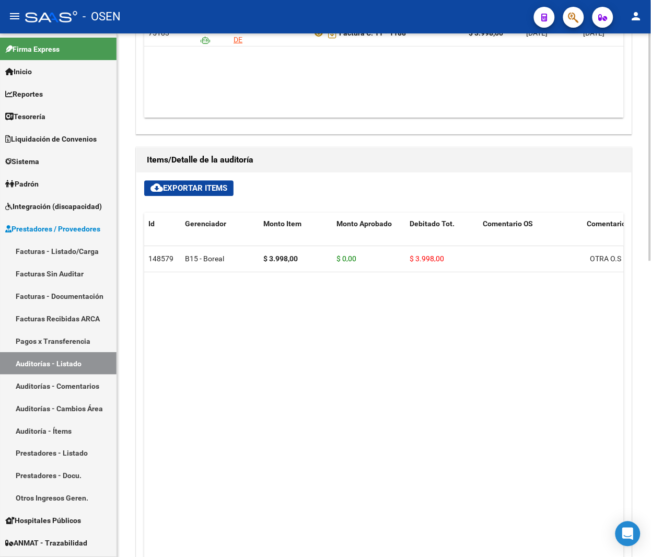
click at [560, 303] on datatable-body "148579 B15 - Boreal $ 3.998,00 $ 0,00 $ 3.998,00 OTRA O.S 23399937744 39993774 …" at bounding box center [384, 411] width 480 height 331
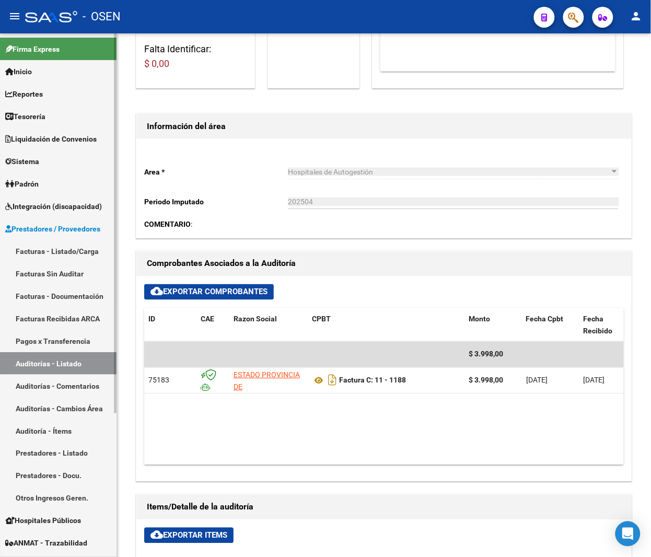
scroll to position [0, 0]
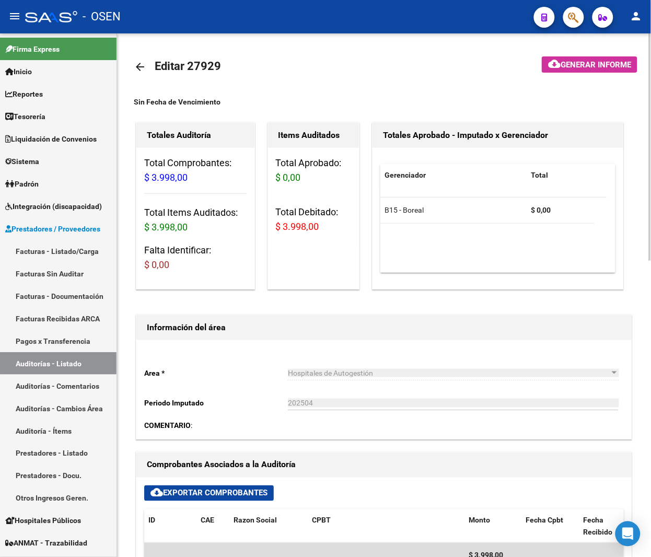
click at [141, 66] on mat-icon "arrow_back" at bounding box center [140, 67] width 13 height 13
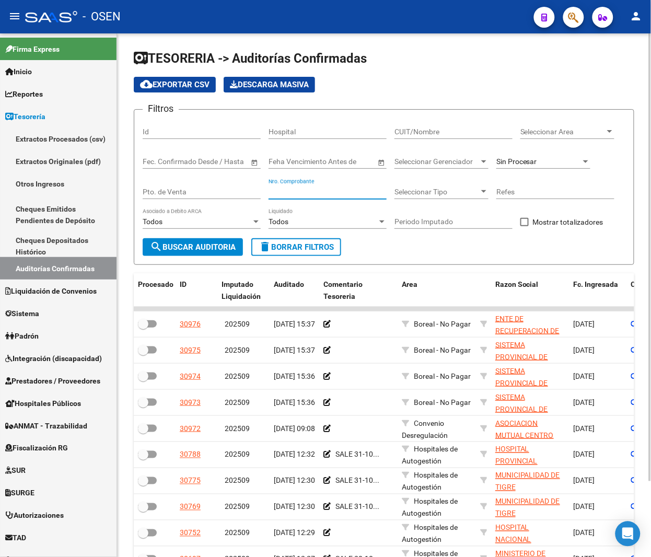
click at [300, 194] on input "Nro. Comprobante" at bounding box center [328, 192] width 118 height 9
type input "529"
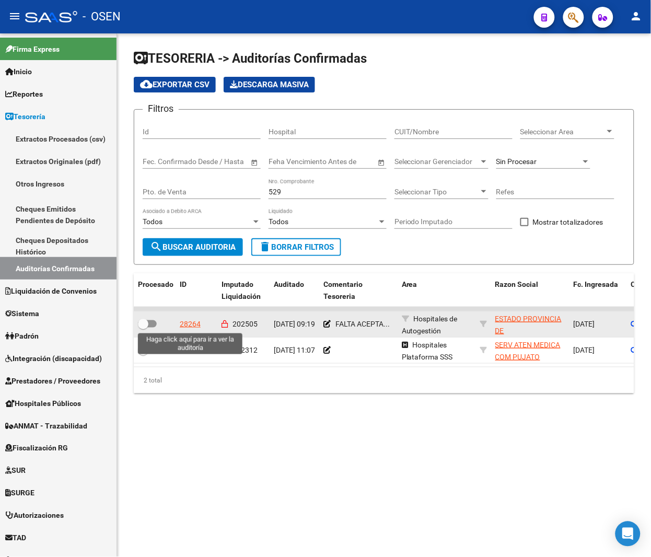
click at [190, 324] on div "28264" at bounding box center [190, 324] width 21 height 12
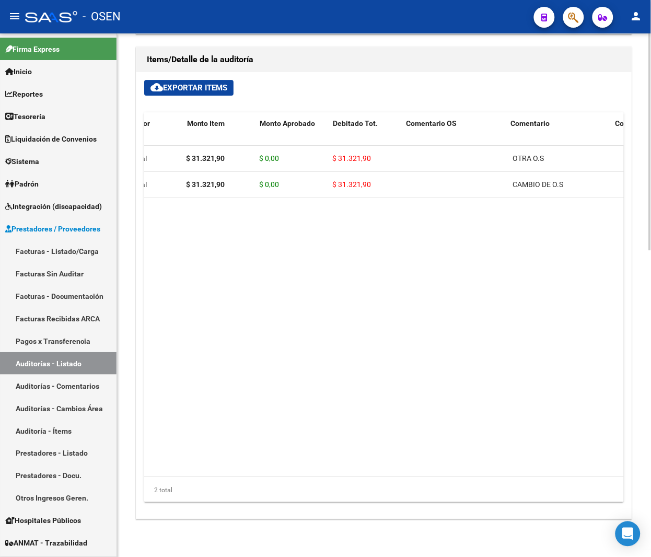
scroll to position [0, 82]
click at [580, 249] on datatable-body "151221 B15 - Boreal $ 31.321,90 $ 0,00 $ 31.321,90 OTRA O.S 27404850054 4048500…" at bounding box center [384, 311] width 480 height 331
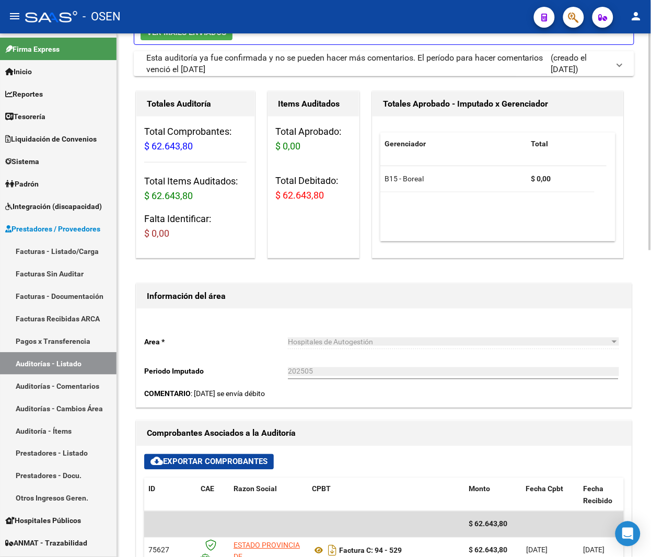
scroll to position [0, 0]
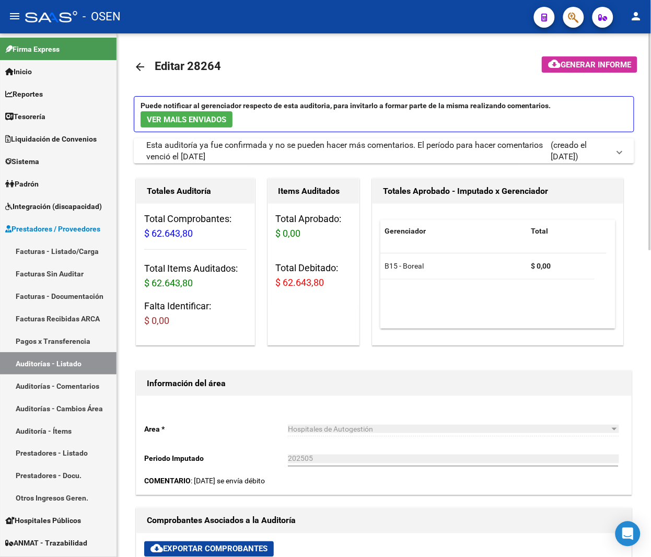
click at [140, 67] on mat-icon "arrow_back" at bounding box center [140, 67] width 13 height 13
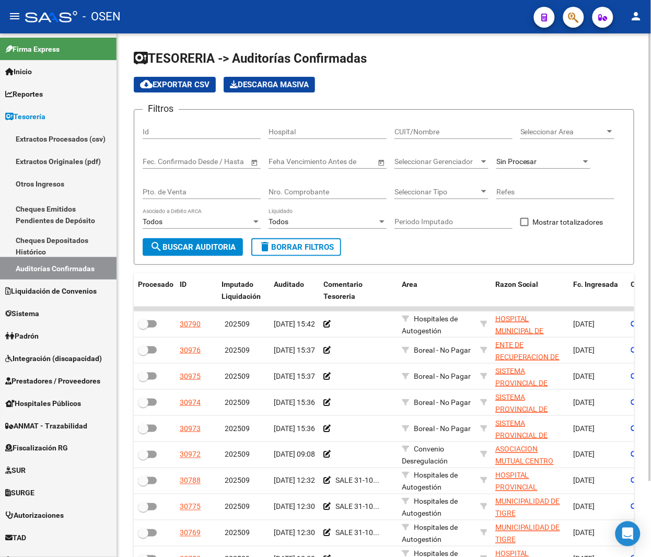
click at [305, 195] on input "Nro. Comprobante" at bounding box center [328, 192] width 118 height 9
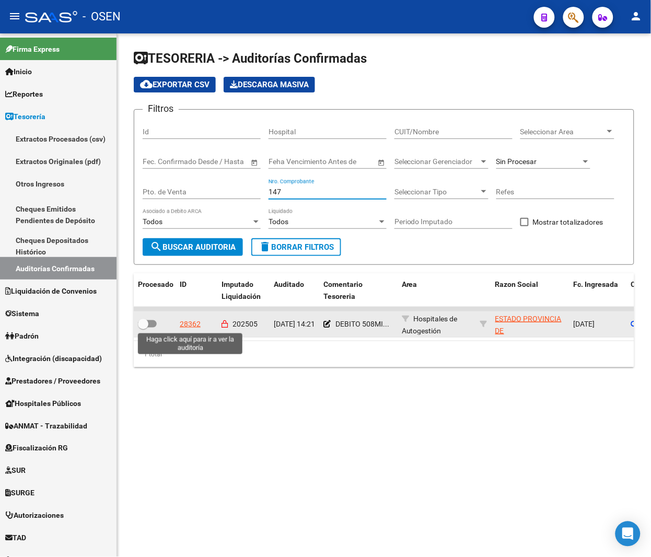
type input "147"
click at [184, 322] on div "28362" at bounding box center [190, 324] width 21 height 12
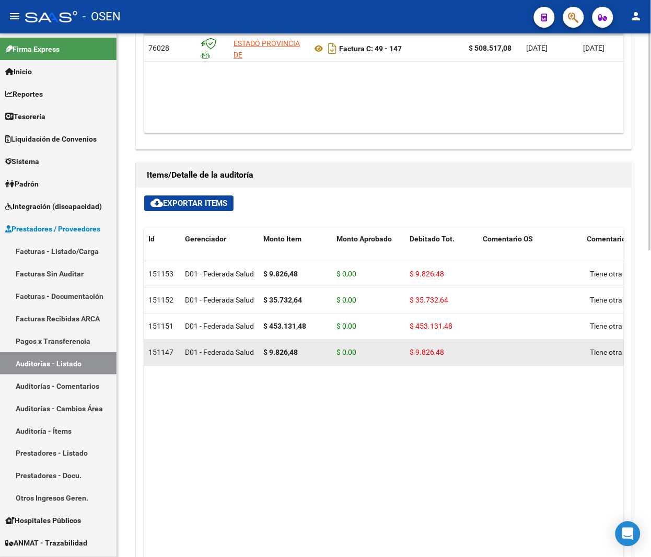
scroll to position [627, 0]
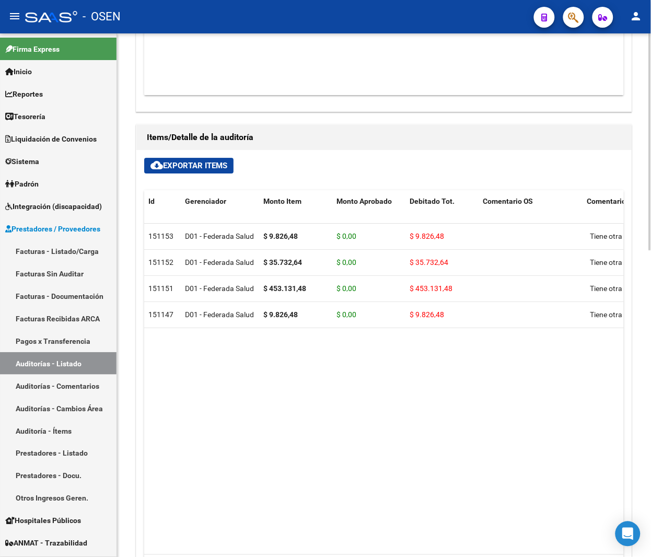
click at [482, 421] on datatable-body "151153 D01 - Federada Salud $ 9.826,48 $ 0,00 $ 9.826,48 Tiene otra O.S 2035453…" at bounding box center [384, 389] width 480 height 331
drag, startPoint x: 504, startPoint y: 419, endPoint x: 504, endPoint y: 407, distance: 12.5
click at [504, 418] on datatable-body "151153 D01 - Federada Salud $ 9.826,48 $ 0,00 $ 9.826,48 Tiene otra O.S 2035453…" at bounding box center [384, 389] width 480 height 331
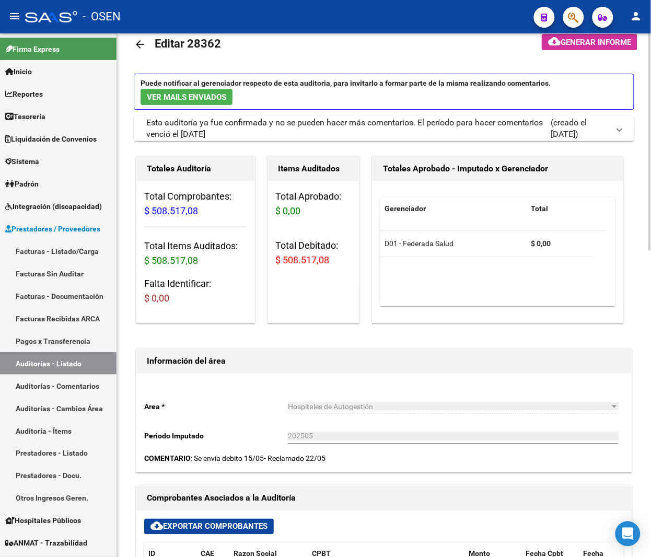
scroll to position [0, 0]
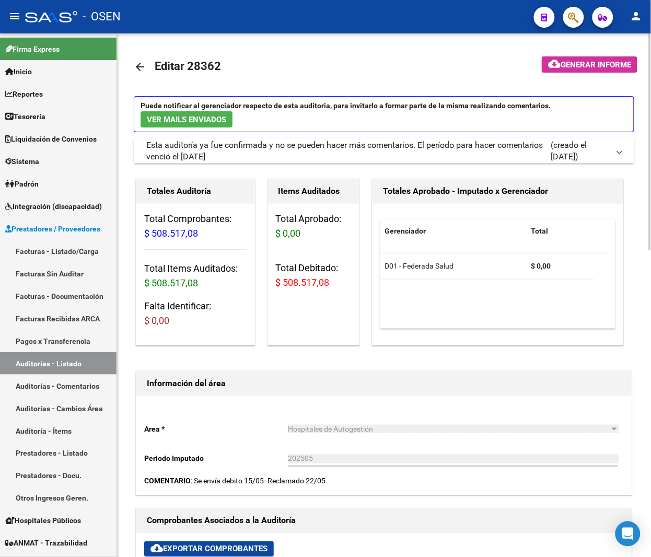
click at [134, 64] on mat-icon "arrow_back" at bounding box center [140, 67] width 13 height 13
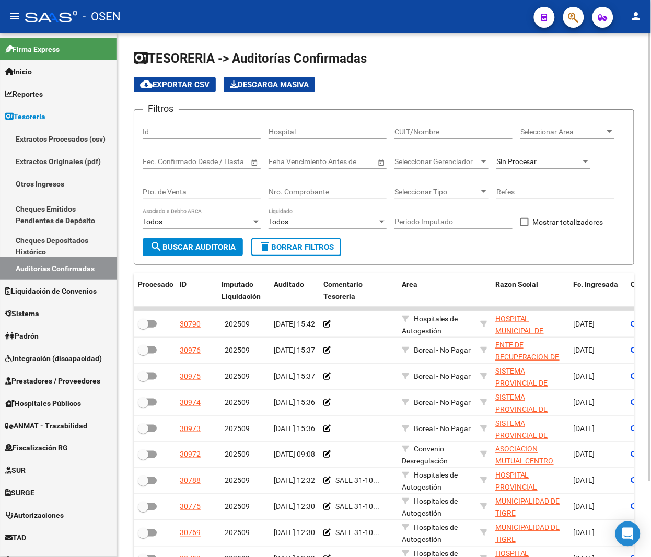
click at [309, 191] on input "Nro. Comprobante" at bounding box center [328, 192] width 118 height 9
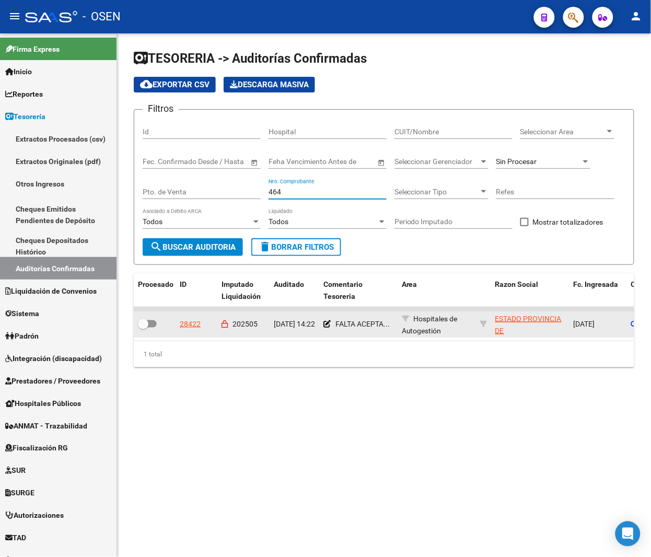
type input "464"
click at [193, 325] on div "28422" at bounding box center [190, 324] width 21 height 12
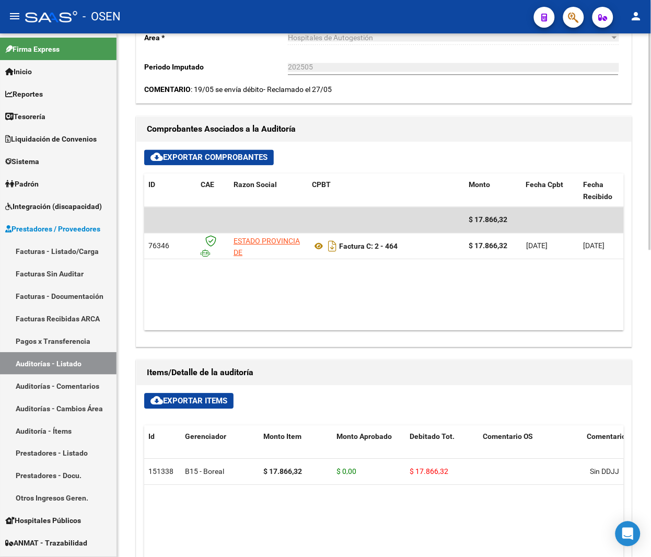
scroll to position [470, 0]
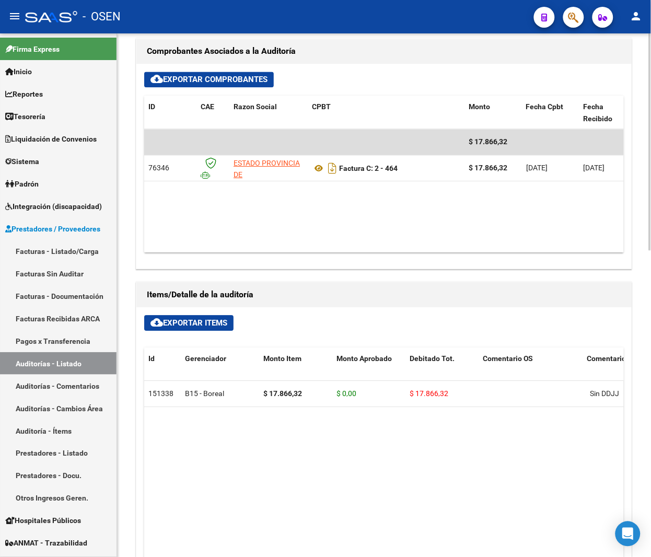
click at [491, 417] on datatable-body "151338 B15 - Boreal $ 17.866,32 $ 0,00 $ 17.866,32 Sin DDJJ 20558435233 5584352…" at bounding box center [384, 546] width 480 height 331
drag, startPoint x: 527, startPoint y: 483, endPoint x: 385, endPoint y: 282, distance: 246.7
click at [523, 481] on datatable-body "151338 B15 - Boreal $ 17.866,32 $ 0,00 $ 17.866,32 Sin DDJJ 20558435233 5584352…" at bounding box center [384, 546] width 480 height 331
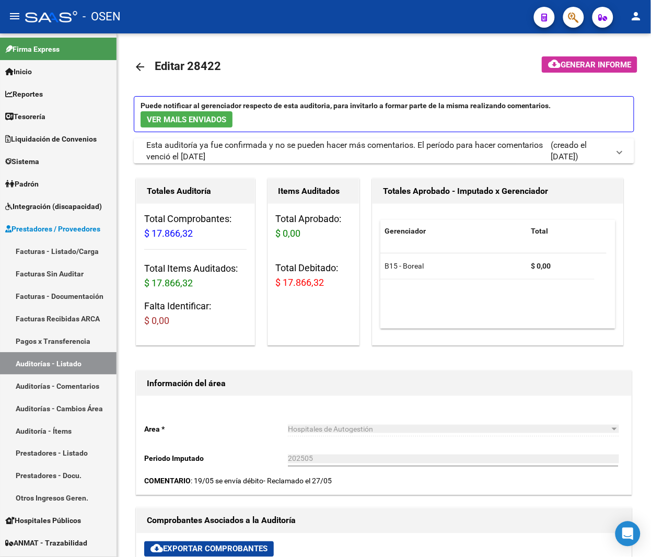
click at [134, 62] on mat-icon "arrow_back" at bounding box center [140, 67] width 13 height 13
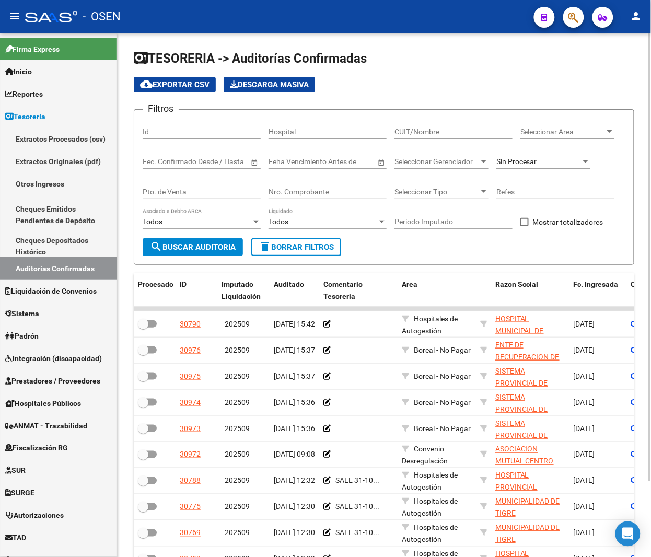
drag, startPoint x: 287, startPoint y: 191, endPoint x: 290, endPoint y: 183, distance: 7.8
click at [289, 190] on input "Nro. Comprobante" at bounding box center [328, 192] width 118 height 9
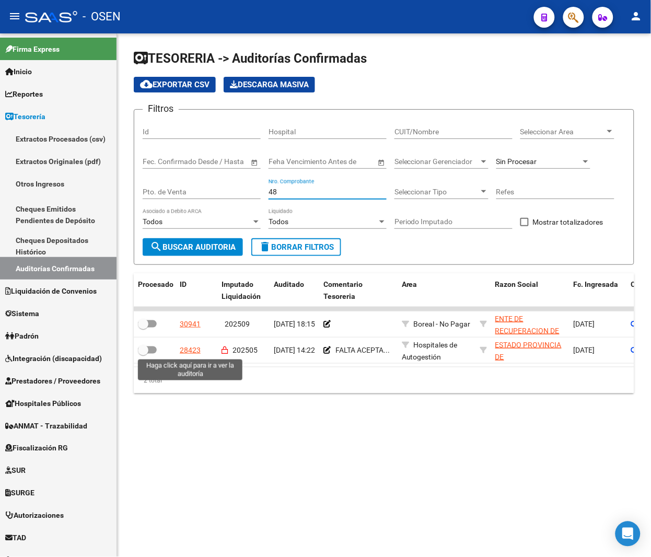
type input "48"
click at [187, 348] on div "28423" at bounding box center [190, 350] width 21 height 12
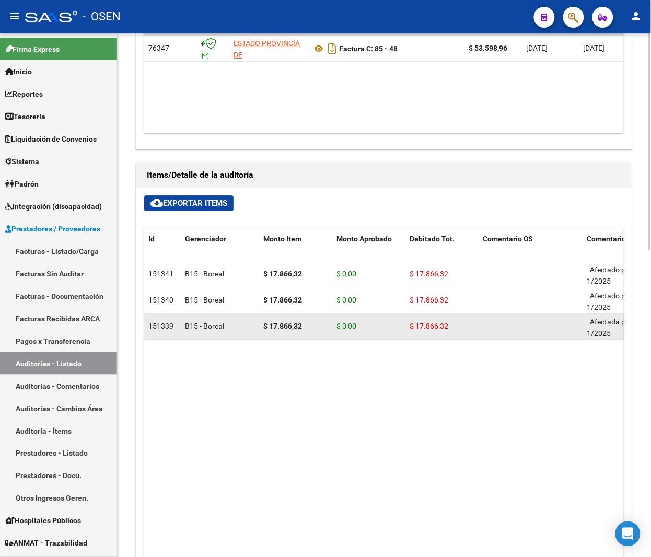
scroll to position [627, 0]
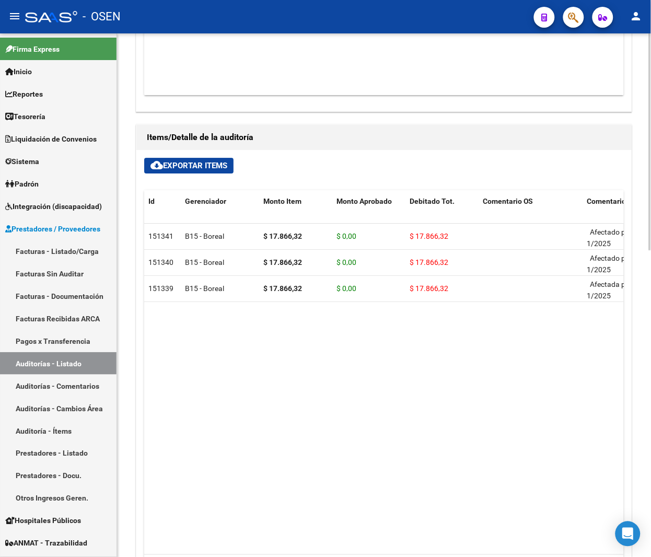
click at [490, 387] on datatable-body "151341 B15 - Boreal $ 17.866,32 $ 0,00 $ 17.866,32 Afectado por la resolucion 1…" at bounding box center [384, 389] width 480 height 331
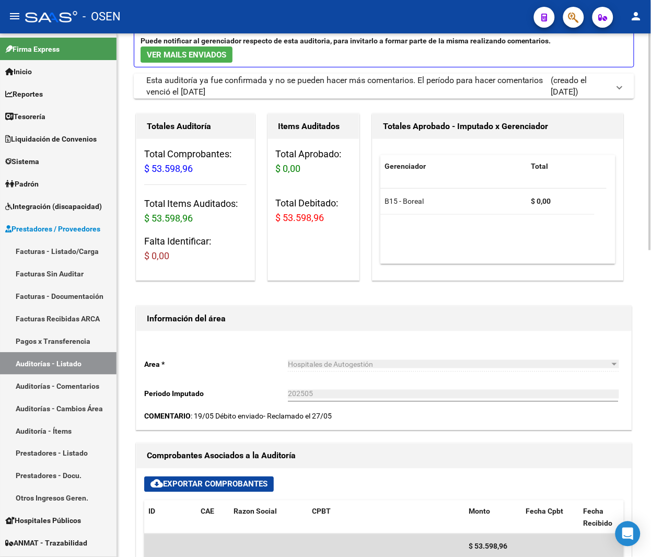
scroll to position [0, 0]
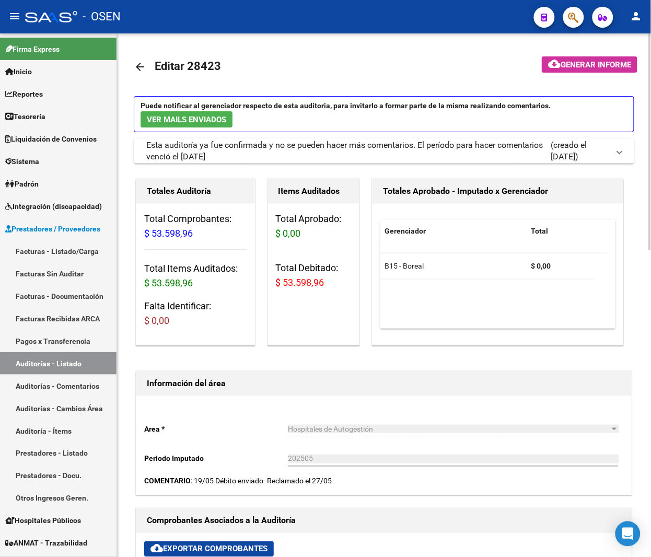
click at [134, 62] on mat-icon "arrow_back" at bounding box center [140, 67] width 13 height 13
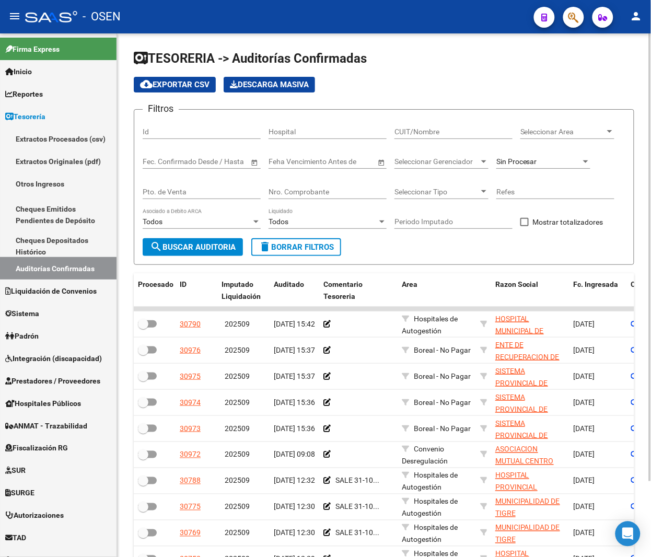
click at [299, 188] on input "Nro. Comprobante" at bounding box center [328, 192] width 118 height 9
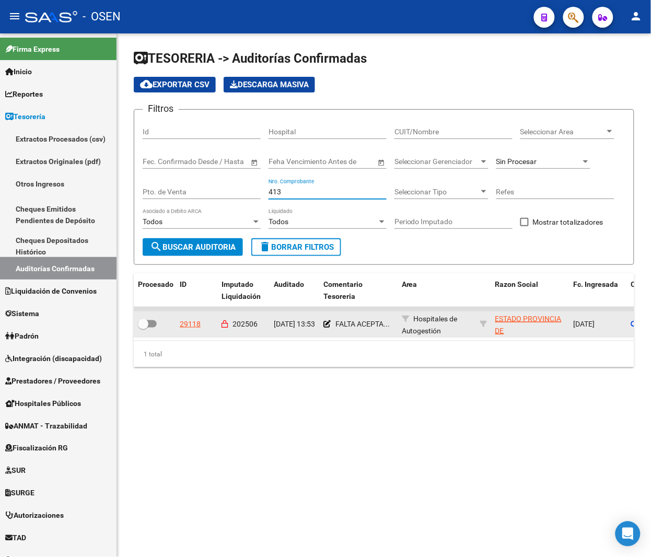
type input "413"
click at [189, 321] on div "29118" at bounding box center [190, 324] width 21 height 12
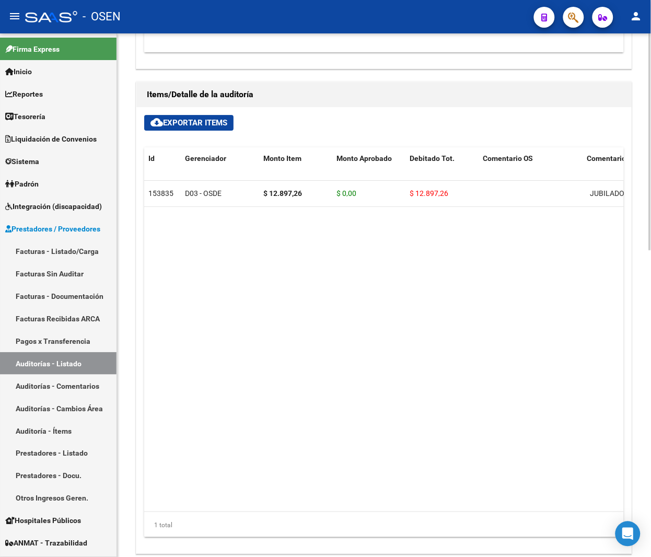
scroll to position [705, 0]
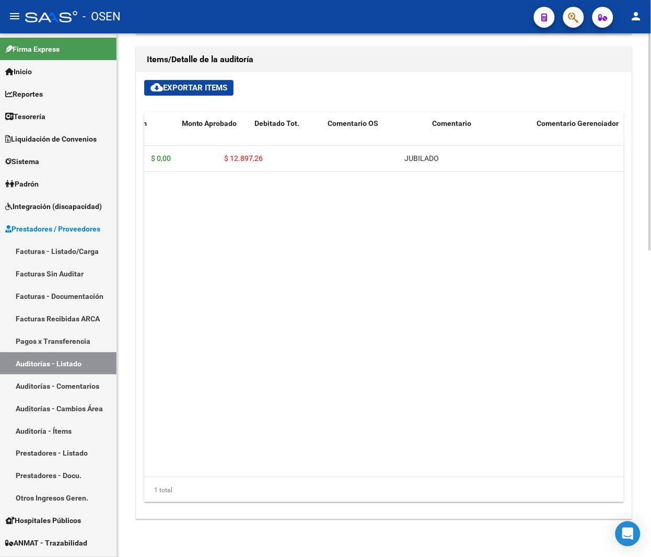
drag, startPoint x: 582, startPoint y: 162, endPoint x: 641, endPoint y: 160, distance: 59.6
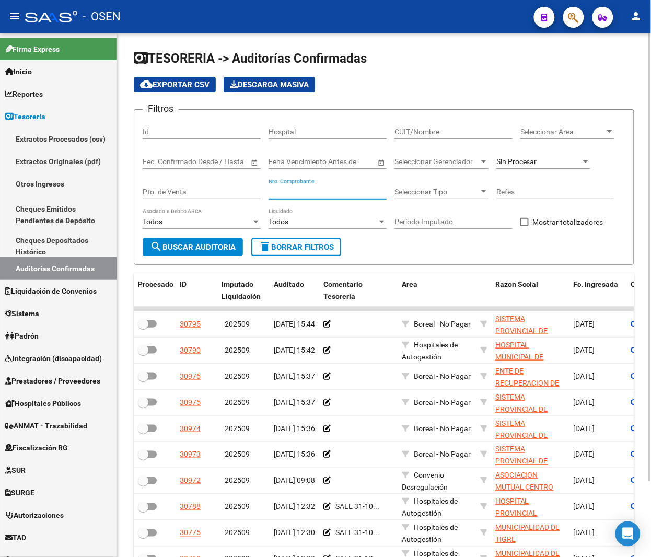
click at [330, 194] on input "Nro. Comprobante" at bounding box center [328, 192] width 118 height 9
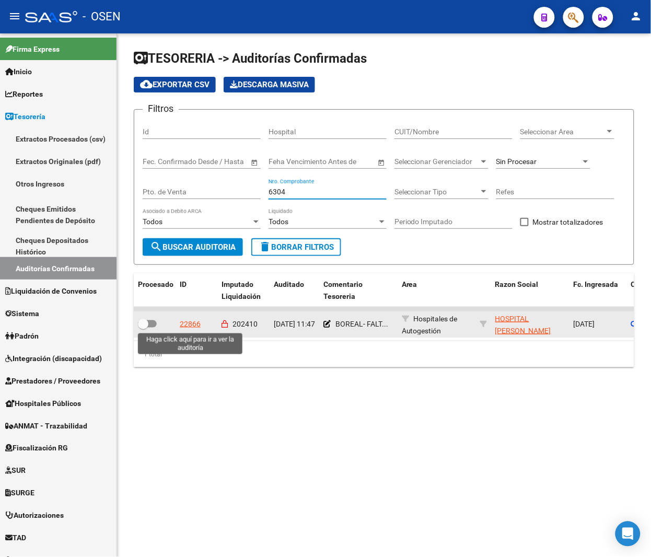
type input "6304"
drag, startPoint x: 187, startPoint y: 321, endPoint x: 484, endPoint y: 376, distance: 302.4
click at [187, 320] on div "22866" at bounding box center [190, 324] width 21 height 12
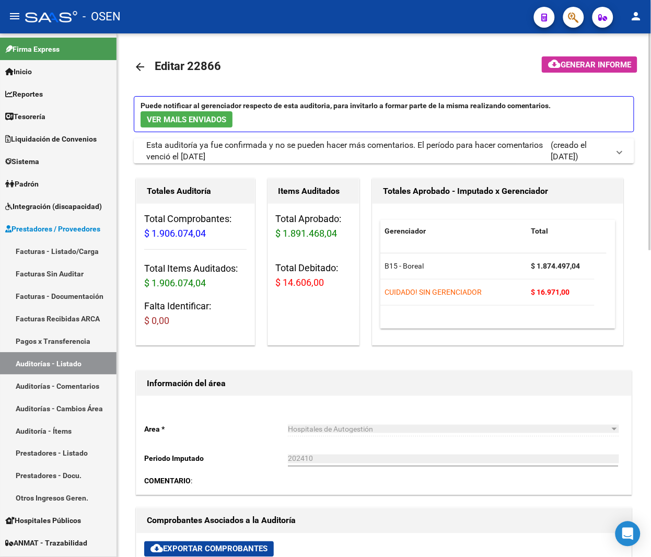
click at [250, 80] on mat-toolbar-row "arrow_back Editar 22866" at bounding box center [319, 66] width 371 height 33
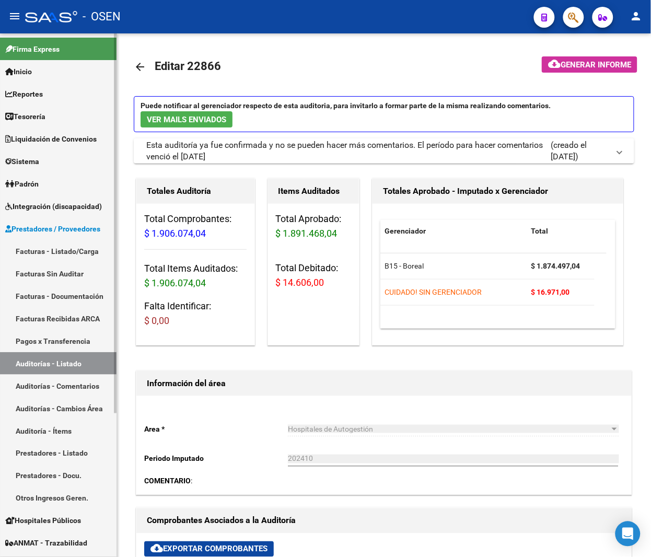
click at [35, 117] on span "Tesorería" at bounding box center [25, 116] width 40 height 11
click at [58, 114] on link "Tesorería" at bounding box center [58, 116] width 117 height 22
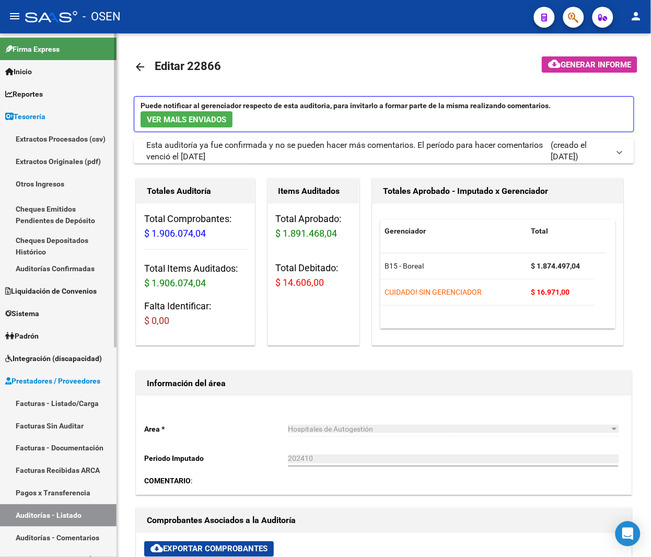
click at [52, 265] on link "Auditorías Confirmadas" at bounding box center [58, 268] width 117 height 22
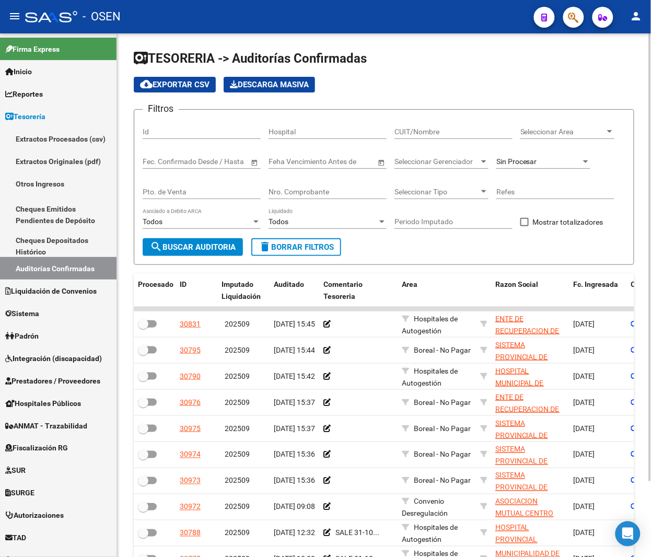
click at [324, 194] on input "Nro. Comprobante" at bounding box center [328, 192] width 118 height 9
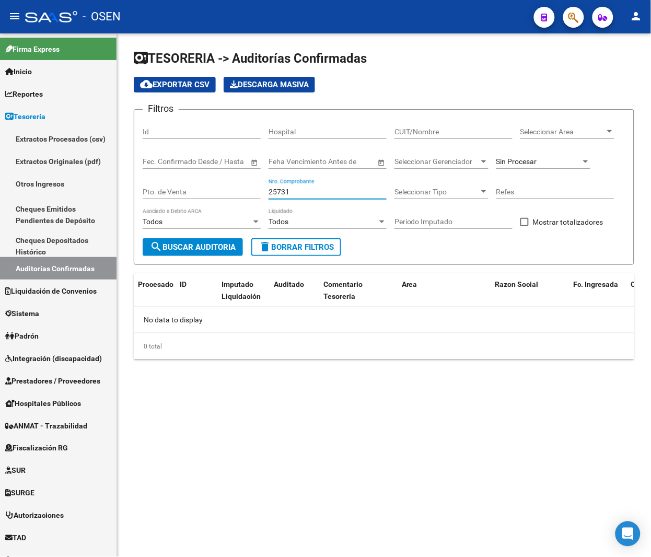
click at [324, 194] on input "25731" at bounding box center [328, 192] width 118 height 9
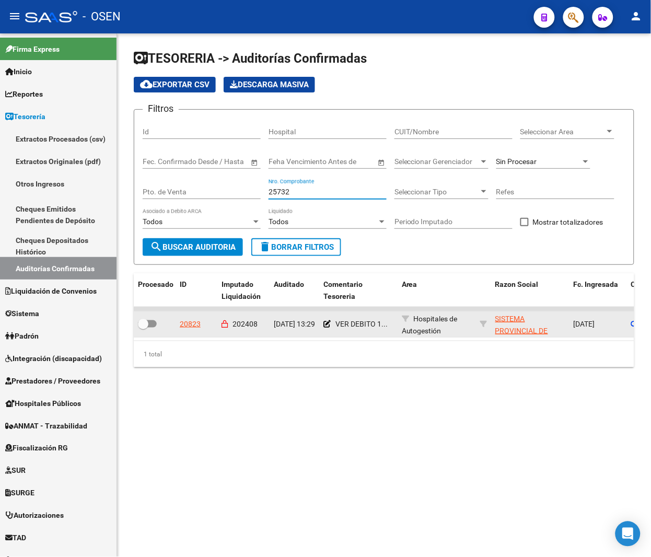
type input "25732"
click at [193, 323] on div "20823" at bounding box center [190, 324] width 21 height 12
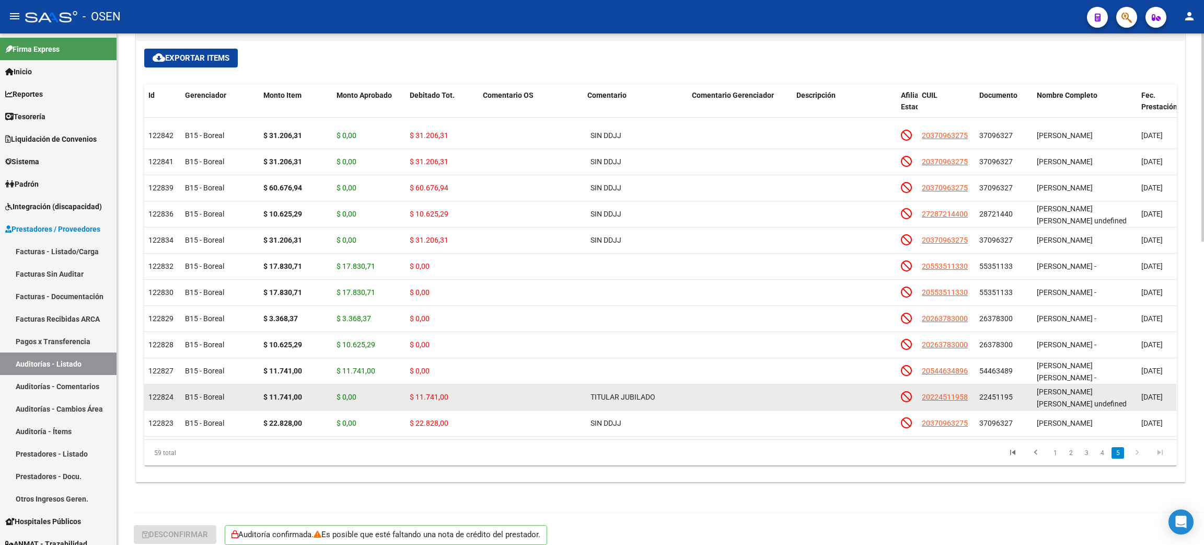
scroll to position [748, 0]
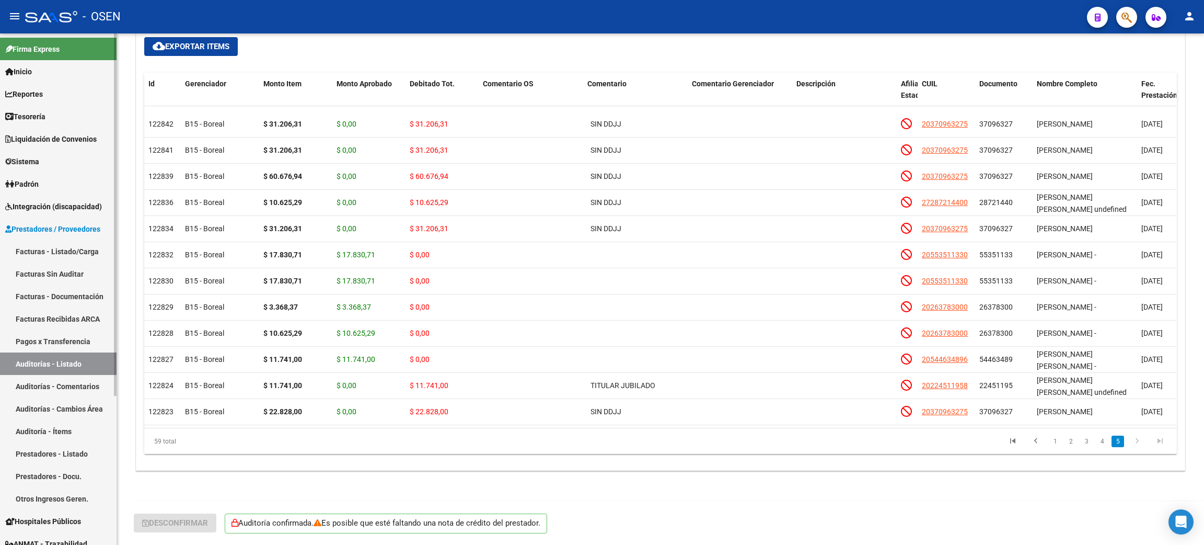
click at [35, 252] on link "Facturas - Listado/Carga" at bounding box center [58, 251] width 117 height 22
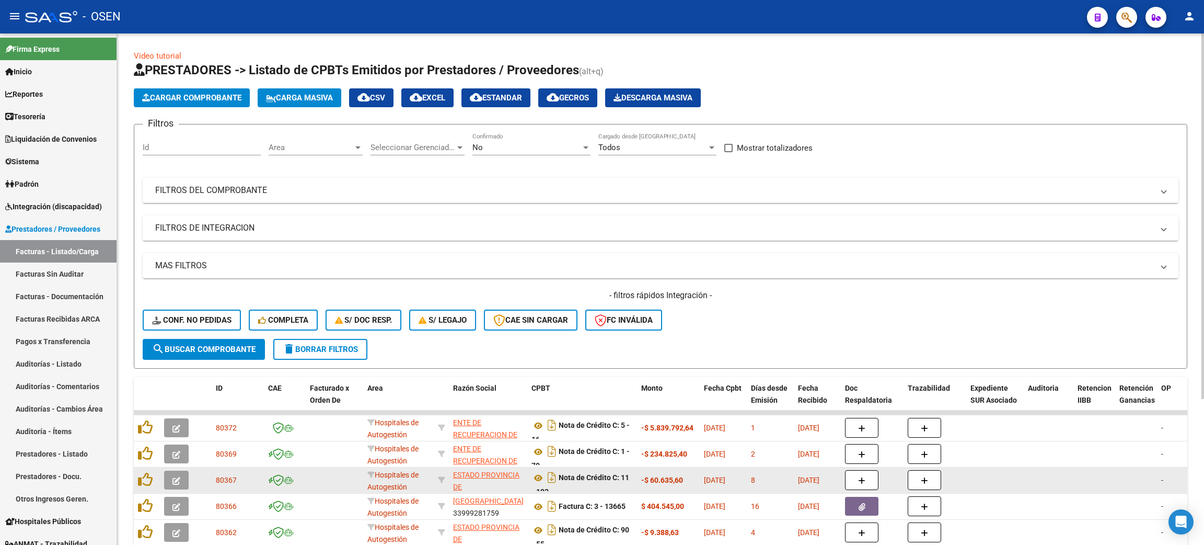
scroll to position [78, 0]
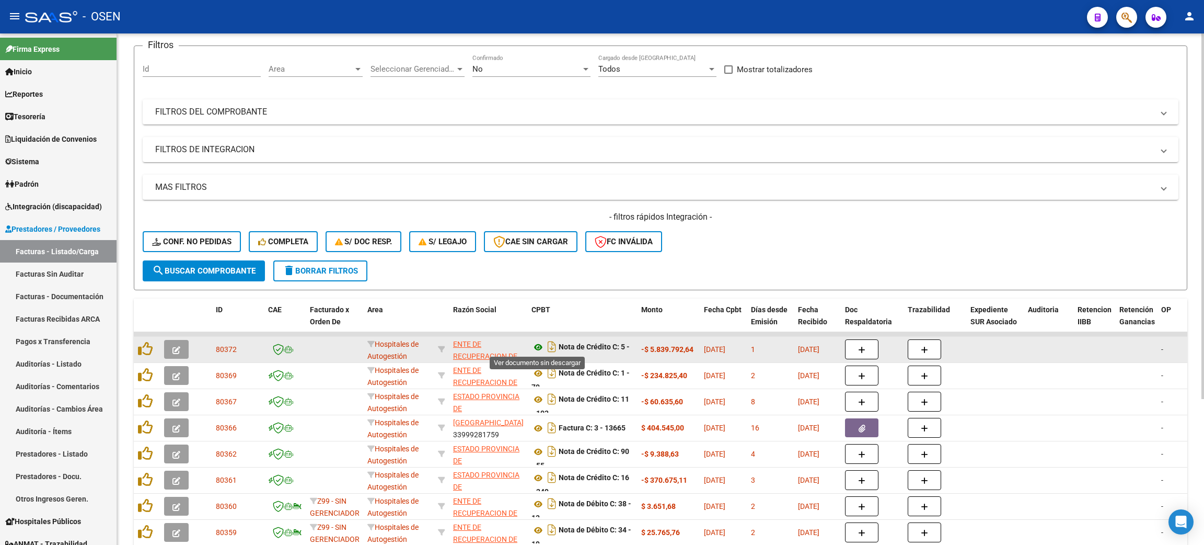
click at [537, 348] on icon at bounding box center [539, 347] width 14 height 13
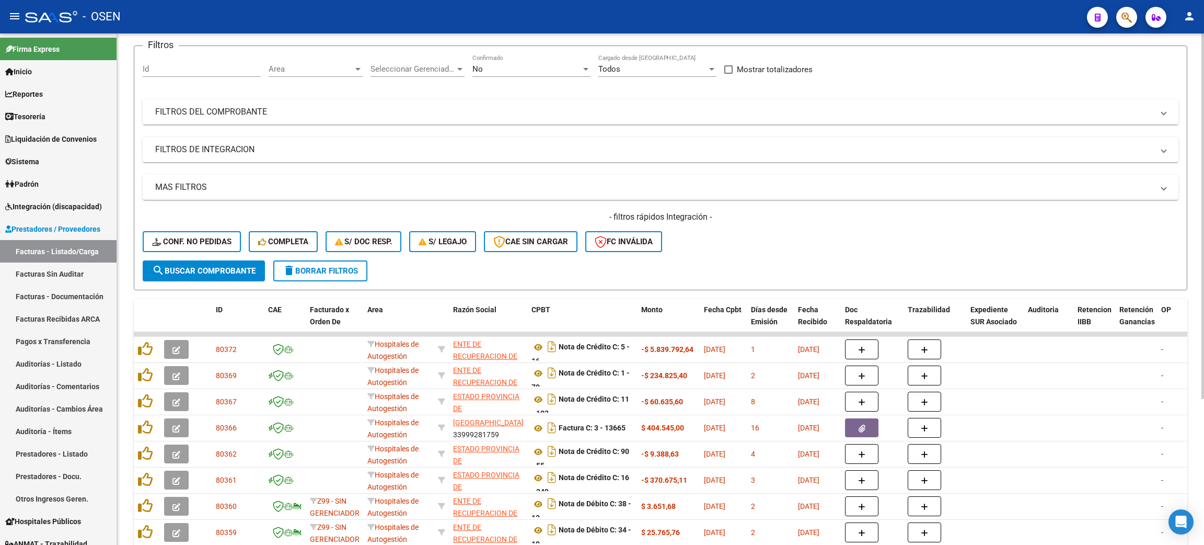
click at [224, 111] on mat-panel-title "FILTROS DEL COMPROBANTE" at bounding box center [654, 111] width 998 height 11
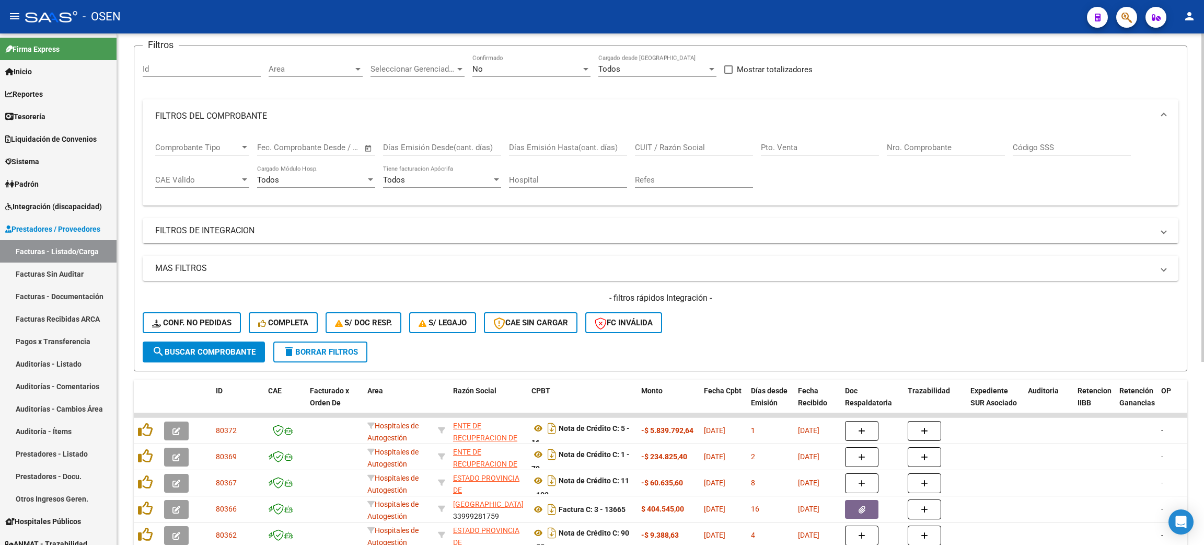
click at [182, 144] on span "Comprobante Tipo" at bounding box center [197, 147] width 85 height 9
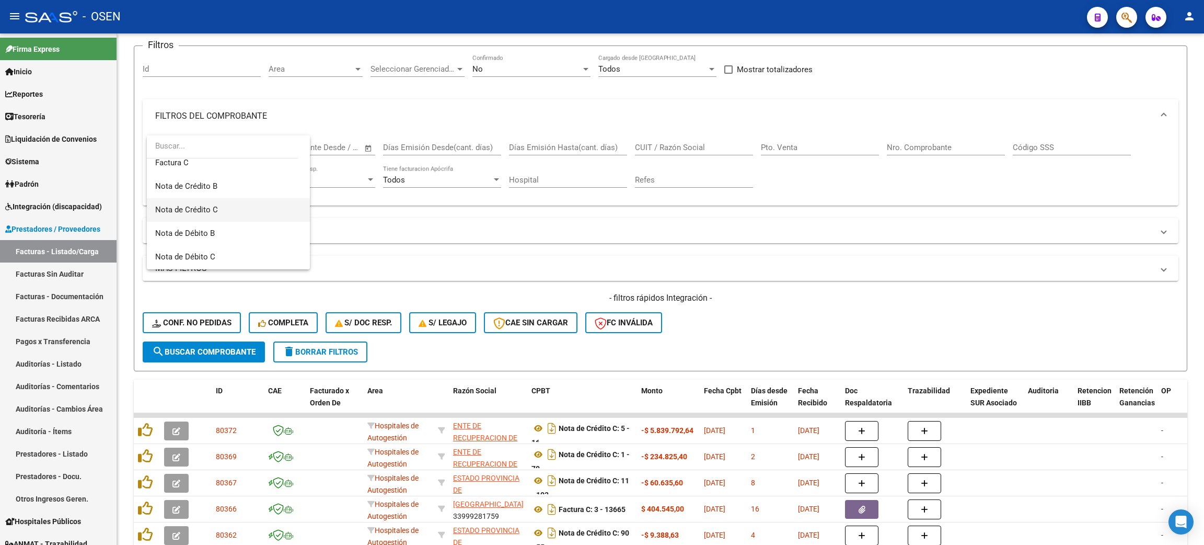
click at [224, 206] on span "Nota de Crédito C" at bounding box center [228, 210] width 146 height 24
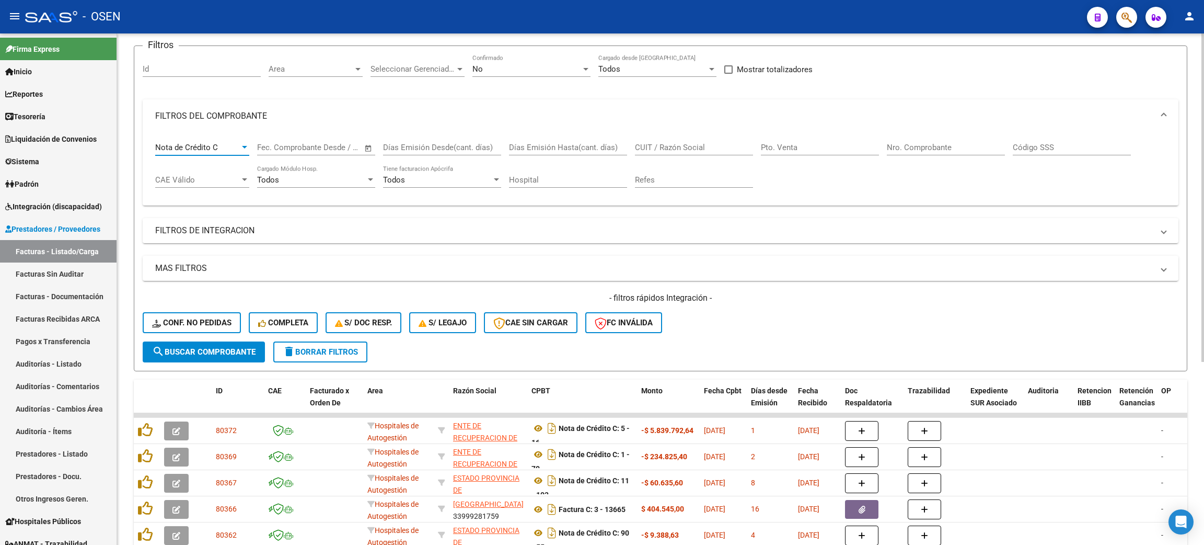
click at [666, 144] on input "CUIT / Razón Social" at bounding box center [694, 147] width 118 height 9
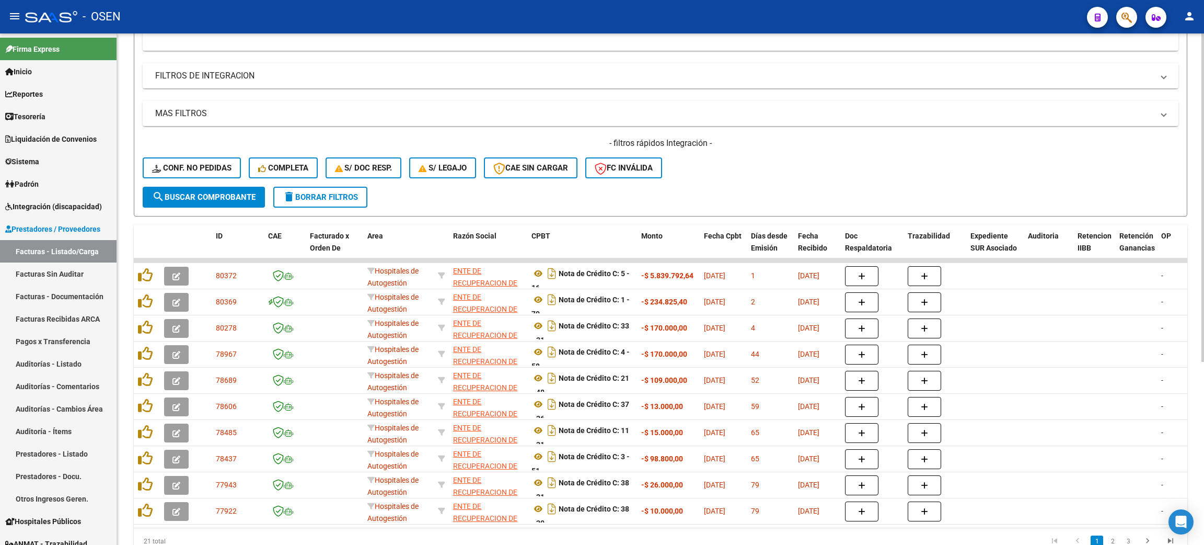
scroll to position [235, 0]
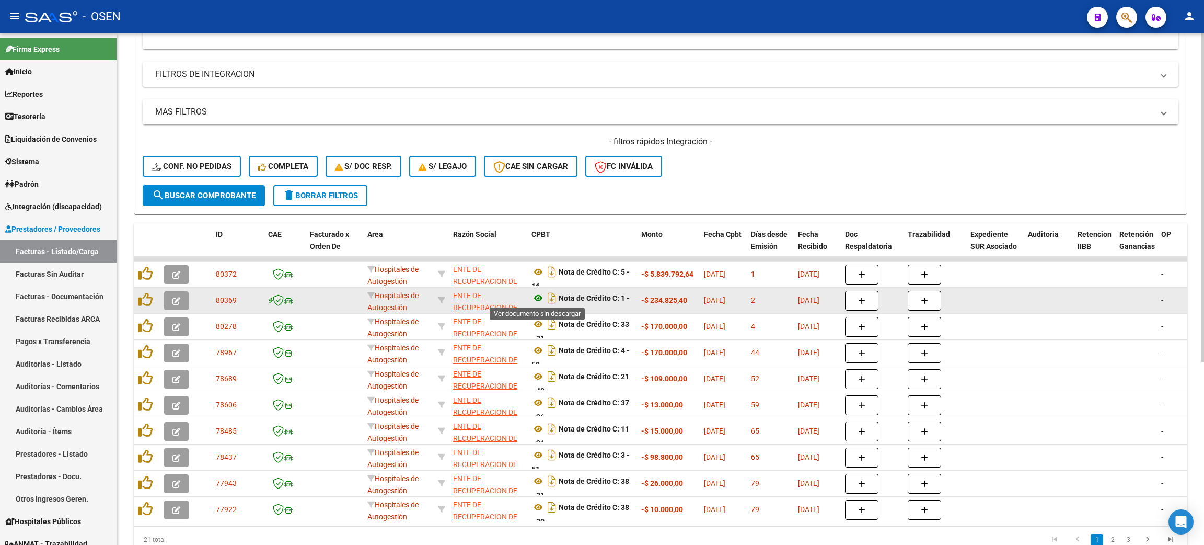
type input "ente de rec"
click at [537, 294] on icon at bounding box center [539, 298] width 14 height 13
